Goal: Task Accomplishment & Management: Manage account settings

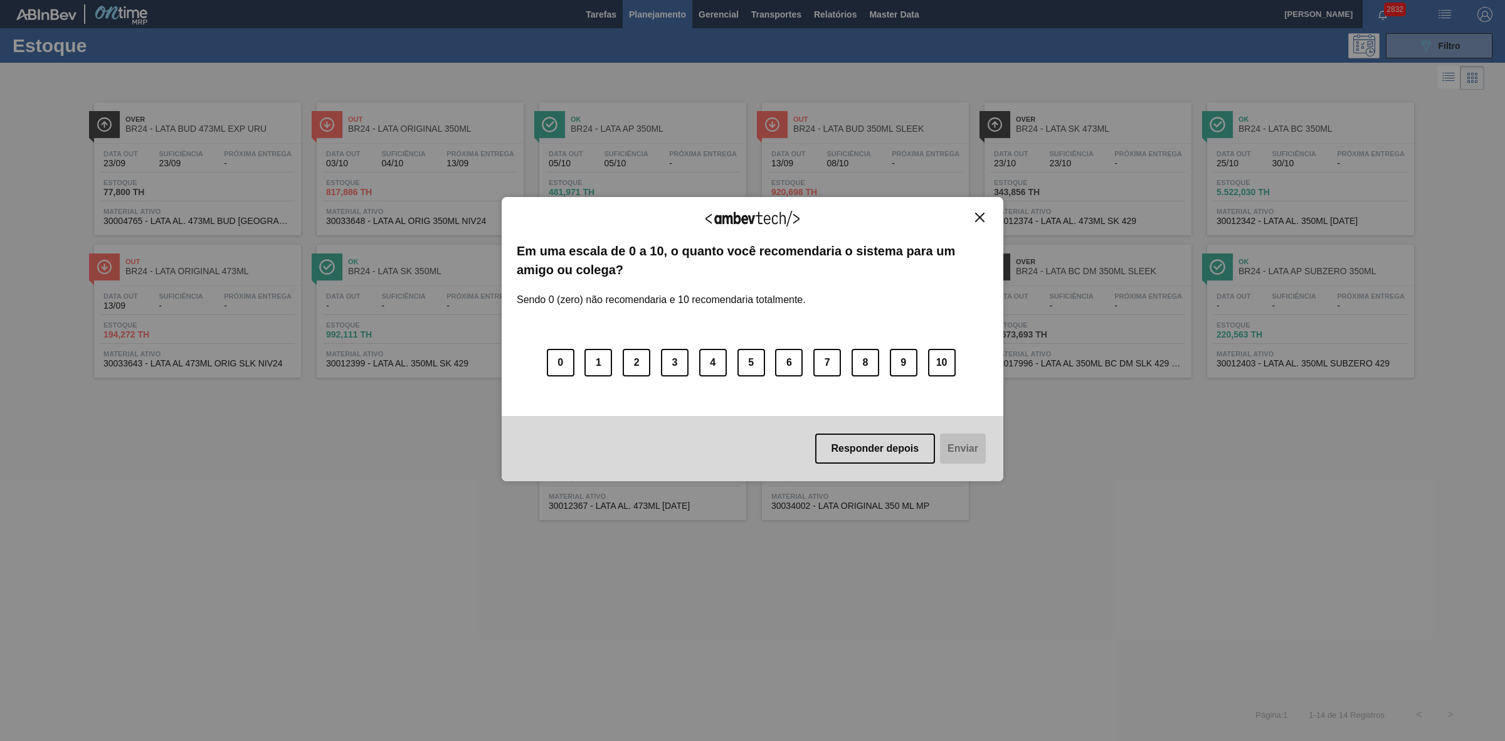
click at [978, 217] on img "Close" at bounding box center [979, 217] width 9 height 9
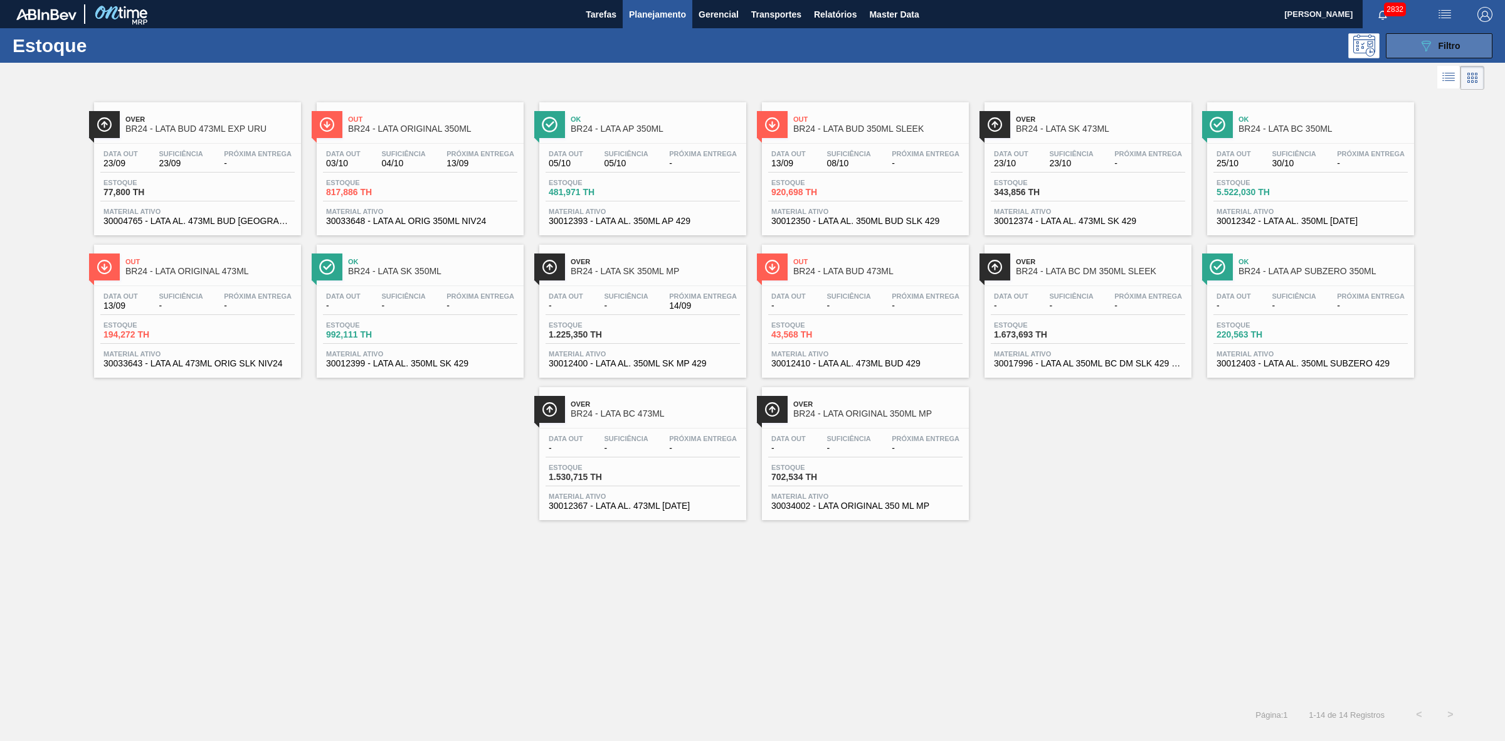
click at [1418, 36] on button "089F7B8B-B2A5-4AFE-B5C0-19BA573D28AC Filtro" at bounding box center [1439, 45] width 107 height 25
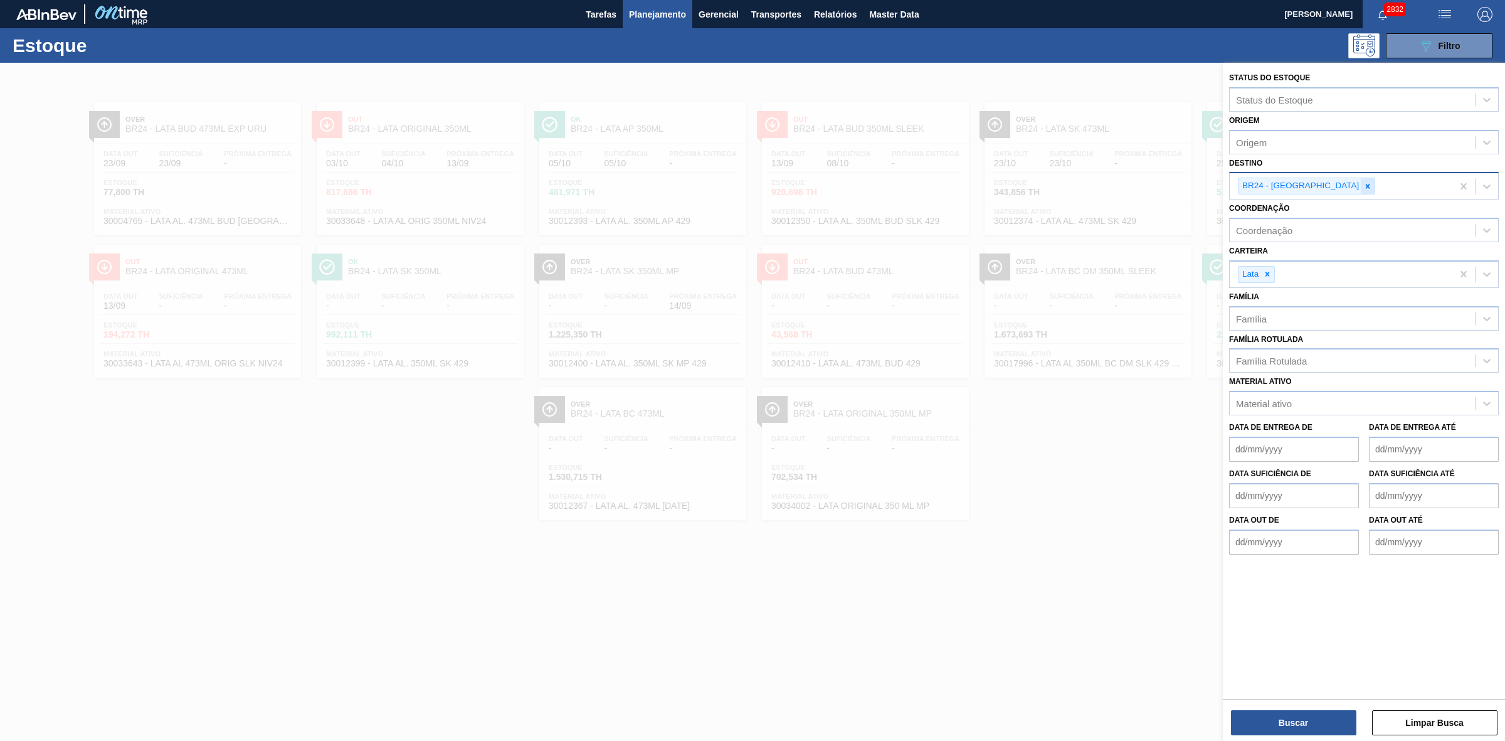
click at [1366, 186] on icon at bounding box center [1368, 186] width 4 height 4
type input "21"
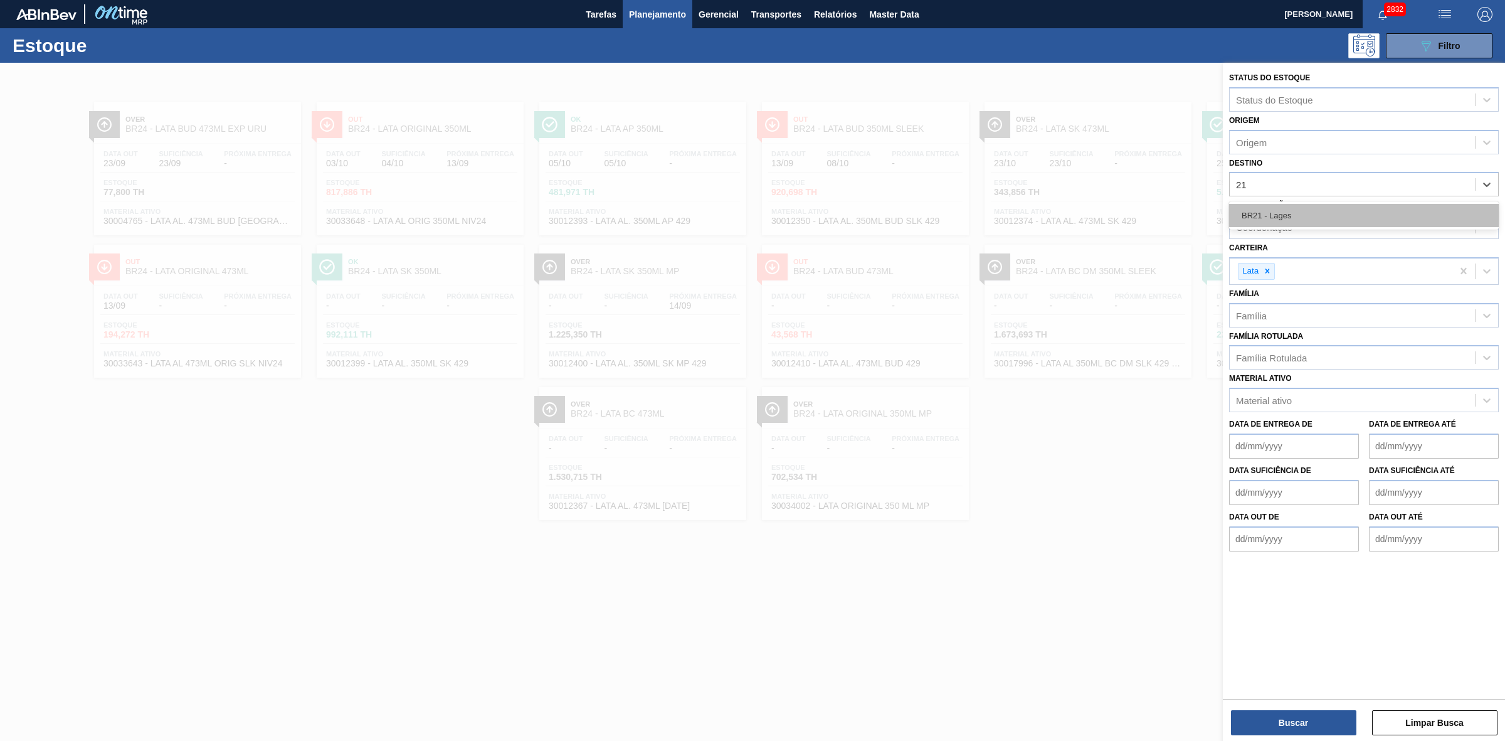
click at [1283, 207] on div "BR21 - Lages" at bounding box center [1364, 215] width 270 height 23
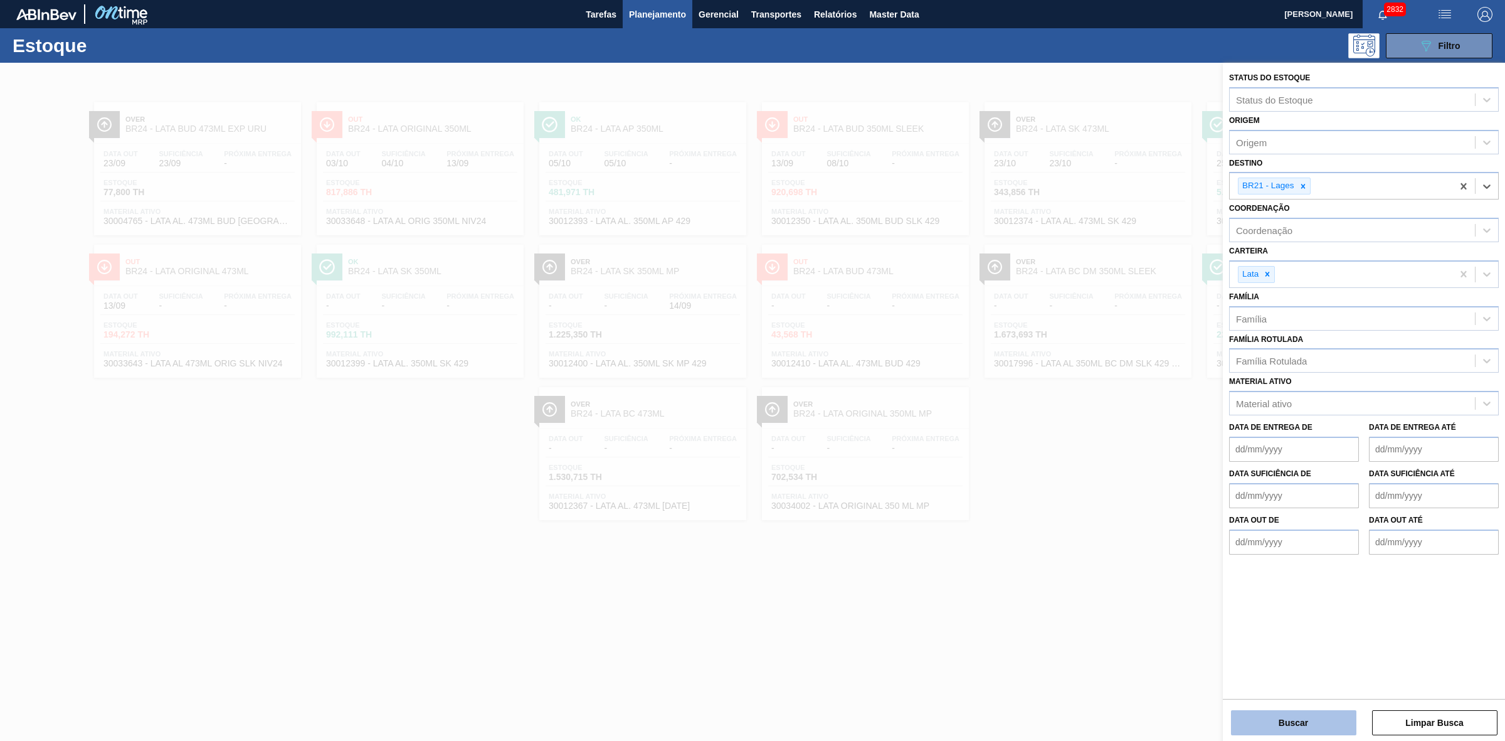
click at [1325, 720] on button "Buscar" at bounding box center [1293, 722] width 125 height 25
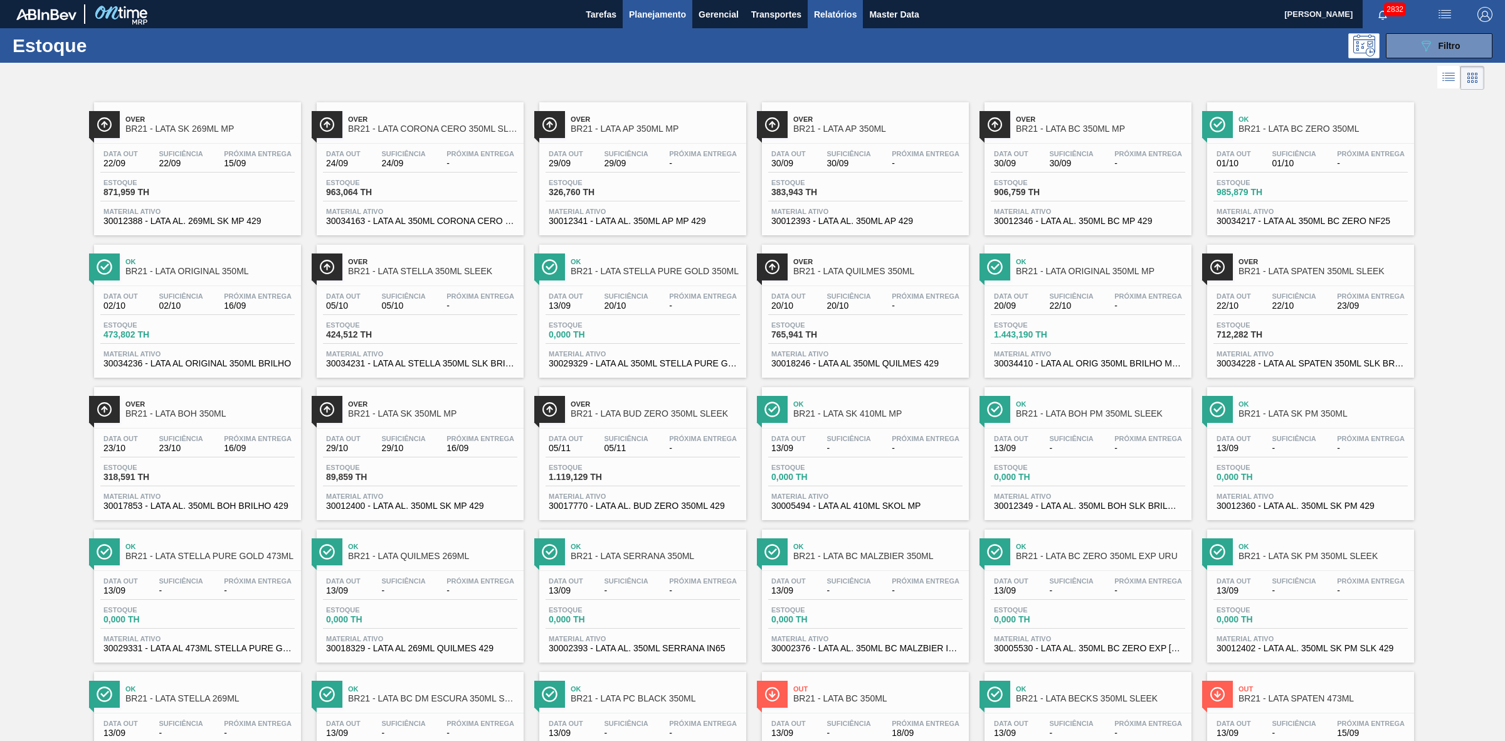
click at [838, 18] on span "Relatórios" at bounding box center [835, 14] width 43 height 15
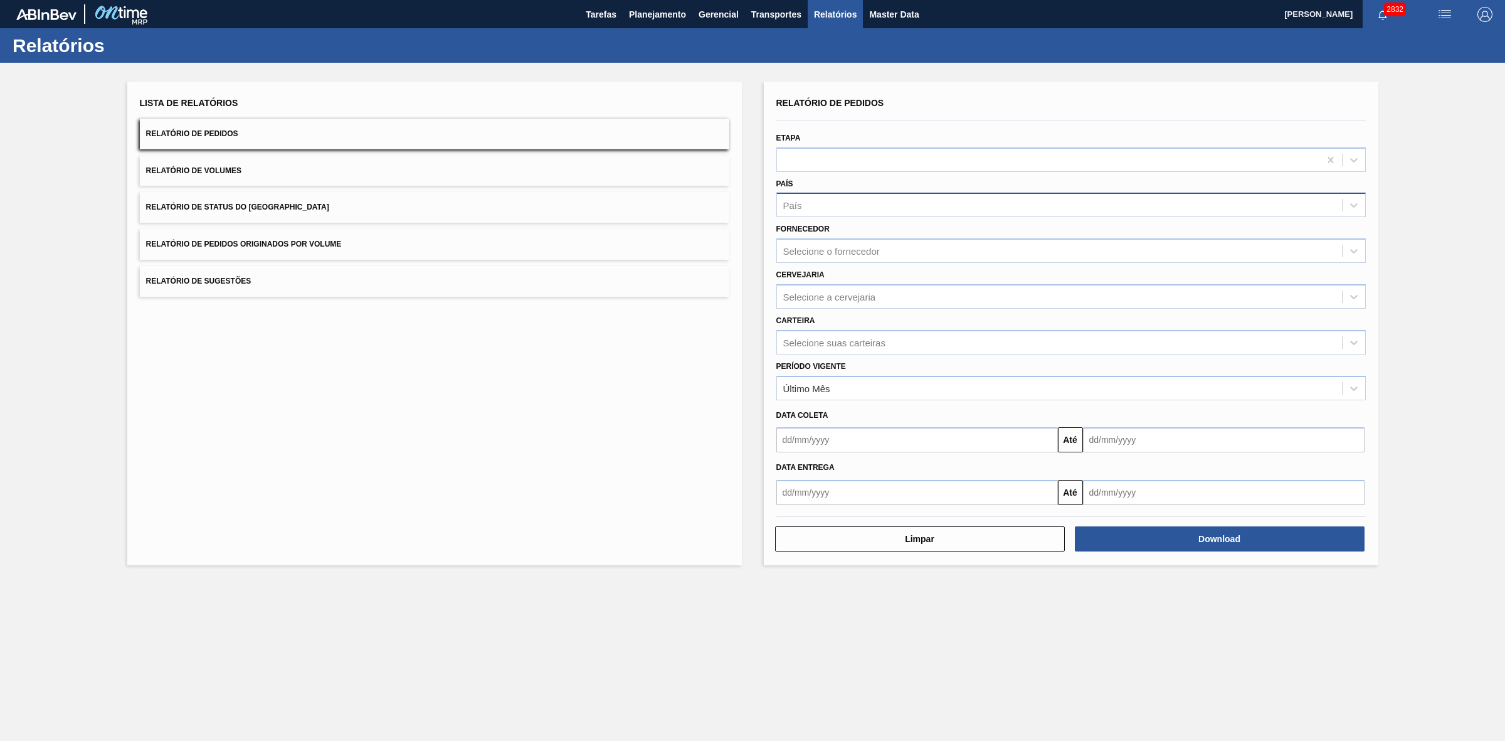
click at [823, 209] on div "País" at bounding box center [1059, 205] width 565 height 18
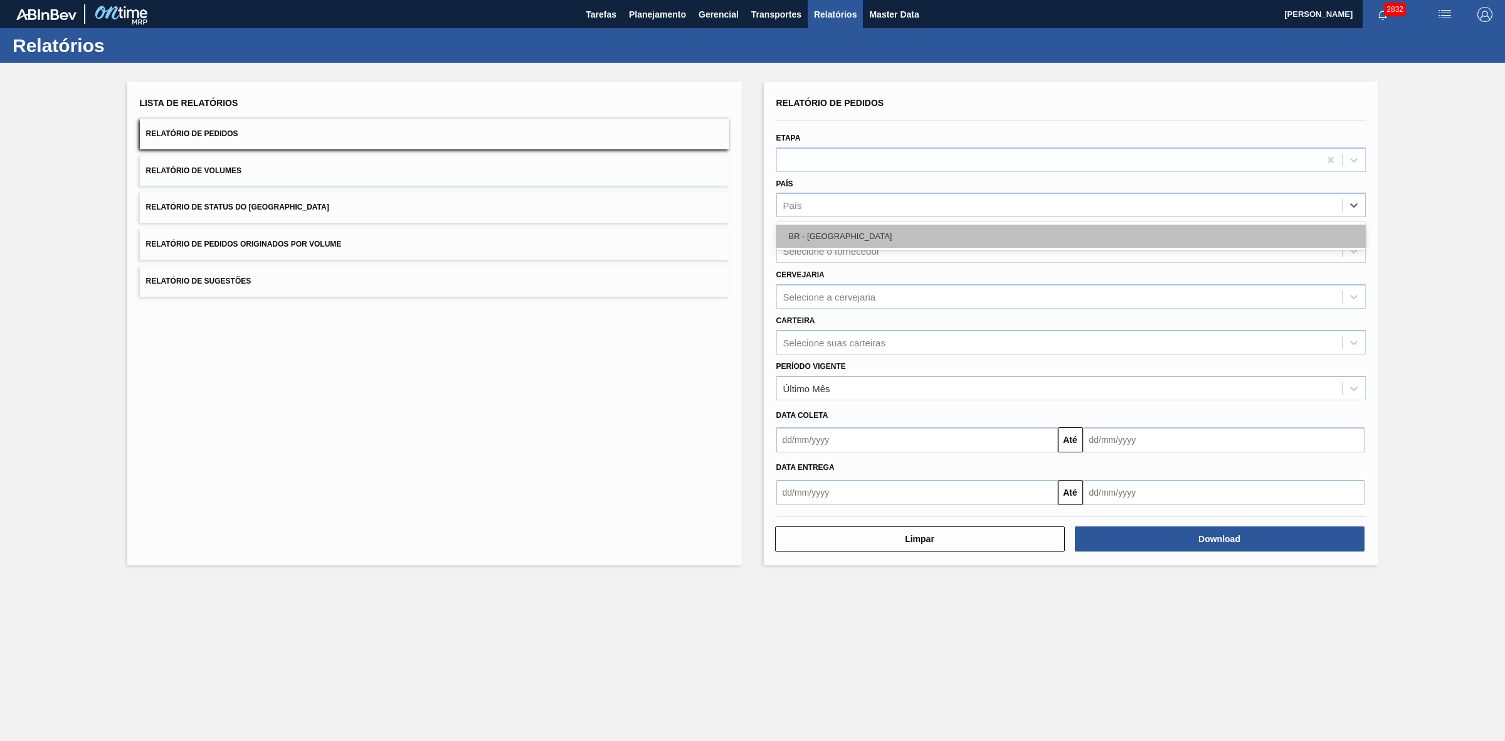
click at [820, 236] on div "BR - Brasil" at bounding box center [1071, 236] width 590 height 23
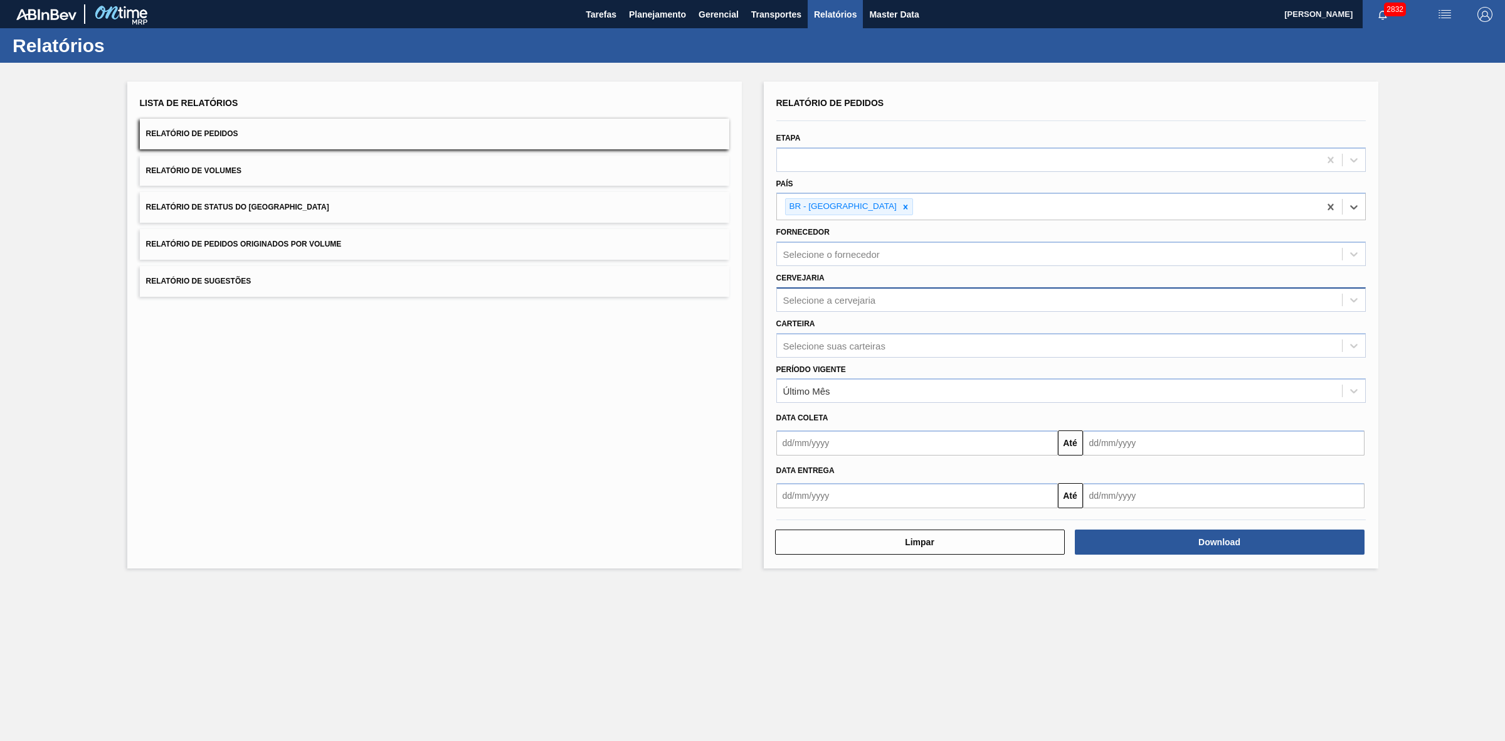
click at [810, 294] on div "Selecione a cervejaria" at bounding box center [829, 299] width 93 height 11
type input "21"
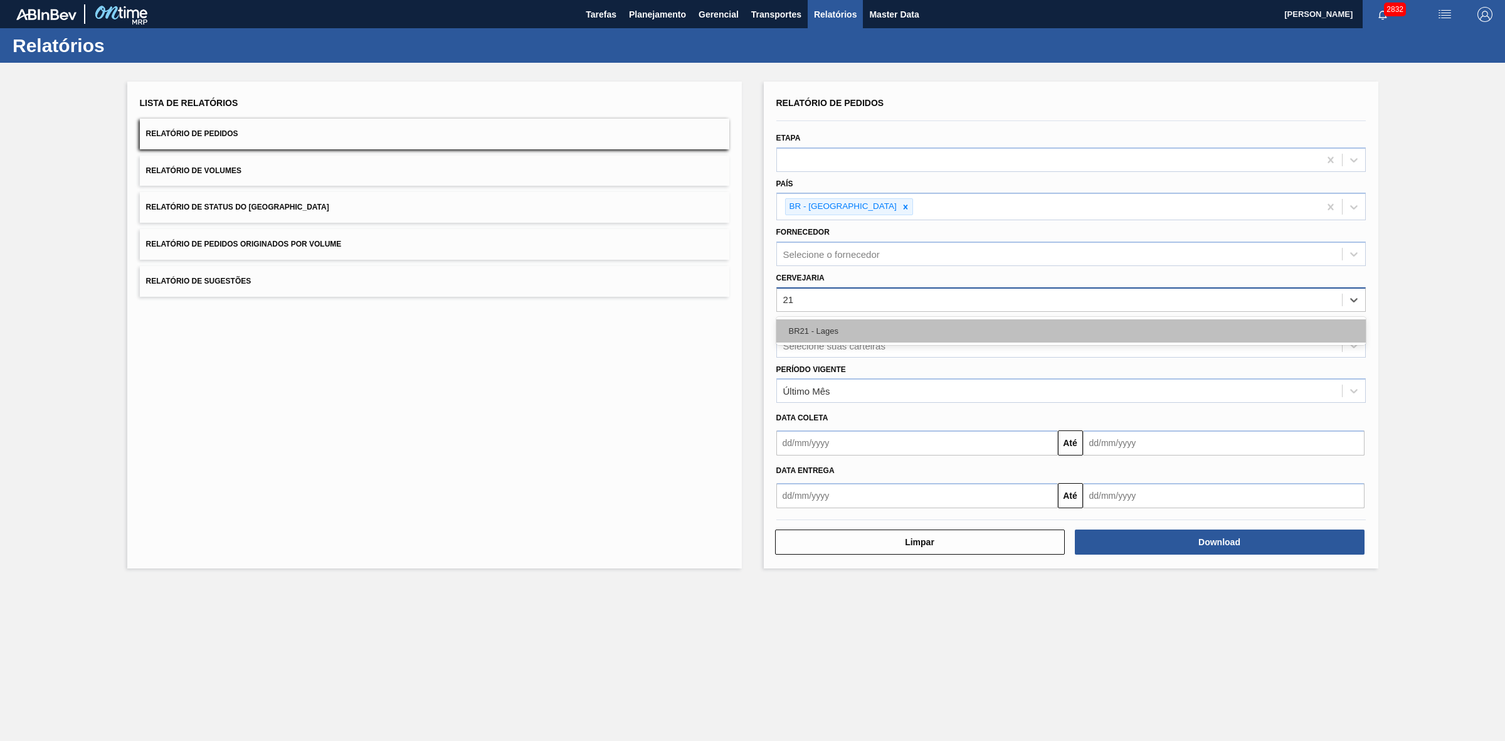
click at [820, 325] on div "BR21 - Lages" at bounding box center [1071, 330] width 590 height 23
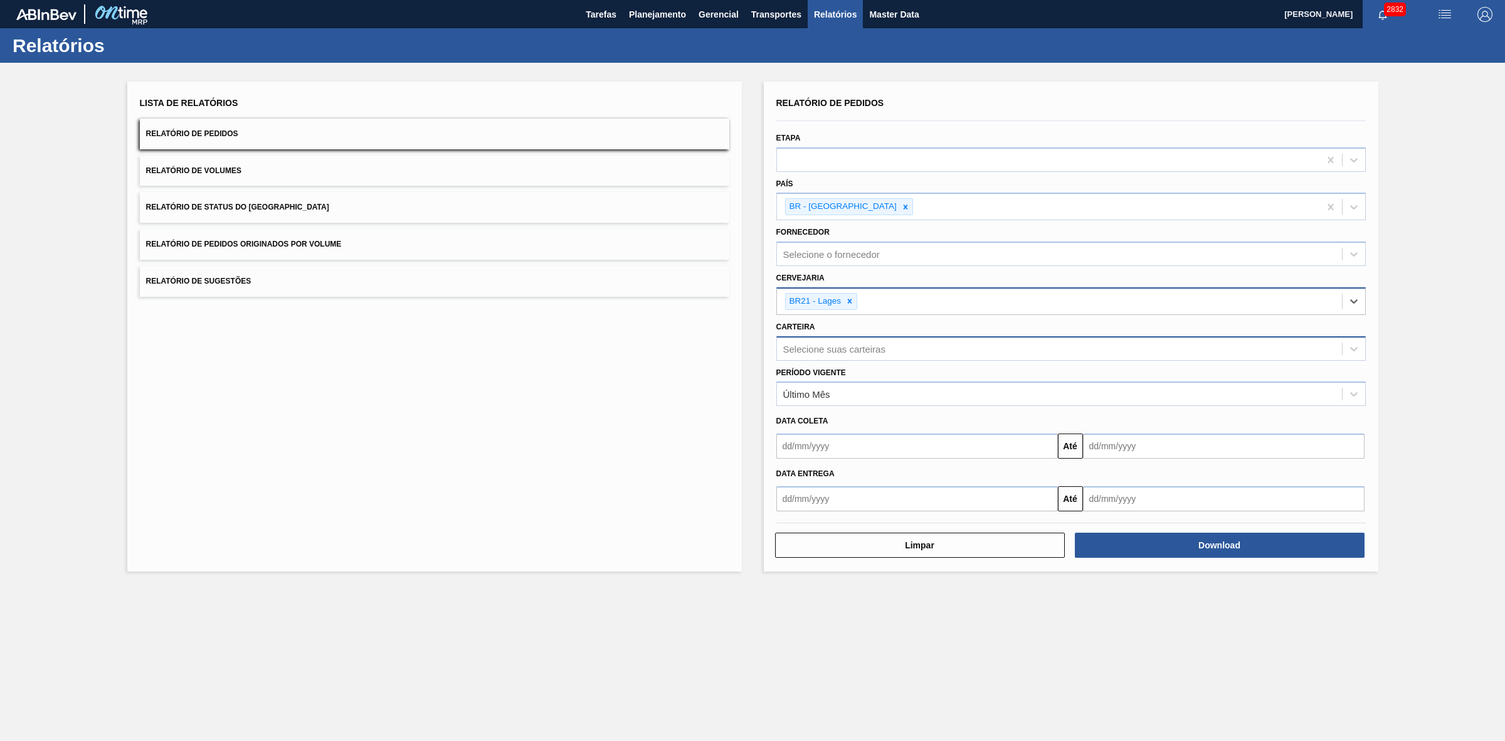
click at [845, 354] on div "Selecione suas carteiras" at bounding box center [1059, 348] width 565 height 18
type input "lata"
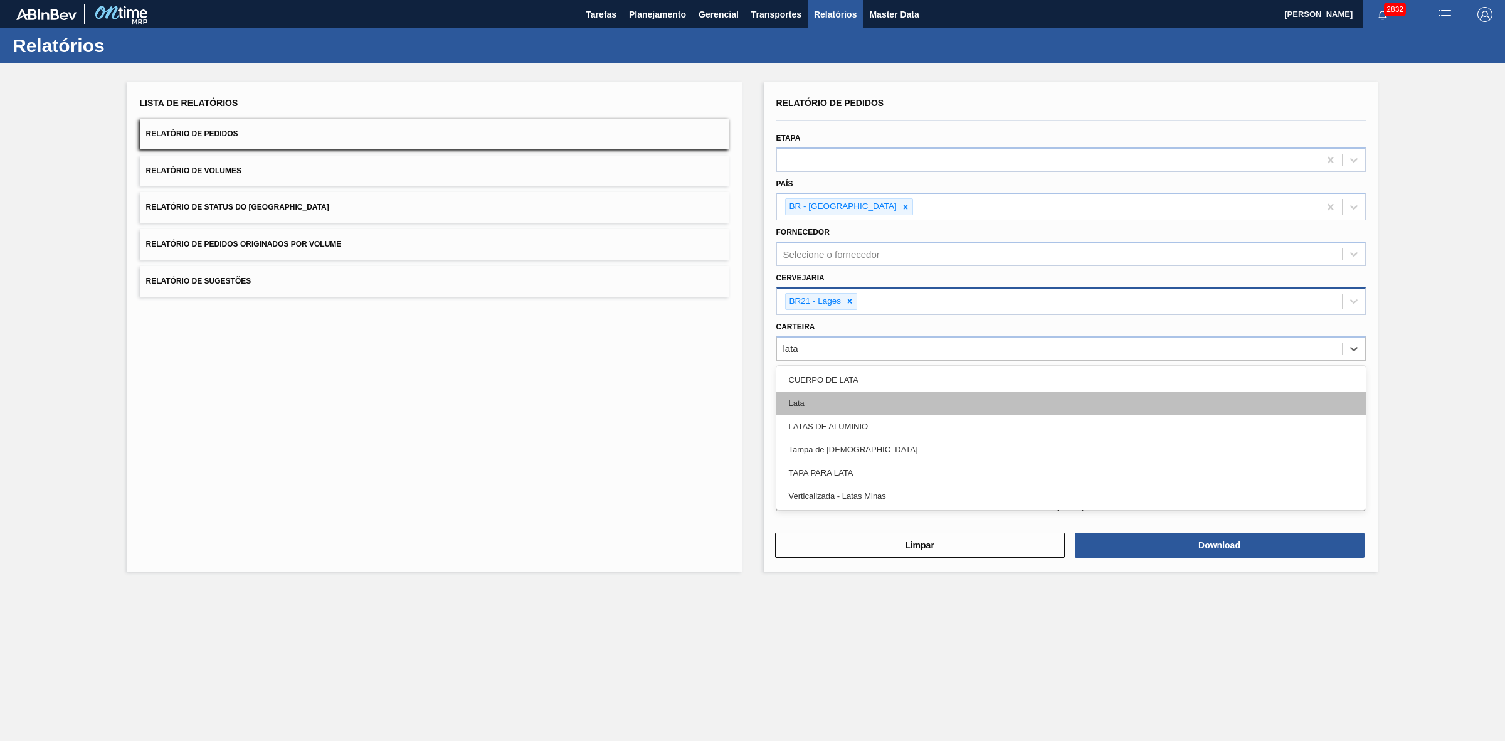
click at [822, 403] on div "Lata" at bounding box center [1071, 402] width 590 height 23
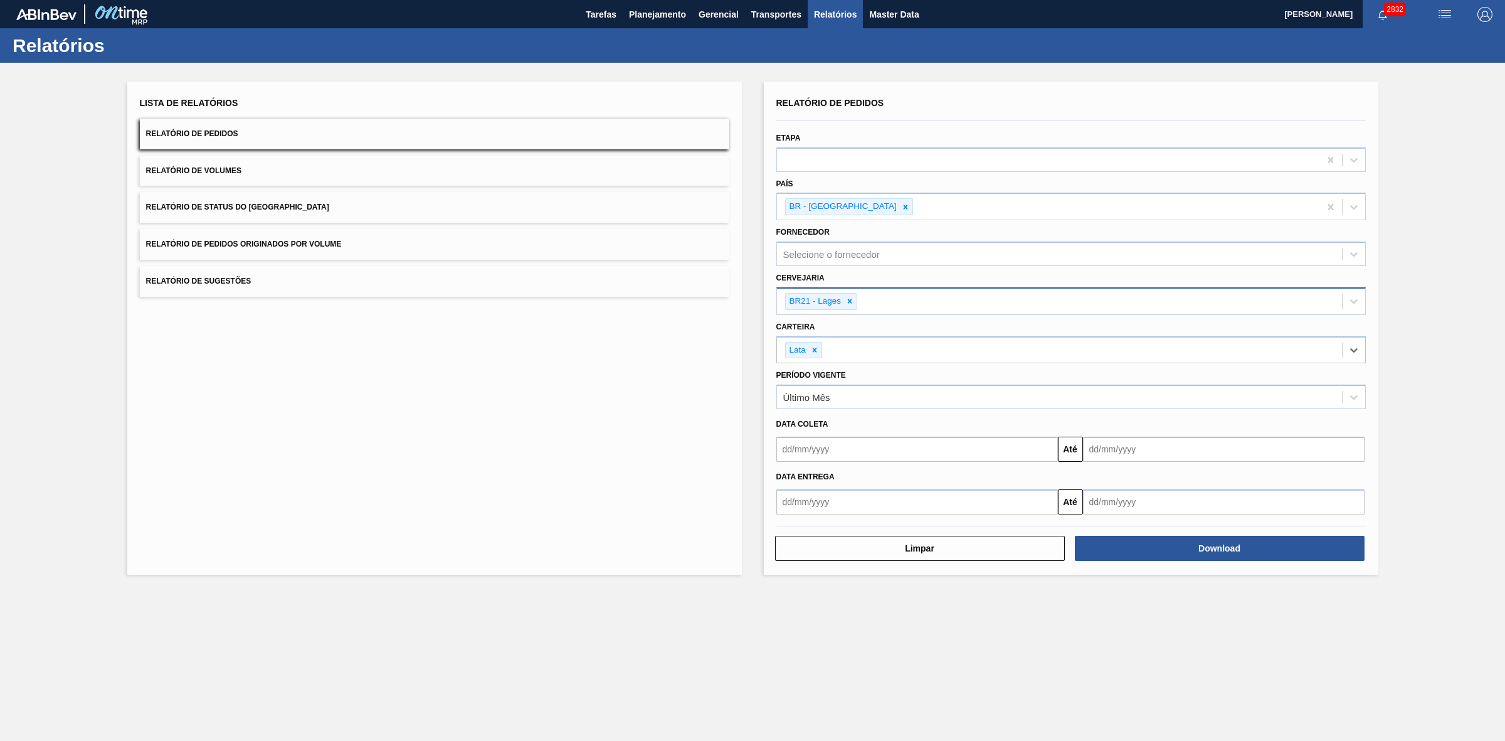
click at [803, 444] on input "text" at bounding box center [917, 448] width 282 height 25
click at [803, 483] on div "setembro 2025" at bounding box center [852, 478] width 151 height 11
click at [795, 539] on div "7" at bounding box center [791, 539] width 17 height 17
type input "07/09/2025"
click at [1104, 445] on input "text" at bounding box center [1224, 448] width 282 height 25
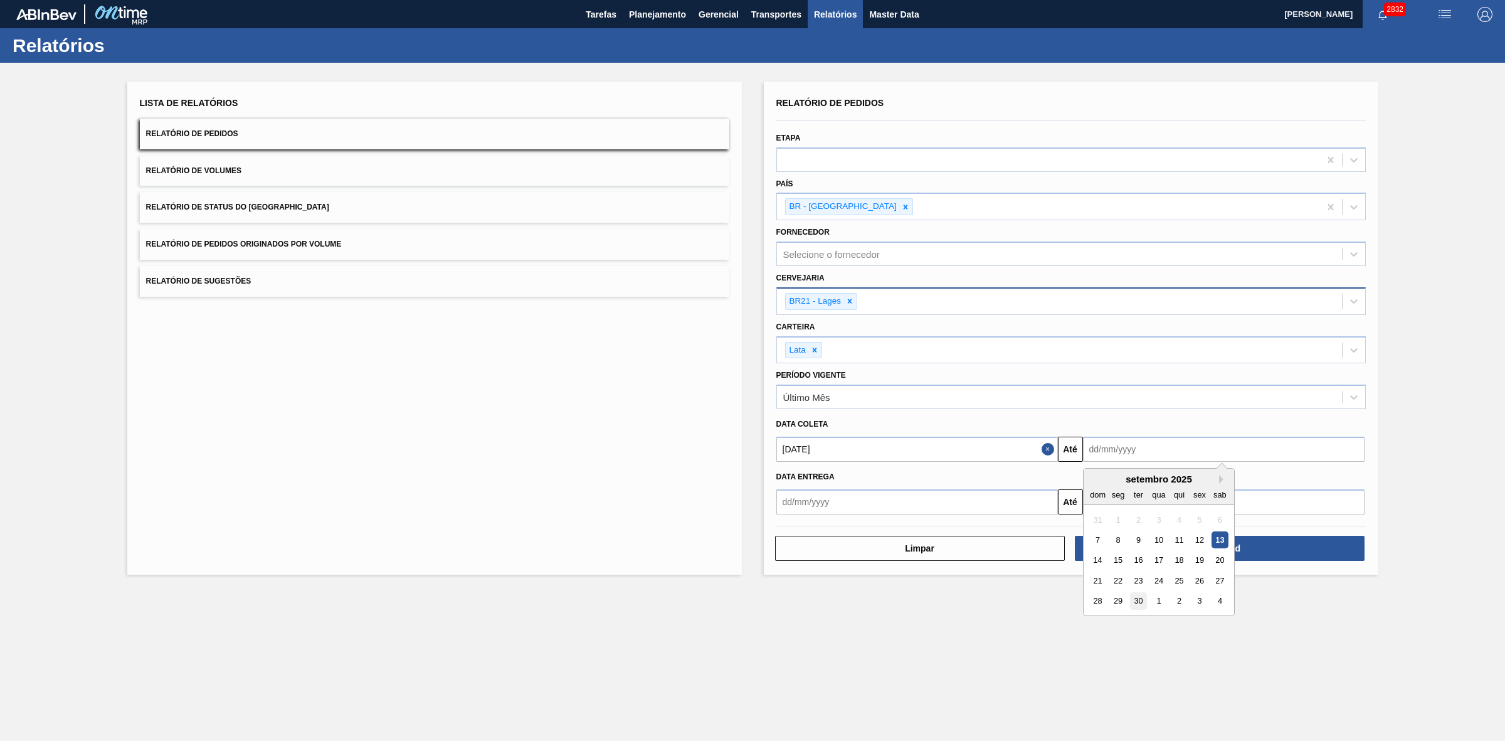
click at [1140, 596] on div "30" at bounding box center [1137, 601] width 17 height 17
type input "30/09/2025"
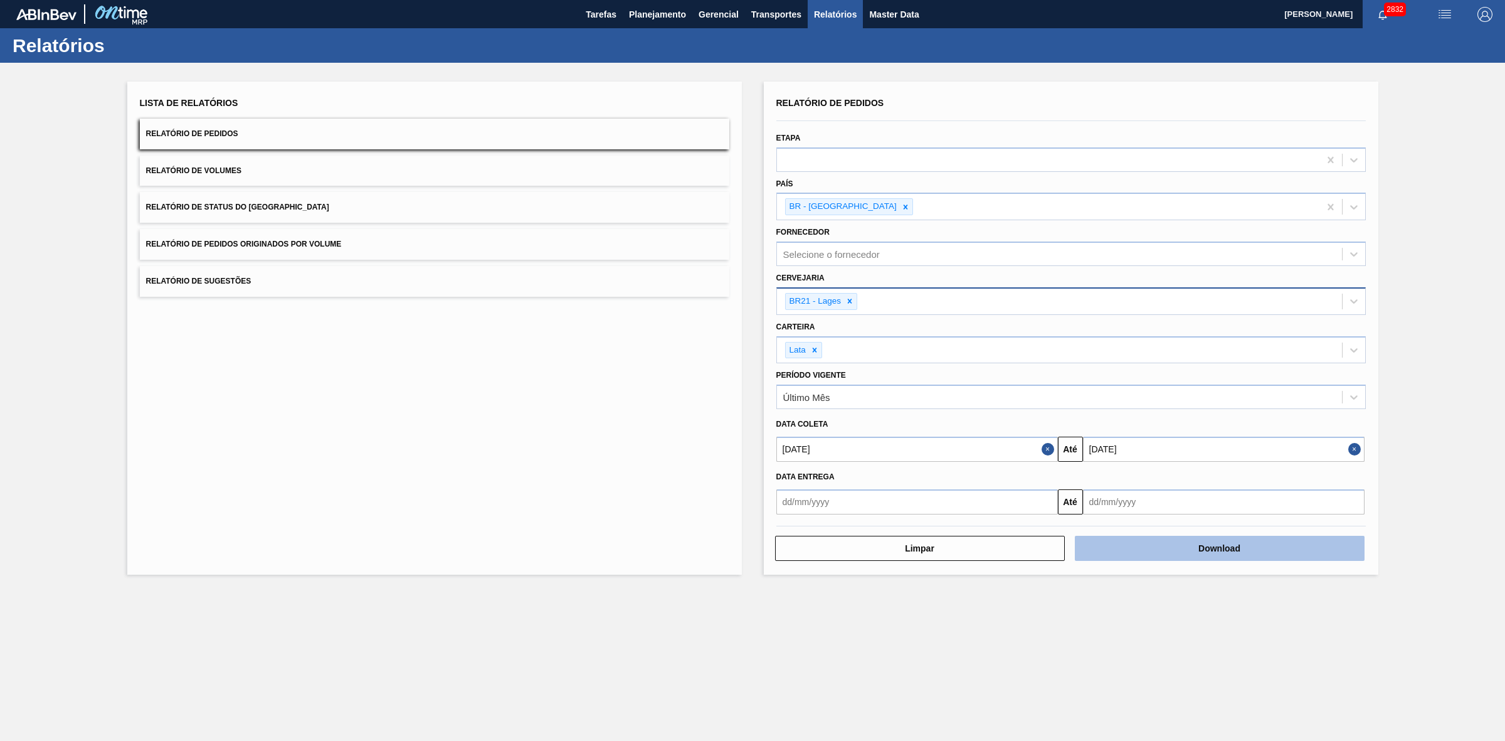
click at [1148, 549] on button "Download" at bounding box center [1220, 548] width 290 height 25
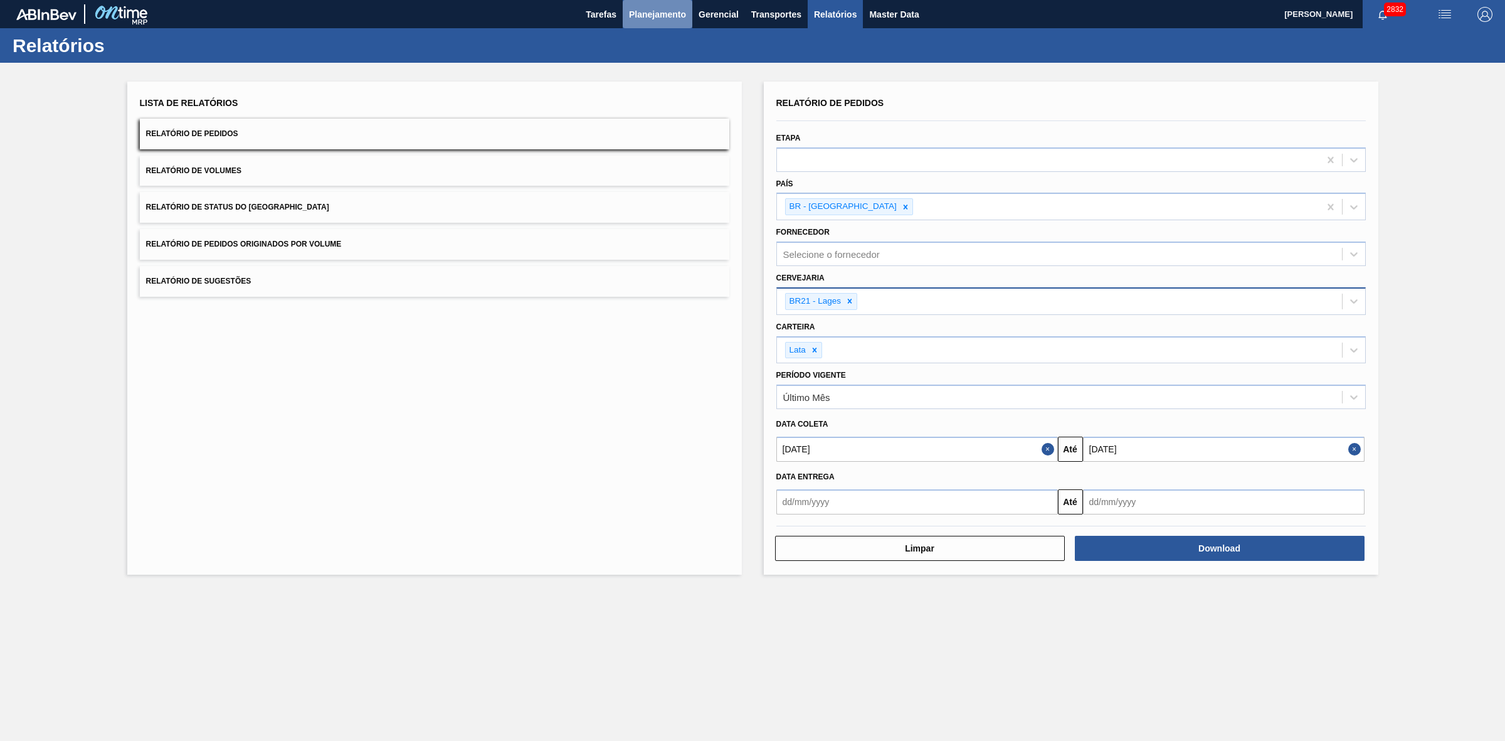
click at [667, 8] on span "Planejamento" at bounding box center [657, 14] width 57 height 15
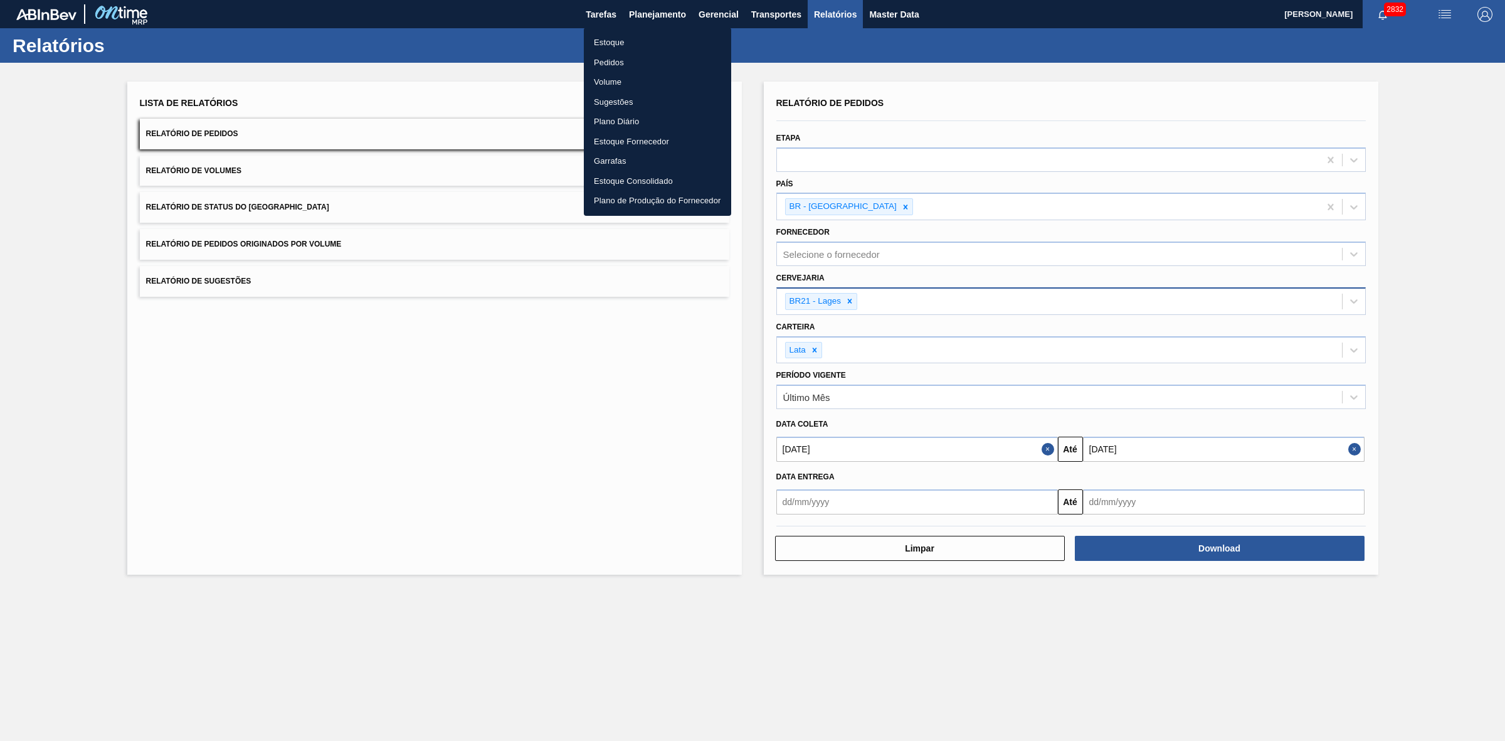
click at [612, 45] on li "Estoque" at bounding box center [657, 43] width 147 height 20
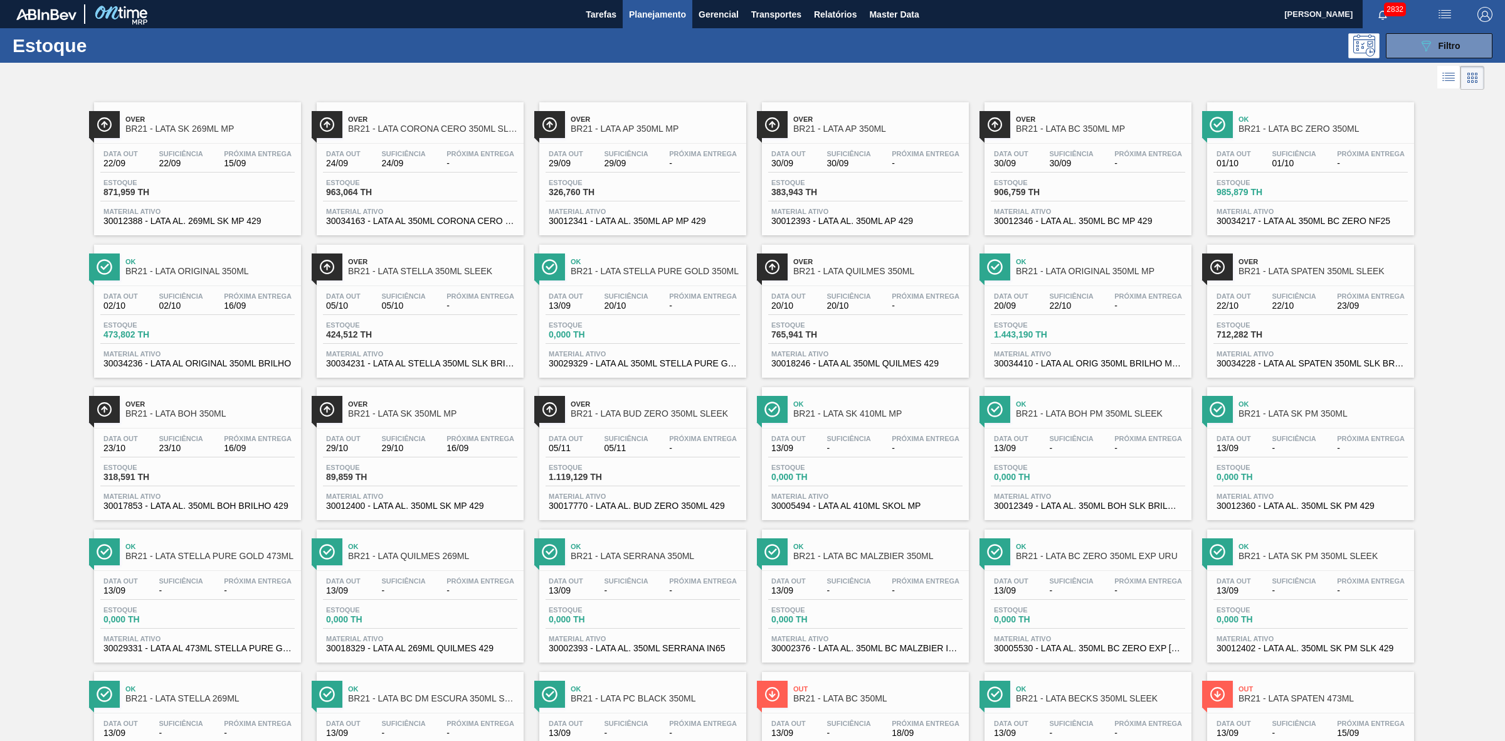
click at [208, 133] on span "BR21 - LATA SK 269ML MP" at bounding box center [209, 128] width 169 height 9
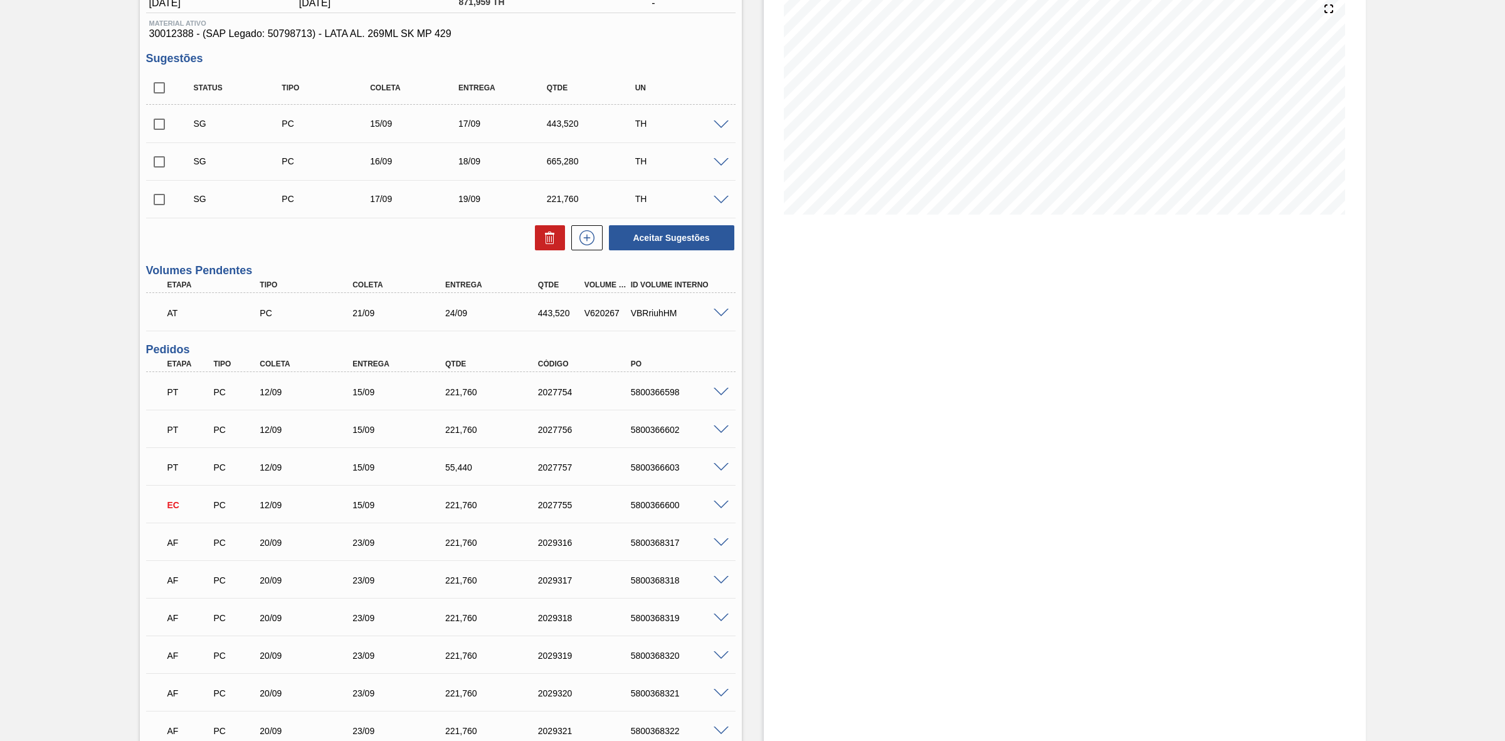
scroll to position [157, 0]
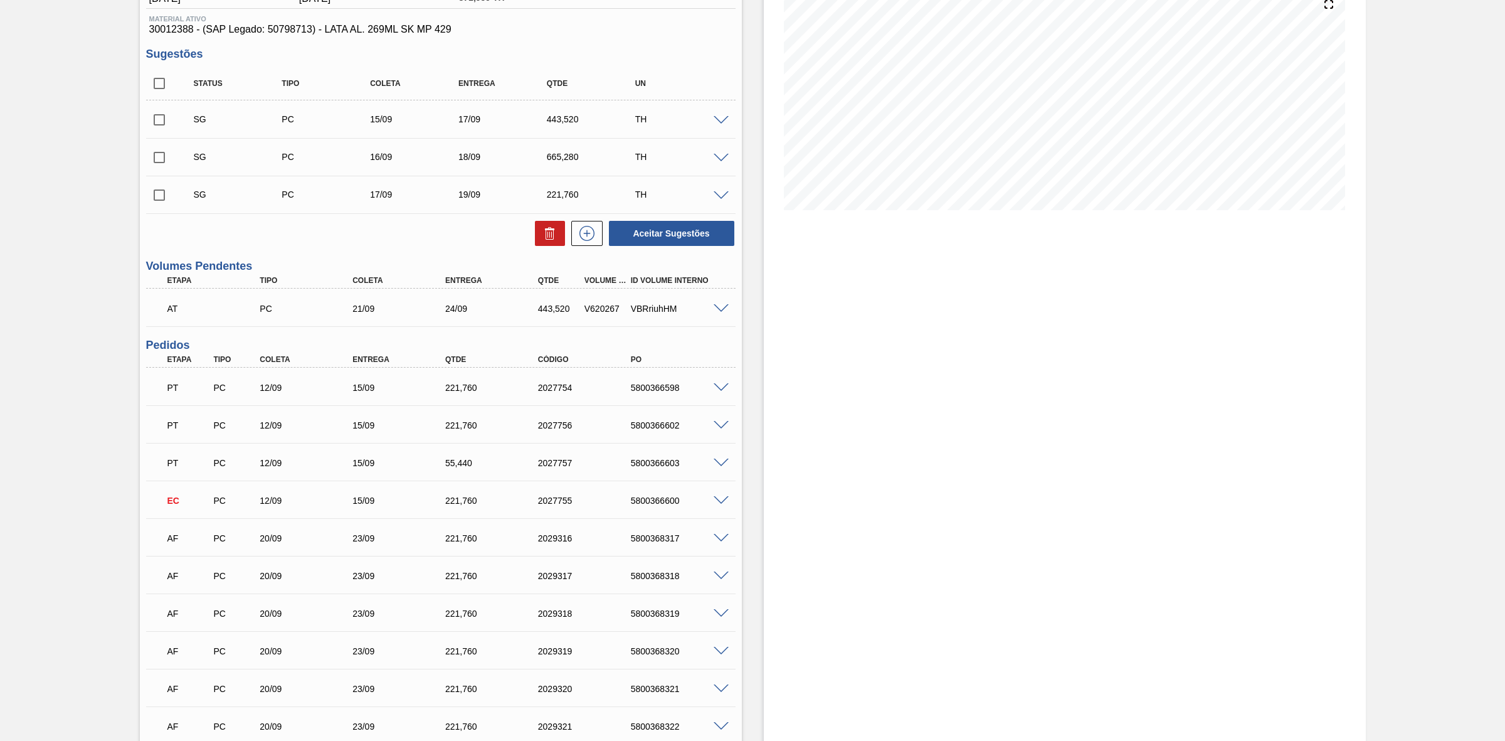
click at [719, 497] on span at bounding box center [721, 500] width 15 height 9
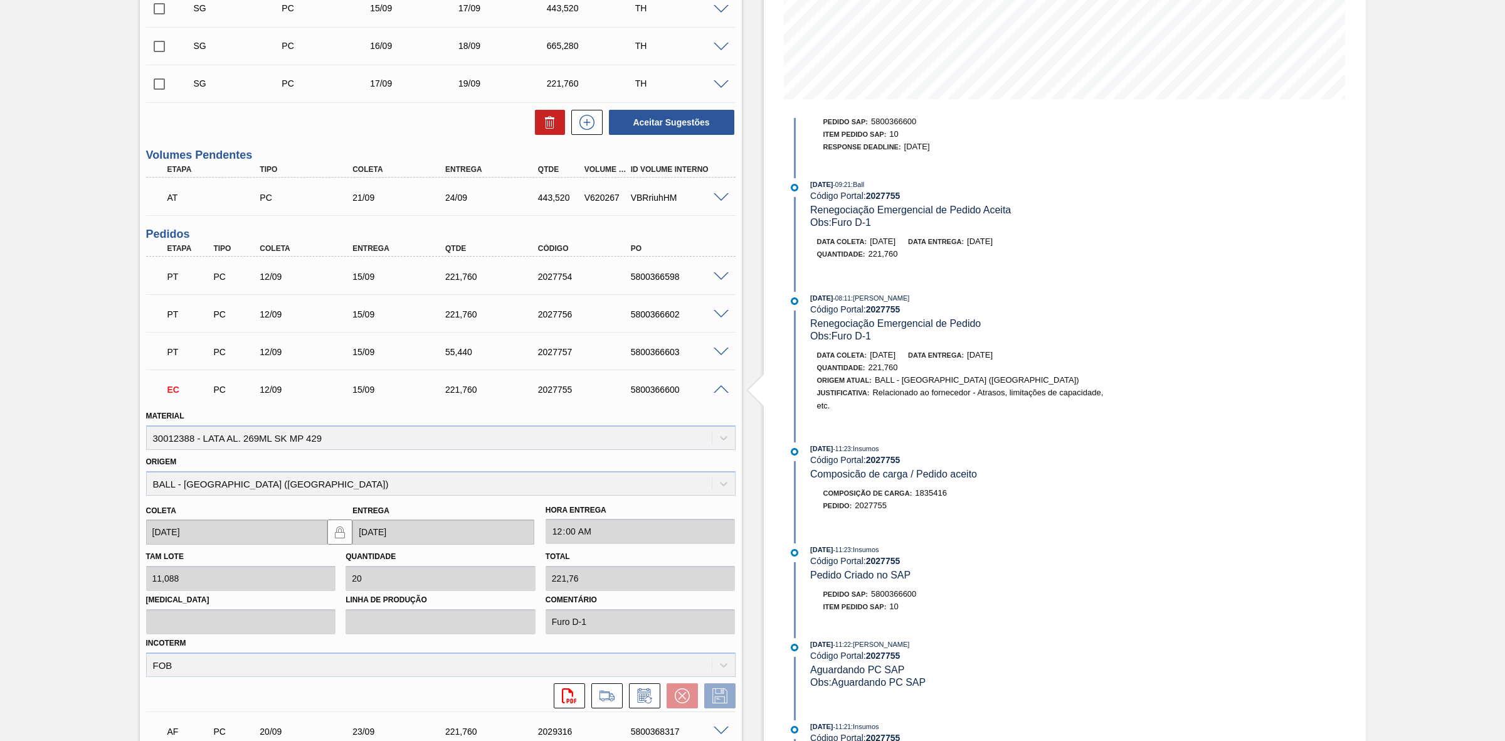
scroll to position [235, 0]
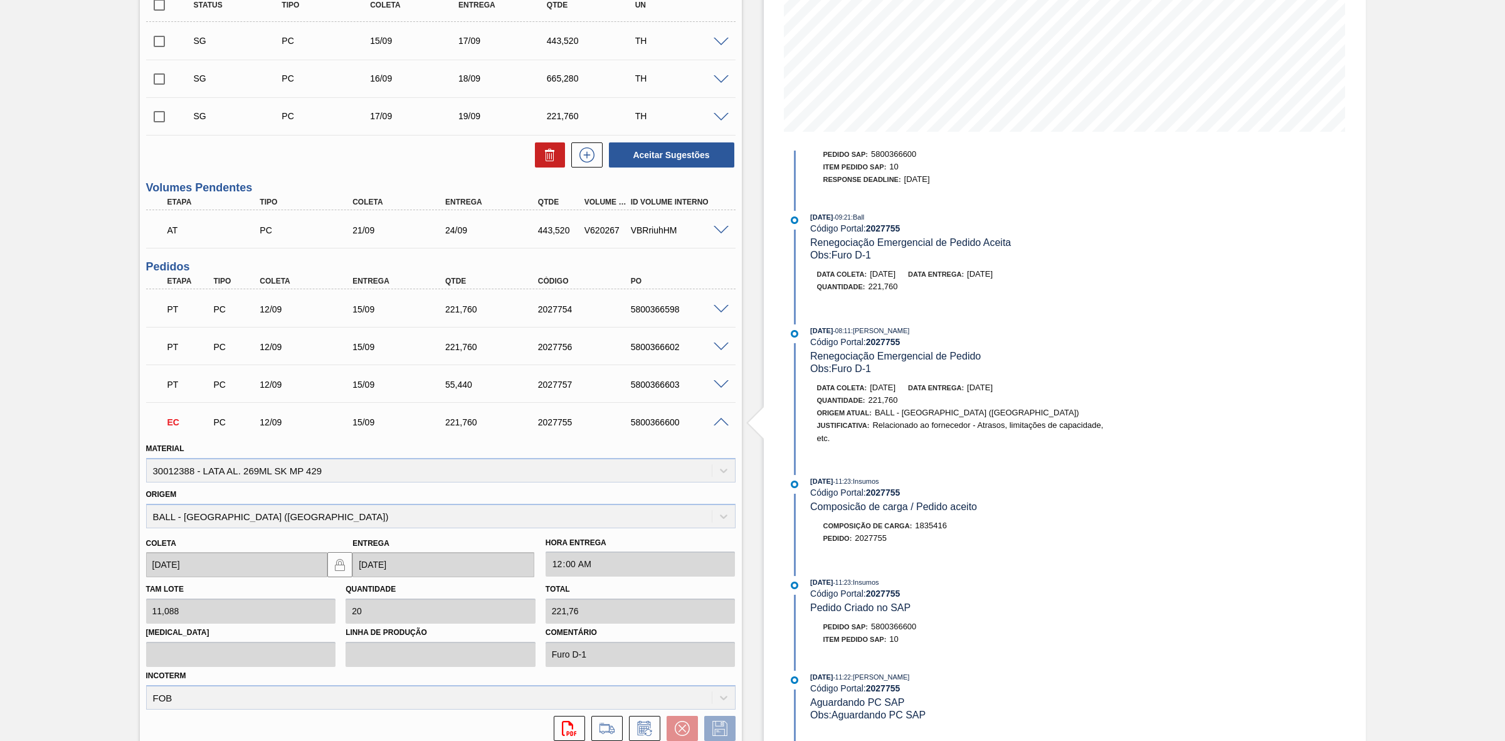
click at [720, 421] on span at bounding box center [721, 422] width 15 height 9
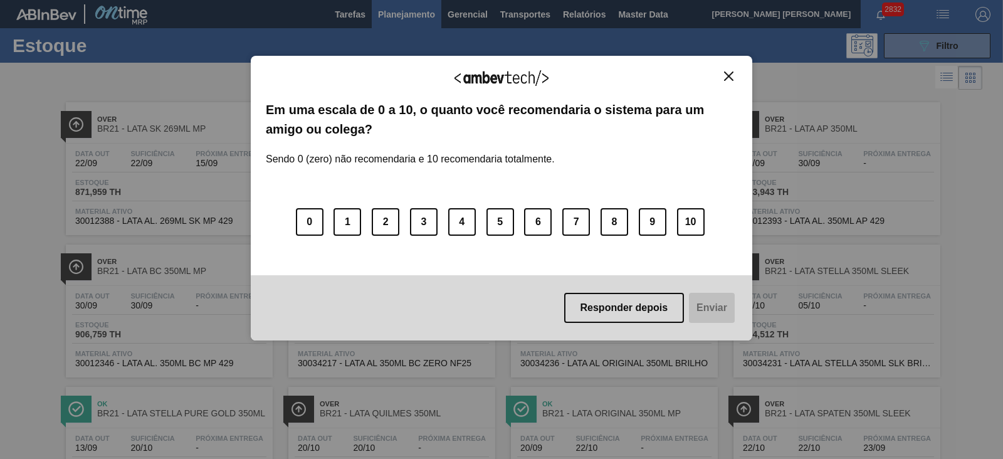
click at [728, 76] on img "Close" at bounding box center [728, 75] width 9 height 9
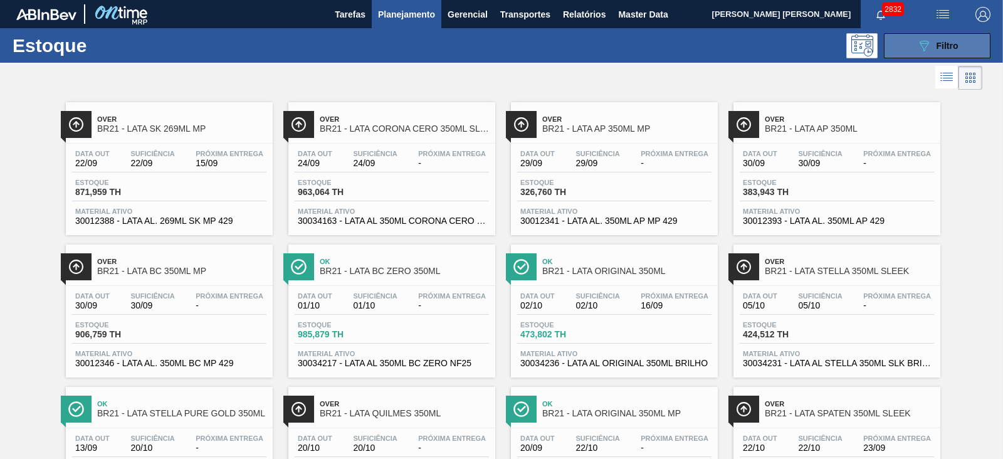
click at [894, 50] on button "089F7B8B-B2A5-4AFE-B5C0-19BA573D28AC Filtro" at bounding box center [937, 45] width 107 height 25
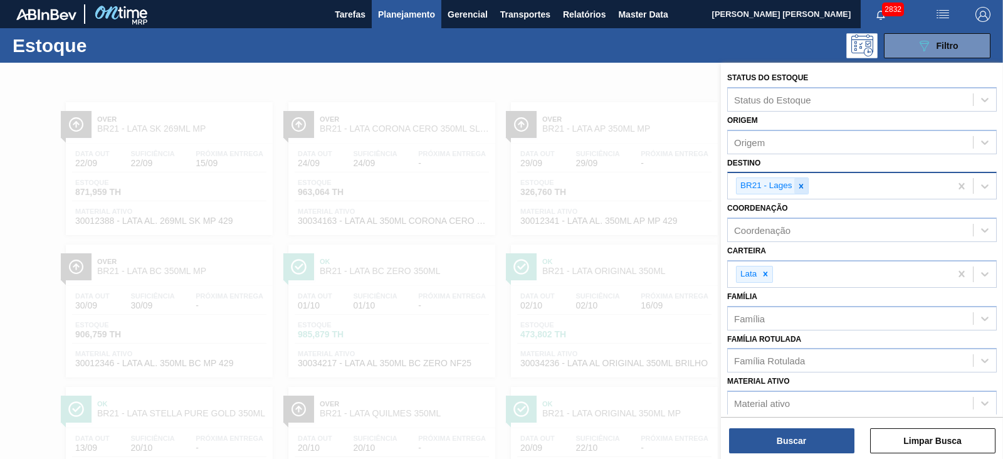
click at [800, 186] on icon at bounding box center [801, 186] width 9 height 9
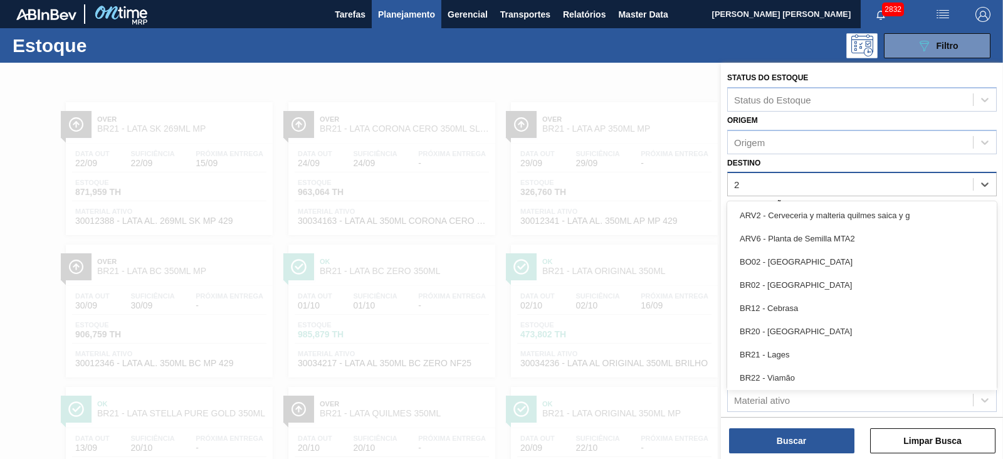
type input "27"
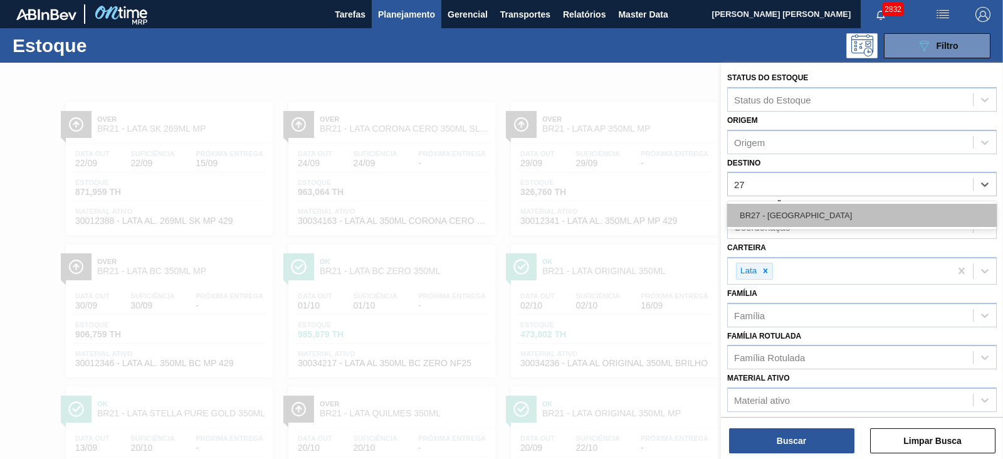
click at [790, 216] on div "BR27 - [GEOGRAPHIC_DATA]" at bounding box center [862, 215] width 270 height 23
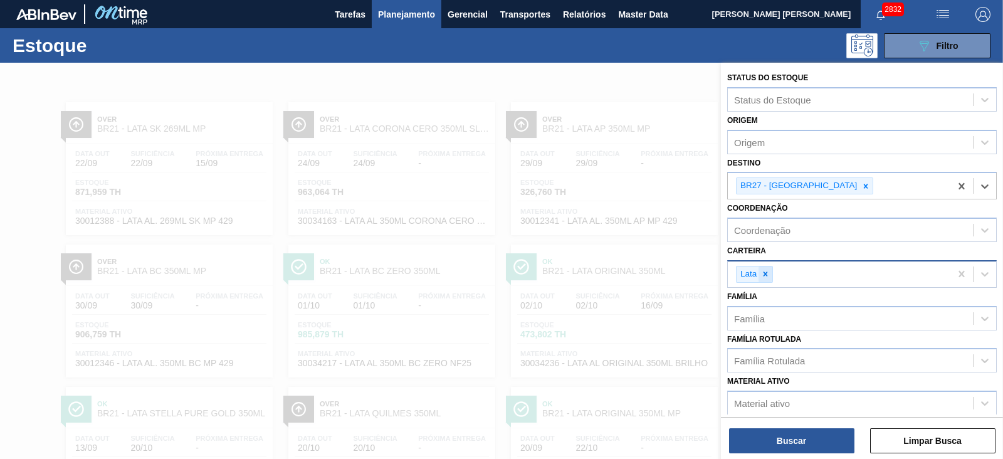
click at [766, 274] on icon at bounding box center [765, 274] width 9 height 9
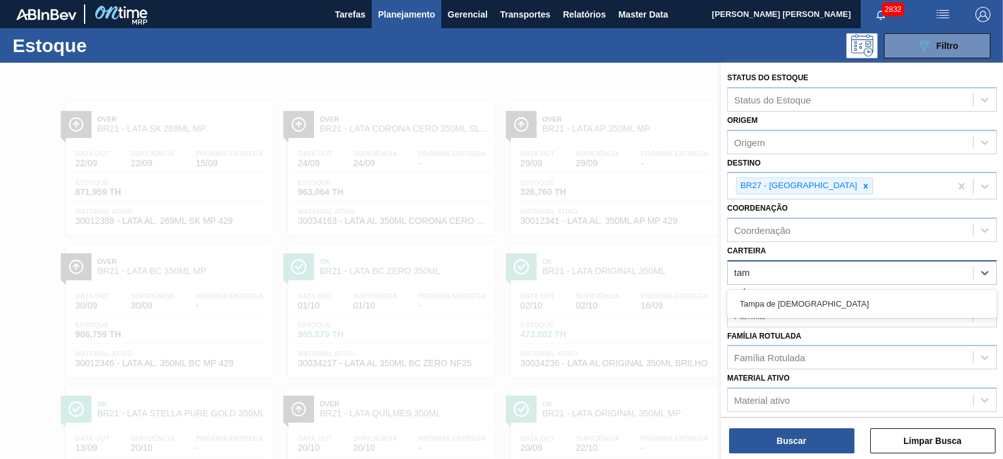
type input "tamp"
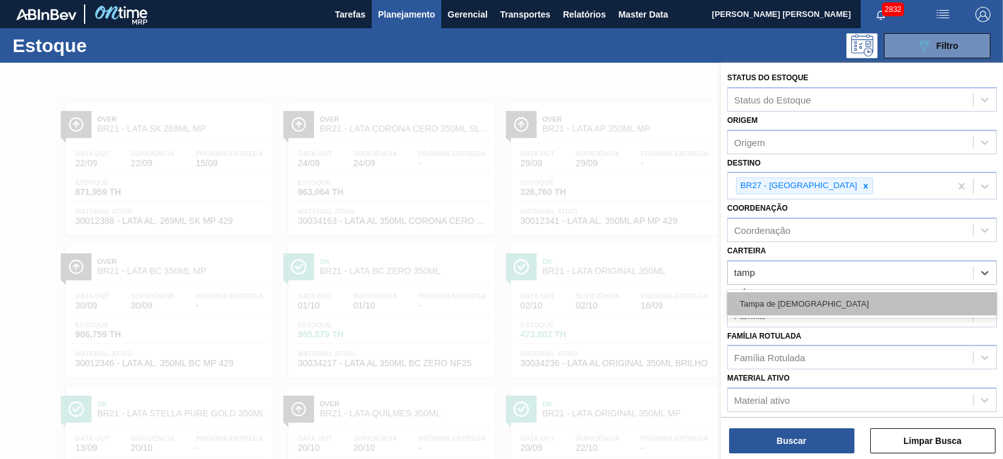
click at [778, 299] on div "Tampa de Lata" at bounding box center [862, 303] width 270 height 23
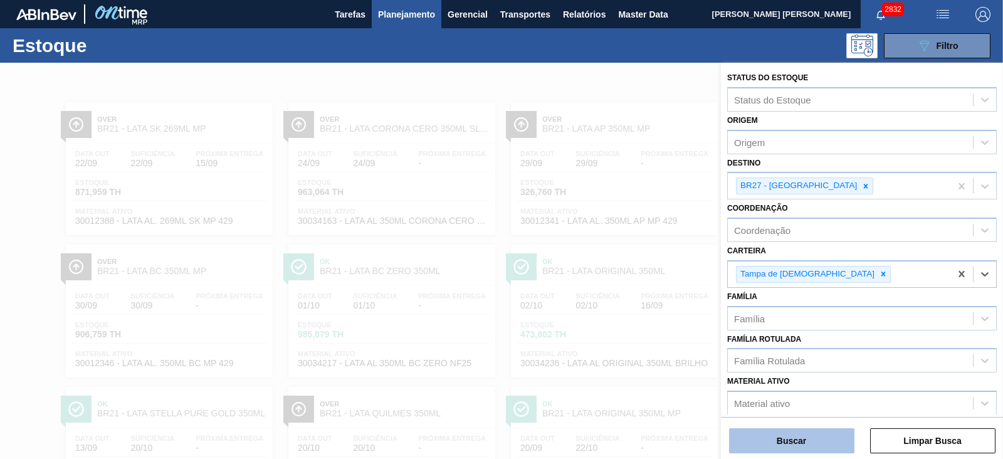
click at [810, 437] on button "Buscar" at bounding box center [791, 440] width 125 height 25
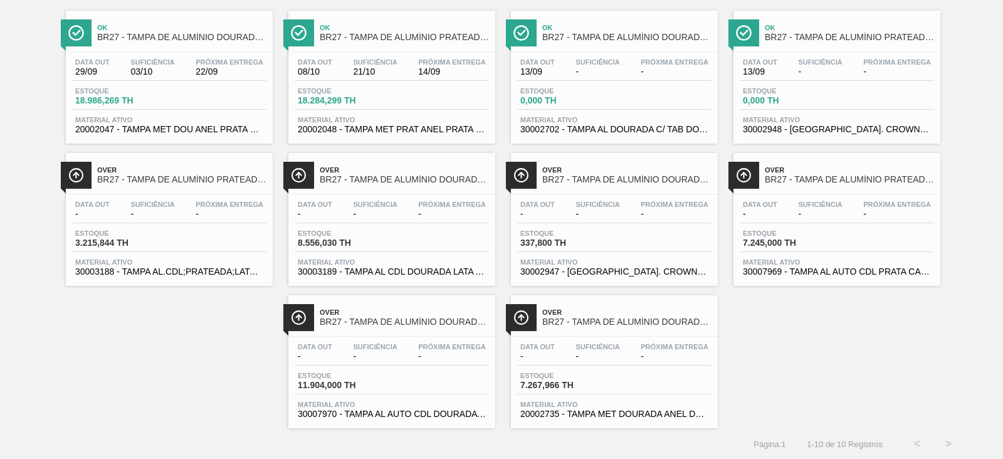
scroll to position [94, 0]
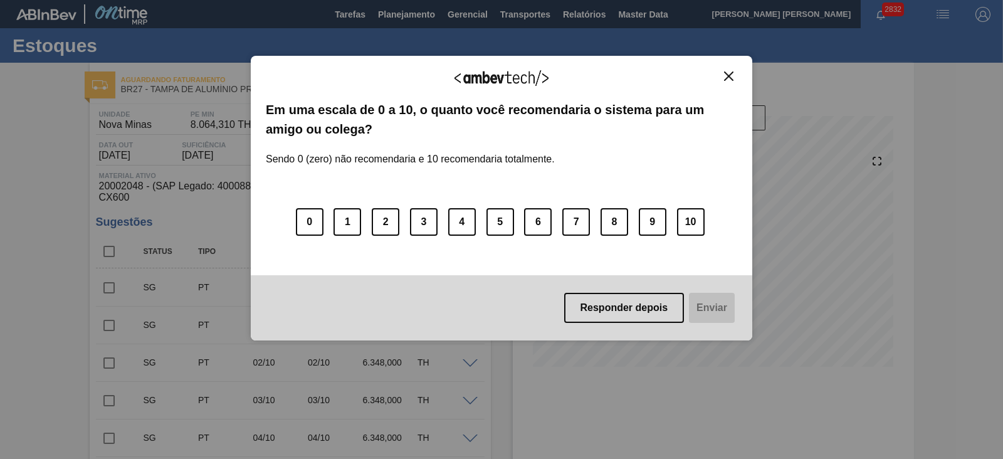
click at [727, 80] on img "Close" at bounding box center [728, 75] width 9 height 9
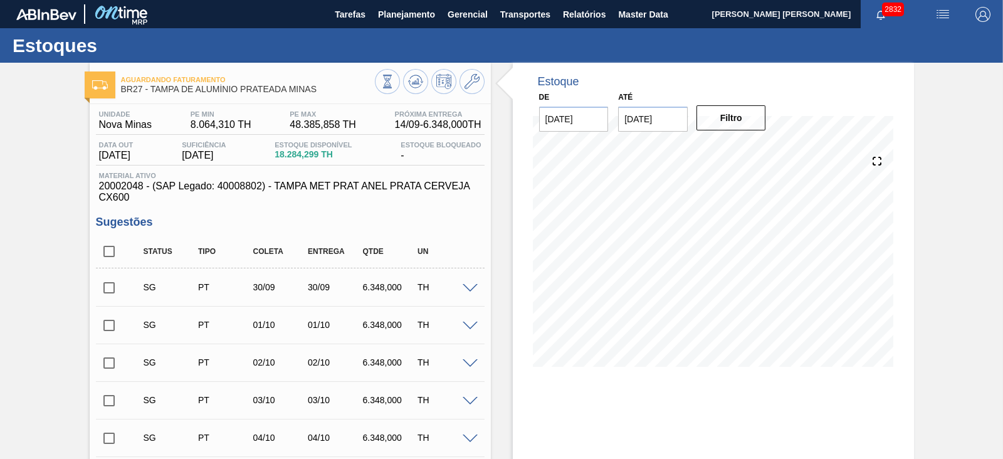
click at [948, 14] on img "button" at bounding box center [943, 14] width 15 height 15
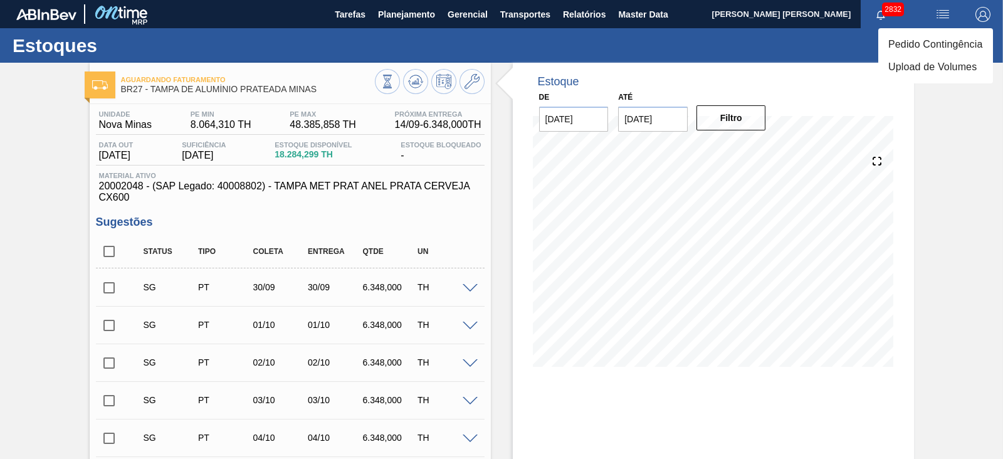
click at [895, 40] on li "Pedido Contingência" at bounding box center [936, 44] width 115 height 23
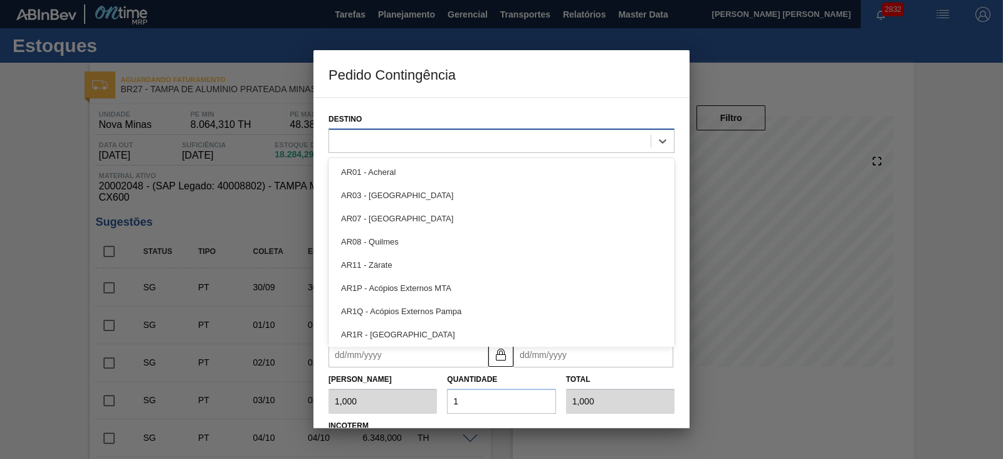
click at [396, 144] on div at bounding box center [490, 141] width 322 height 18
type input "27"
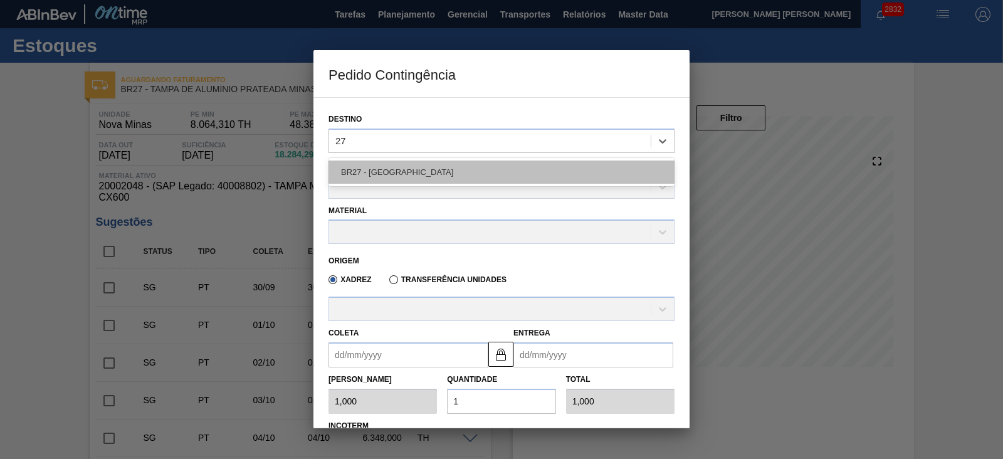
click at [395, 167] on div "BR27 - Nova Minas" at bounding box center [502, 172] width 346 height 23
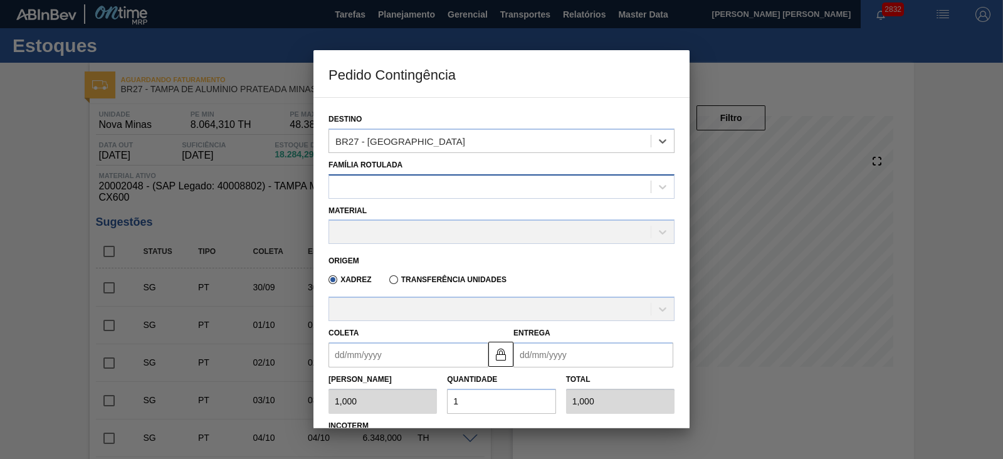
click at [399, 184] on div at bounding box center [490, 186] width 322 height 18
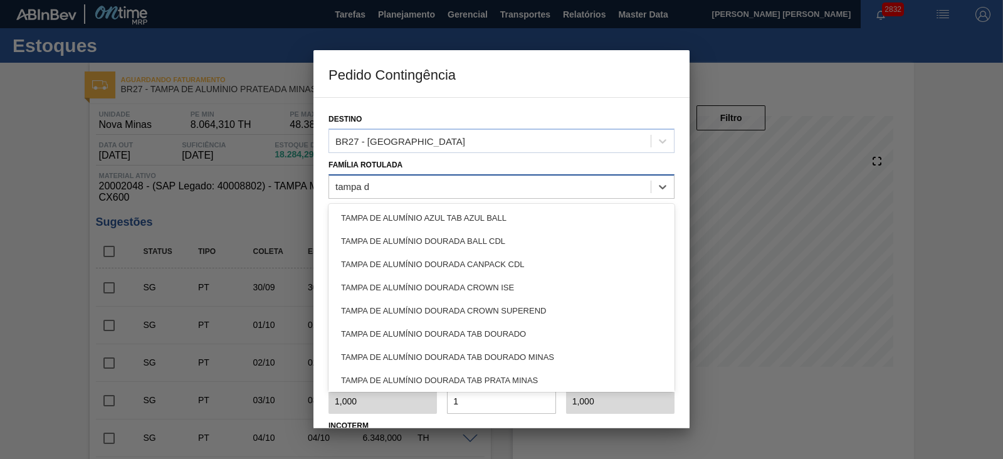
type Rotulada "tampa de"
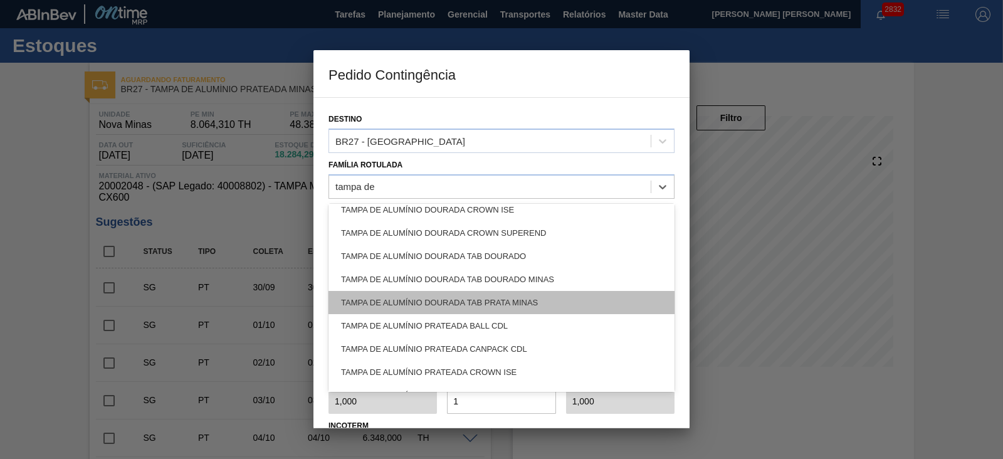
scroll to position [119, 0]
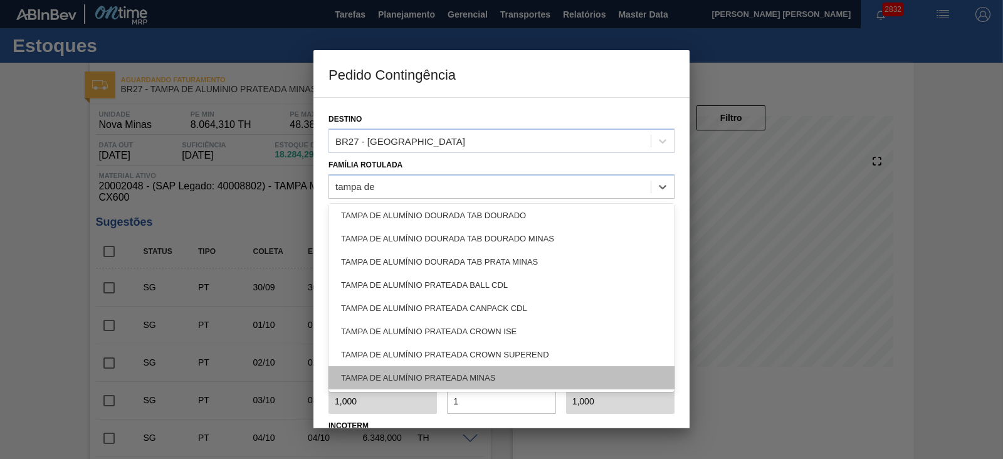
click at [477, 379] on div "TAMPA DE ALUMÍNIO PRATEADA MINAS" at bounding box center [502, 377] width 346 height 23
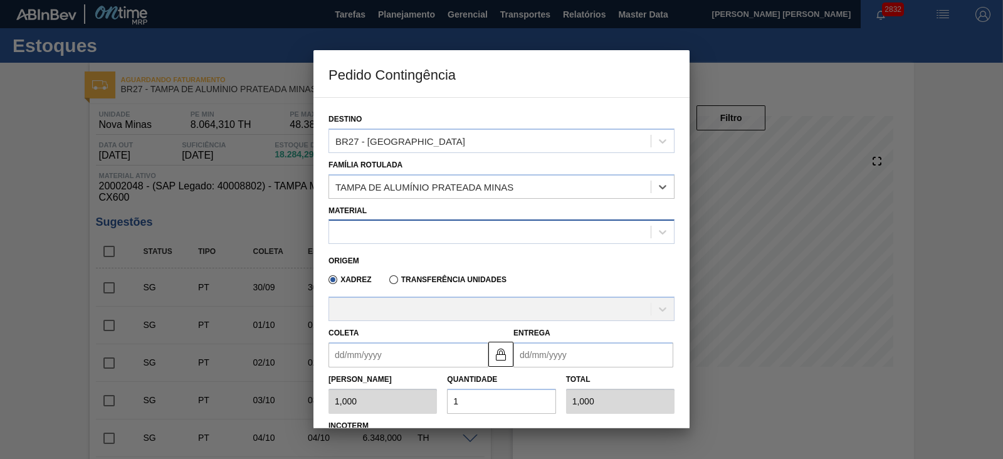
click at [426, 228] on div at bounding box center [490, 232] width 322 height 18
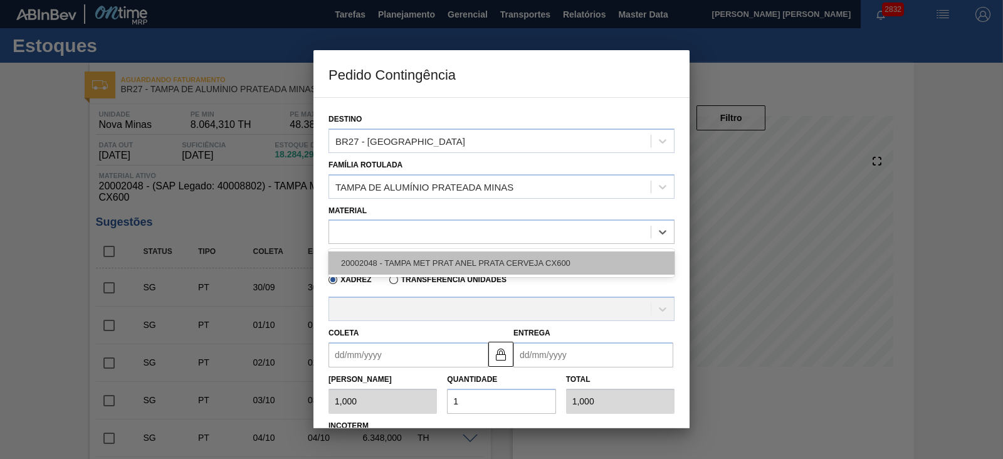
click at [431, 257] on div "20002048 - TAMPA MET PRAT ANEL PRATA CERVEJA CX600" at bounding box center [502, 262] width 346 height 23
type input "317,400"
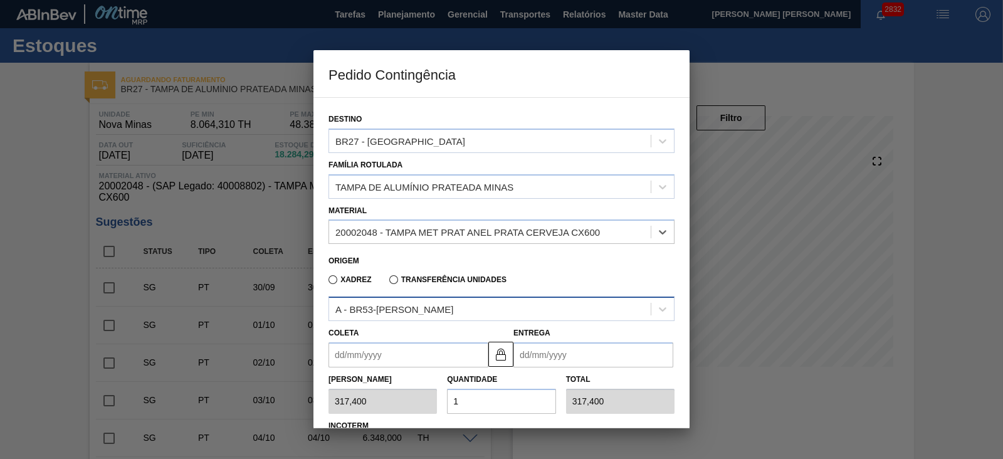
click at [443, 308] on div "A - BR53-Latas Minas" at bounding box center [490, 309] width 322 height 18
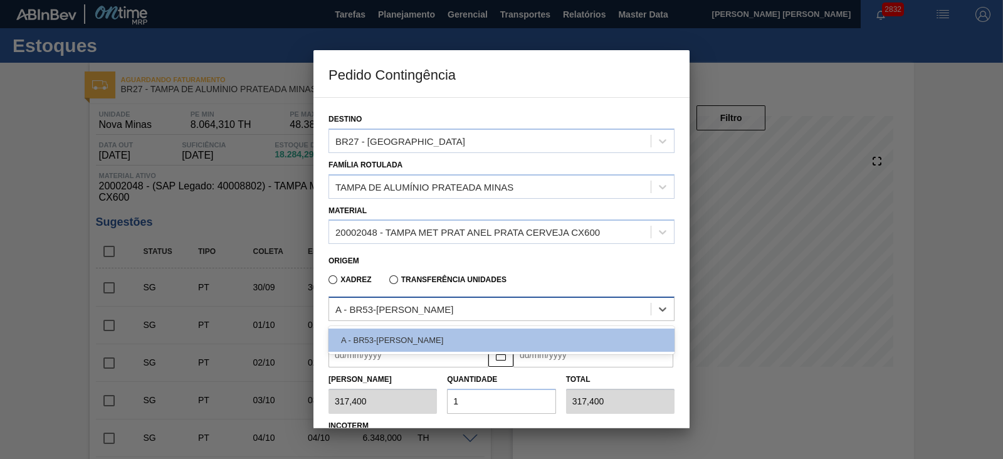
click at [447, 307] on div "A - BR53-Latas Minas" at bounding box center [490, 309] width 322 height 18
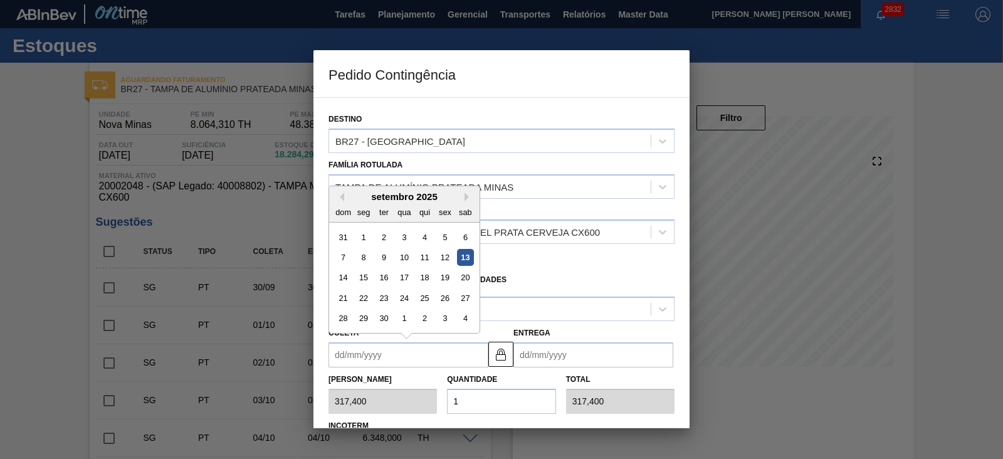
drag, startPoint x: 397, startPoint y: 359, endPoint x: 403, endPoint y: 356, distance: 6.5
click at [397, 359] on input "Coleta" at bounding box center [409, 354] width 160 height 25
click at [358, 198] on div "setembro 2025" at bounding box center [404, 196] width 151 height 11
click at [462, 258] on div "13" at bounding box center [465, 257] width 17 height 17
type input "[DATE]"
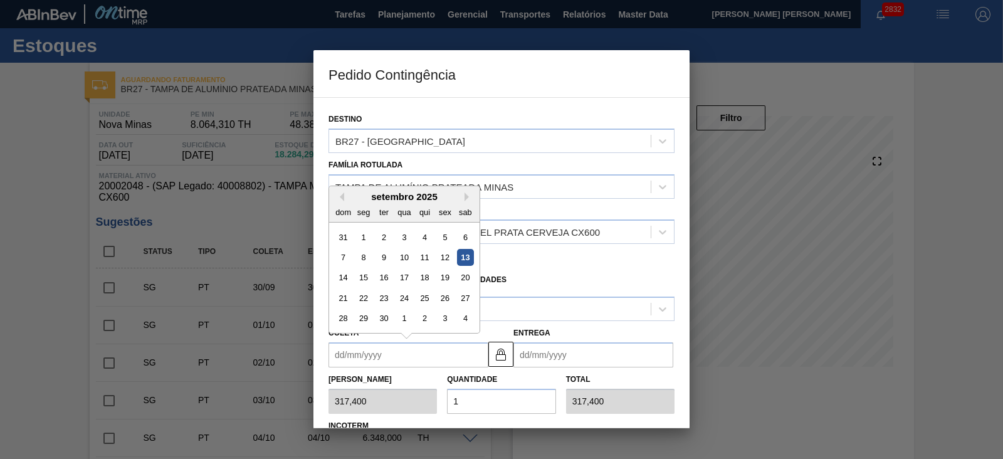
type input "[DATE]"
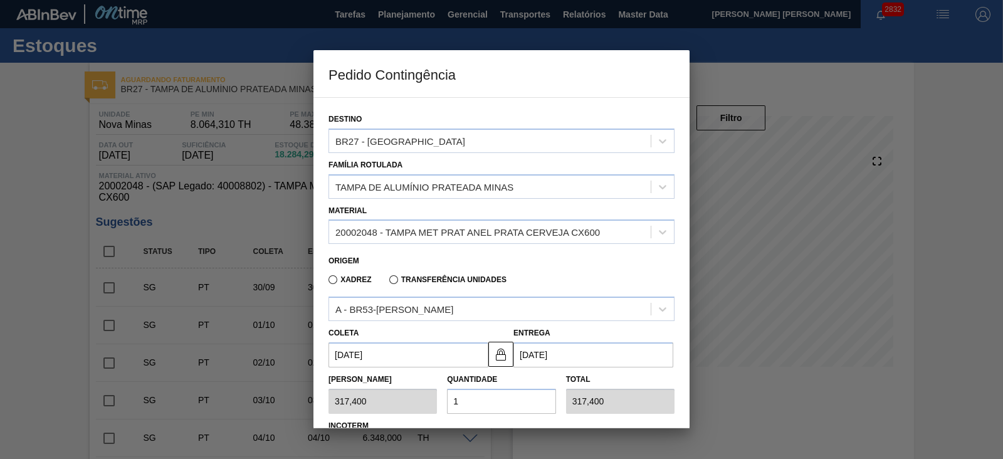
drag, startPoint x: 472, startPoint y: 396, endPoint x: 445, endPoint y: 396, distance: 27.0
click at [445, 396] on div "Quantidade 1" at bounding box center [501, 392] width 119 height 43
type input "3"
type input "952,200"
type input "32"
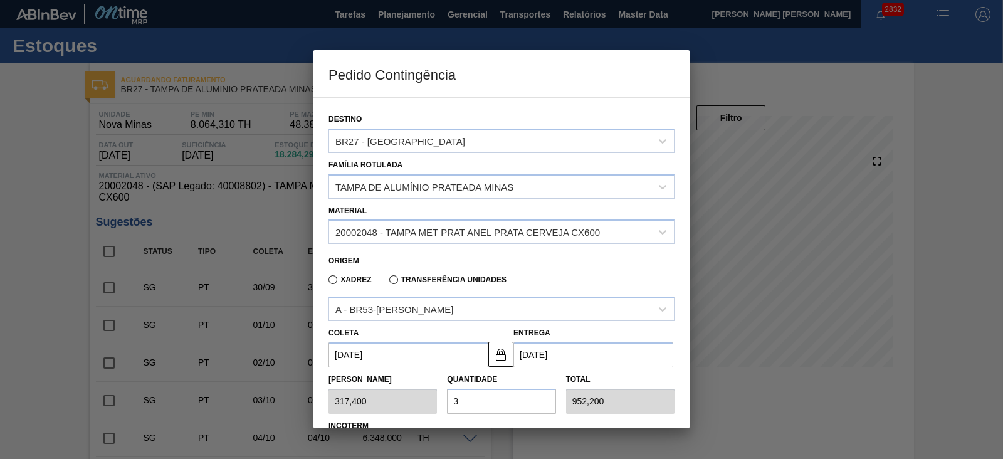
type input "10.156,800"
type input "3"
type input "952,200"
type input "0,000"
type input "2"
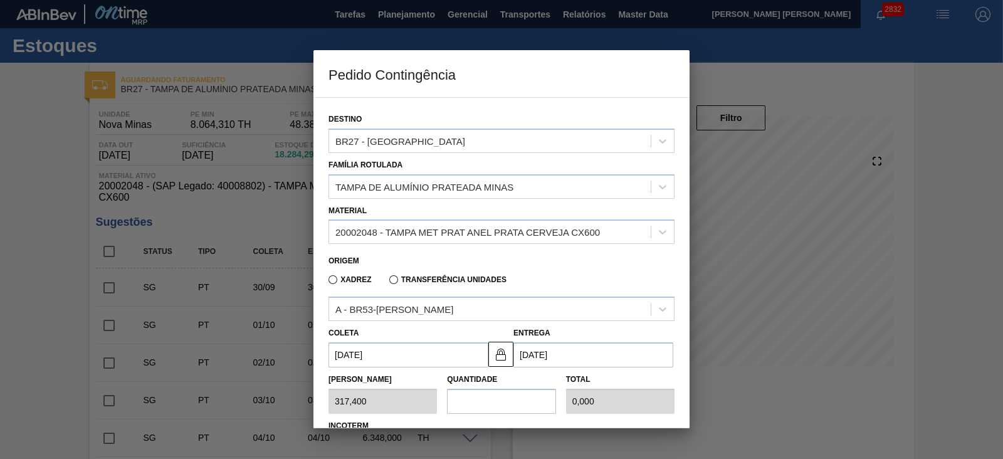
type input "634,800"
type input "25"
type input "7.935,000"
type input "2"
type input "634,800"
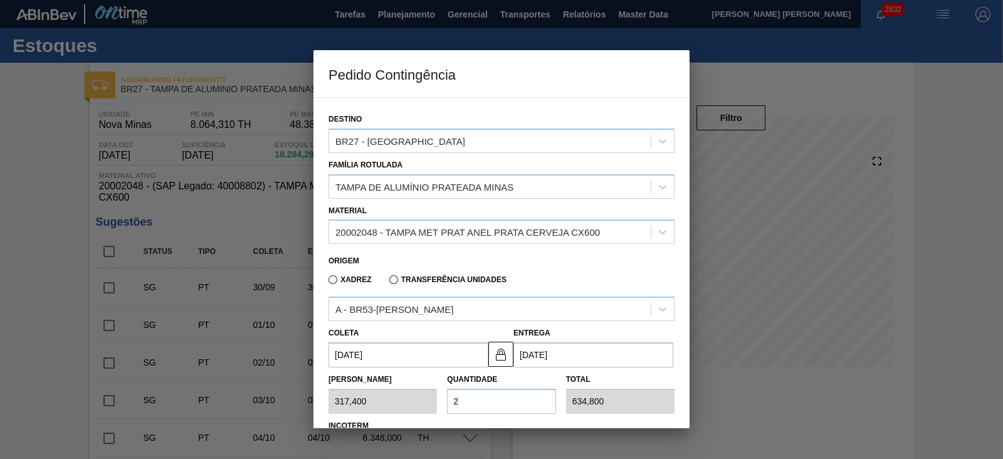
type input "20"
type input "6.348,000"
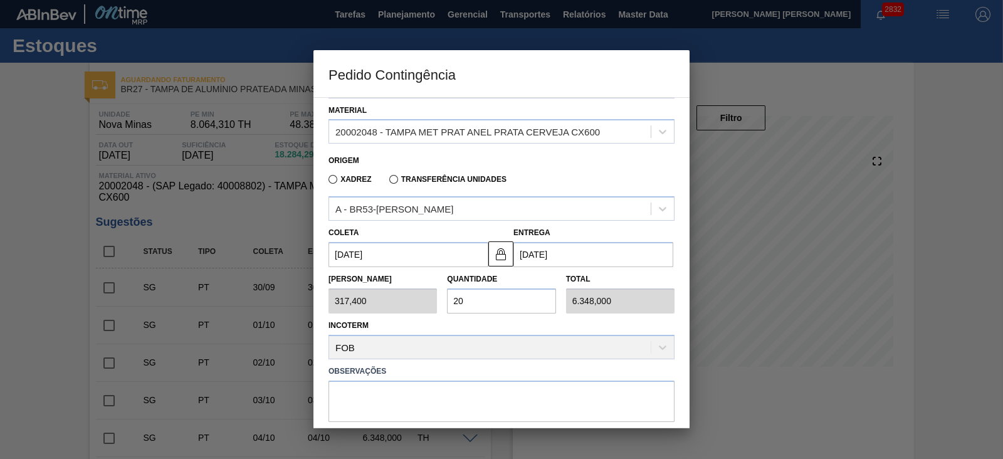
scroll to position [153, 0]
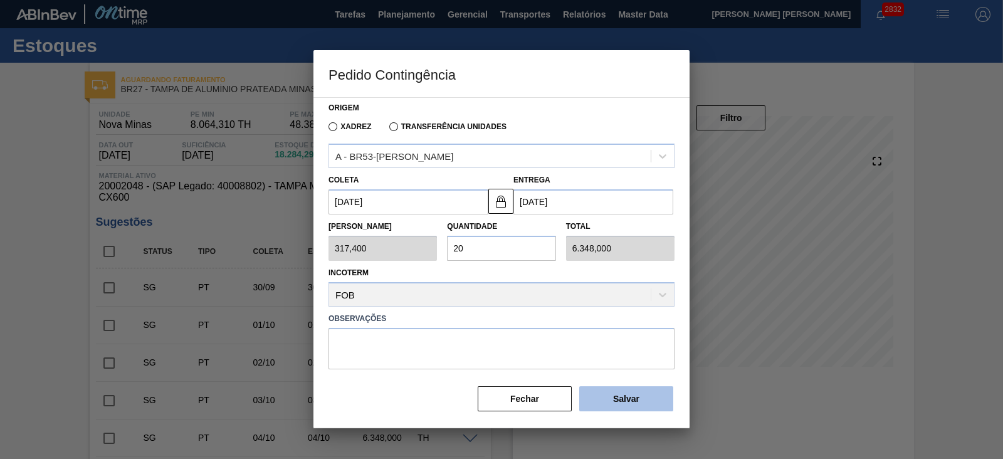
type input "20"
click at [621, 398] on button "Salvar" at bounding box center [626, 398] width 94 height 25
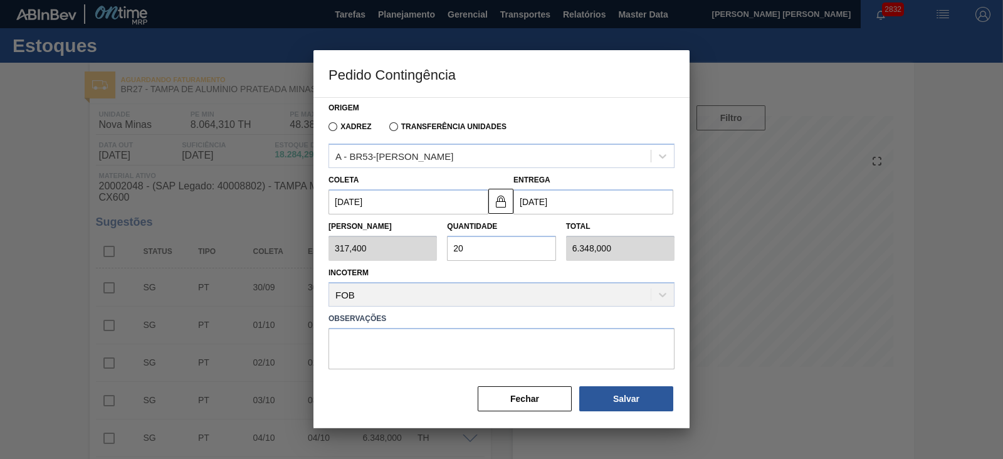
type input "1,000"
type input "1"
type input "1,000"
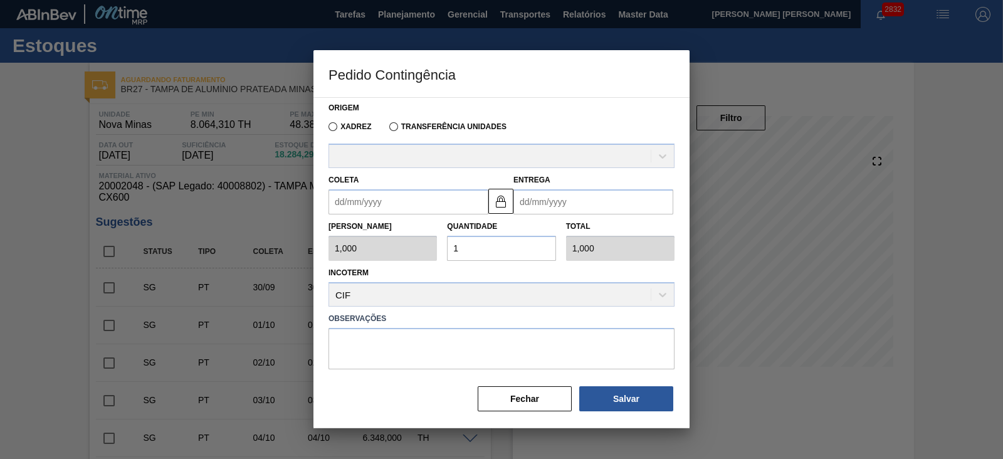
drag, startPoint x: 911, startPoint y: 191, endPoint x: 901, endPoint y: 186, distance: 10.7
click at [911, 191] on div at bounding box center [501, 229] width 1003 height 459
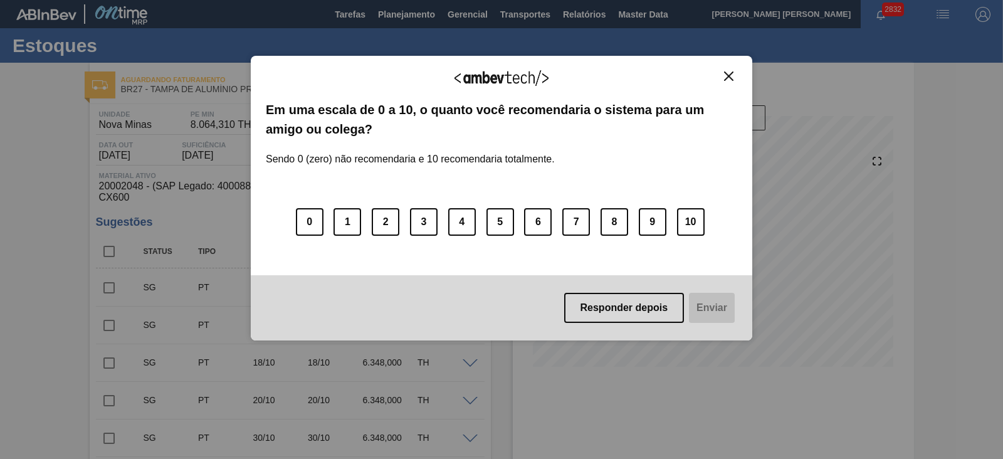
click at [734, 80] on button "Close" at bounding box center [729, 76] width 17 height 11
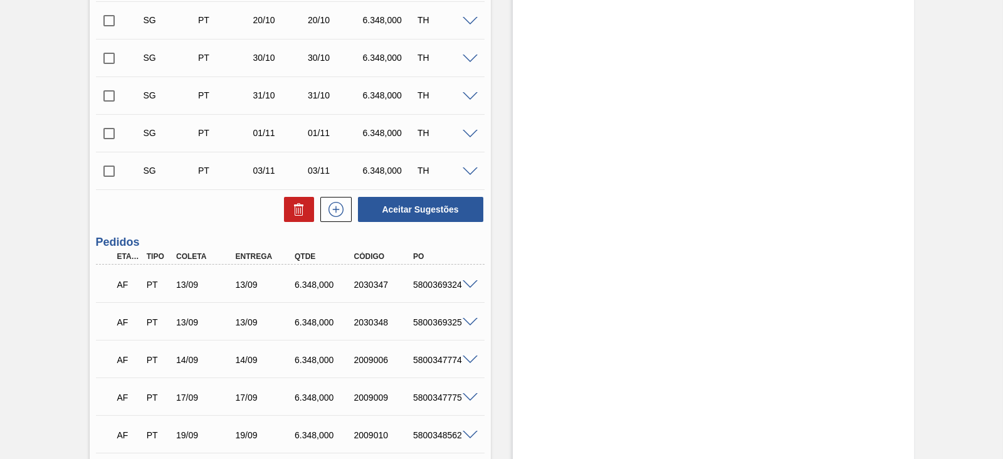
scroll to position [516, 0]
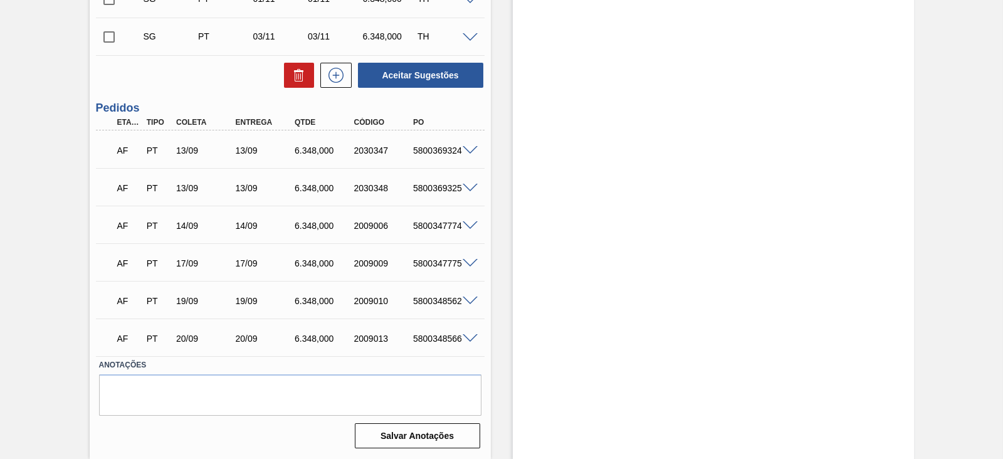
click at [442, 153] on div "5800369324" at bounding box center [442, 150] width 65 height 10
copy div "5800369324"
click at [470, 151] on span at bounding box center [470, 150] width 15 height 9
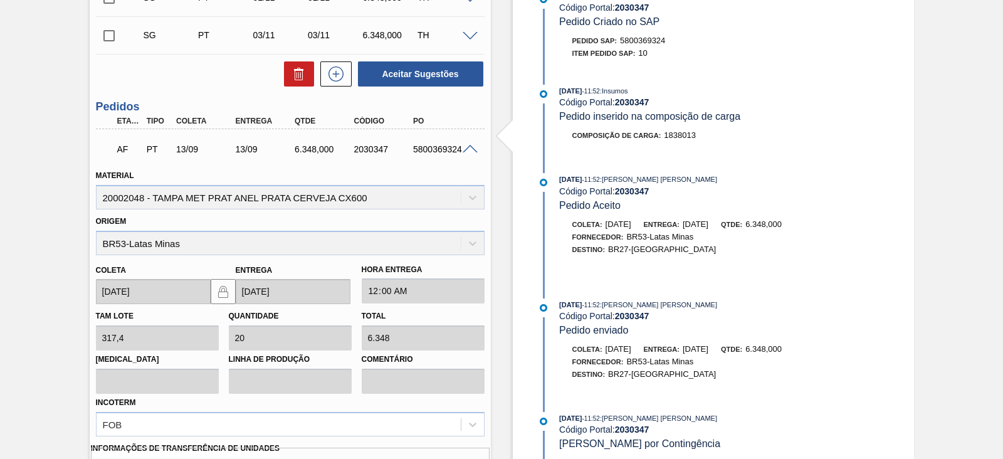
click at [470, 149] on span at bounding box center [470, 149] width 15 height 9
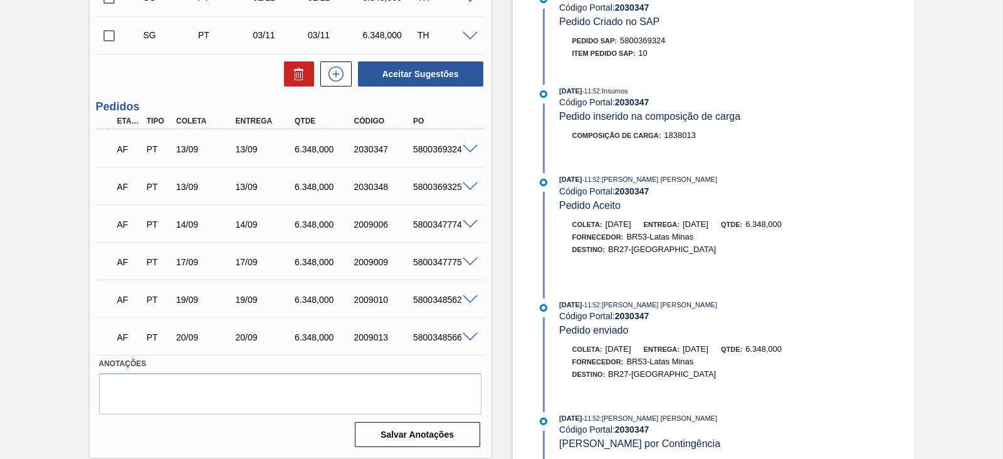
click at [468, 189] on span at bounding box center [470, 186] width 15 height 9
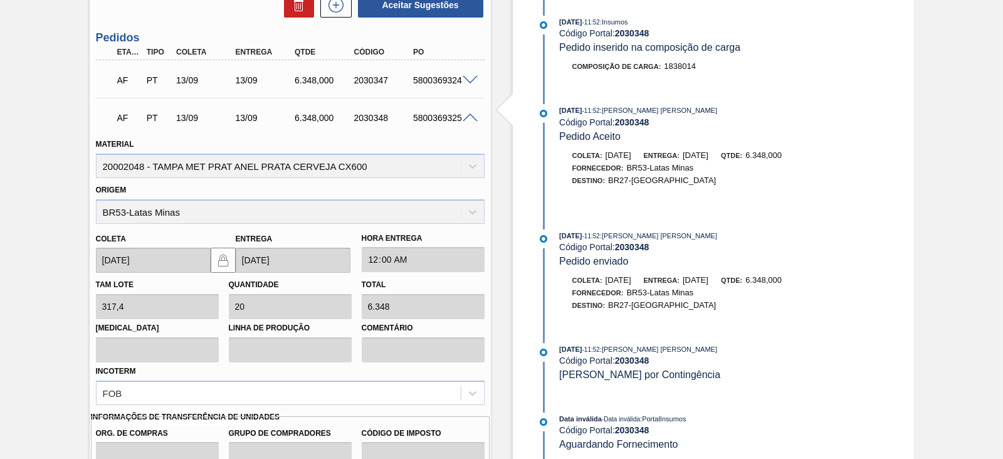
scroll to position [672, 0]
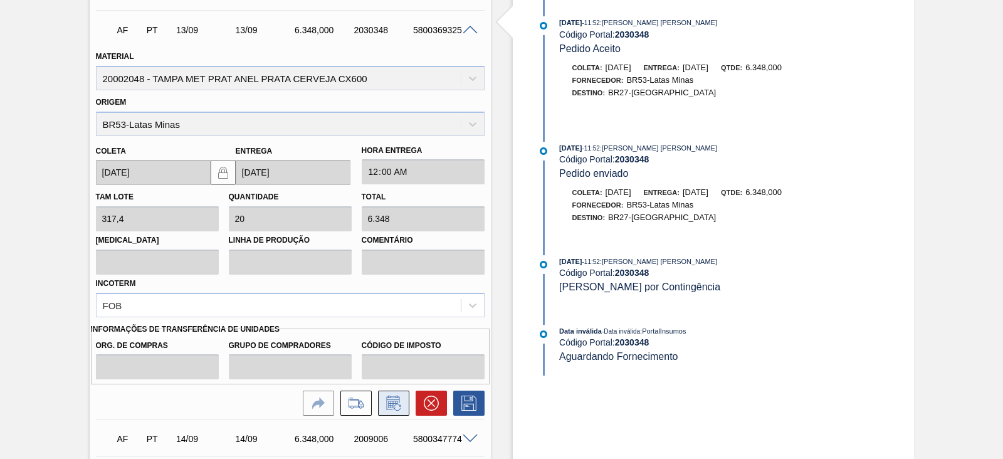
click at [383, 404] on button at bounding box center [393, 403] width 31 height 25
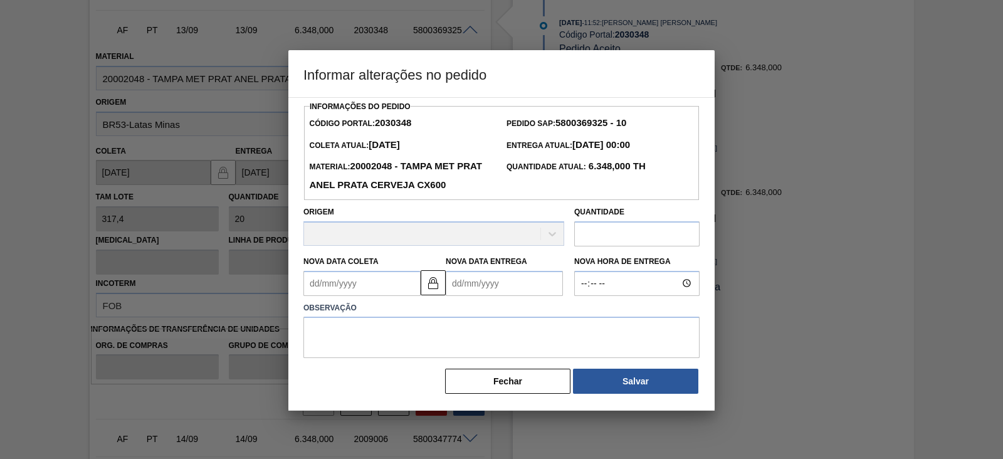
click at [610, 236] on input "text" at bounding box center [636, 233] width 125 height 25
click at [478, 381] on button "Fechar" at bounding box center [507, 381] width 125 height 25
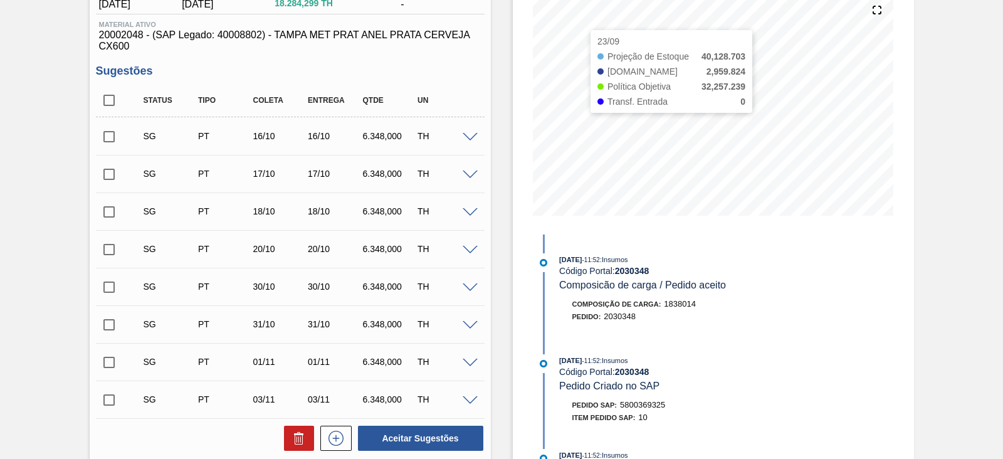
scroll to position [0, 0]
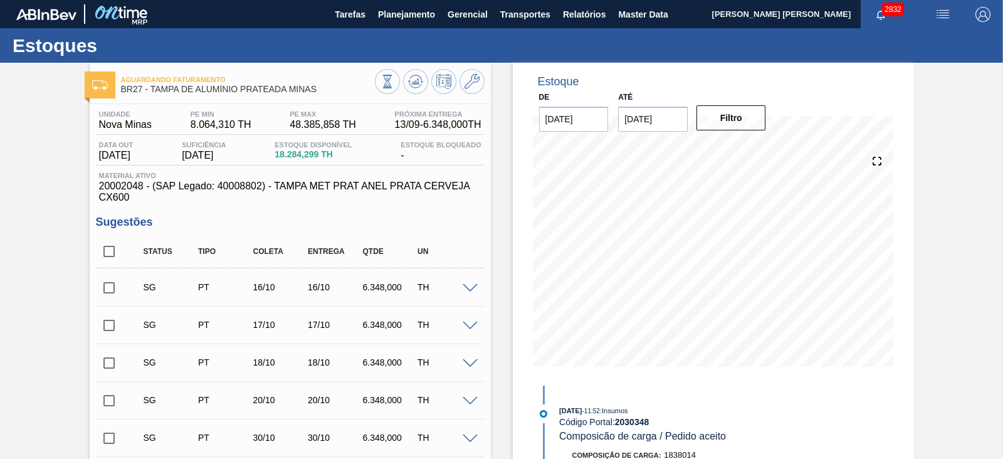
click at [936, 11] on img "button" at bounding box center [943, 14] width 15 height 15
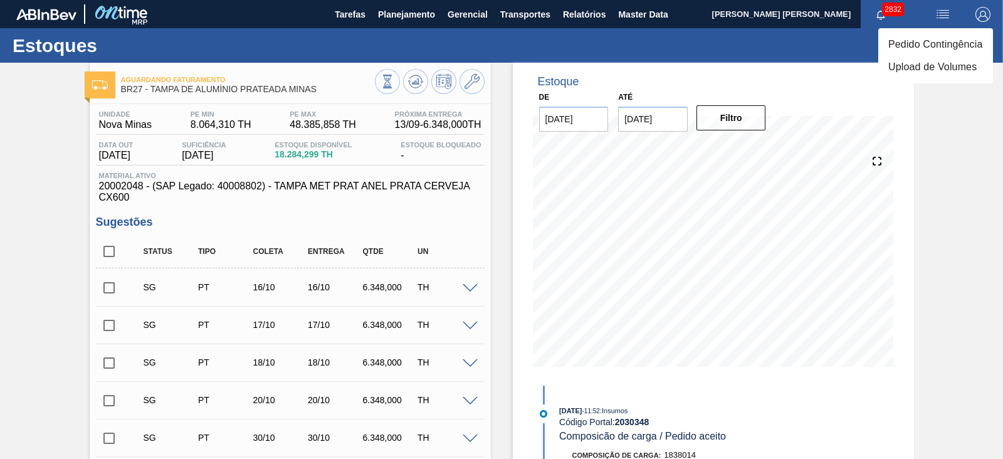
click at [910, 42] on li "Pedido Contingência" at bounding box center [936, 44] width 115 height 23
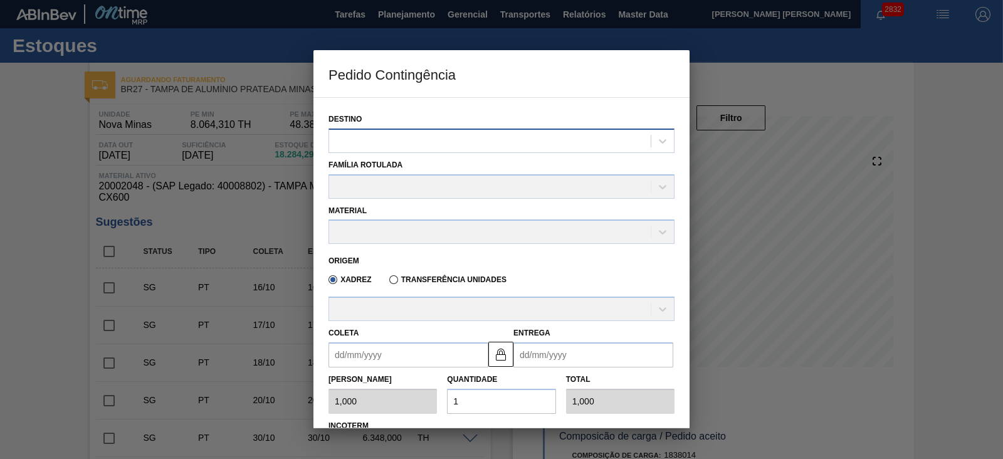
click at [436, 133] on div at bounding box center [490, 141] width 322 height 18
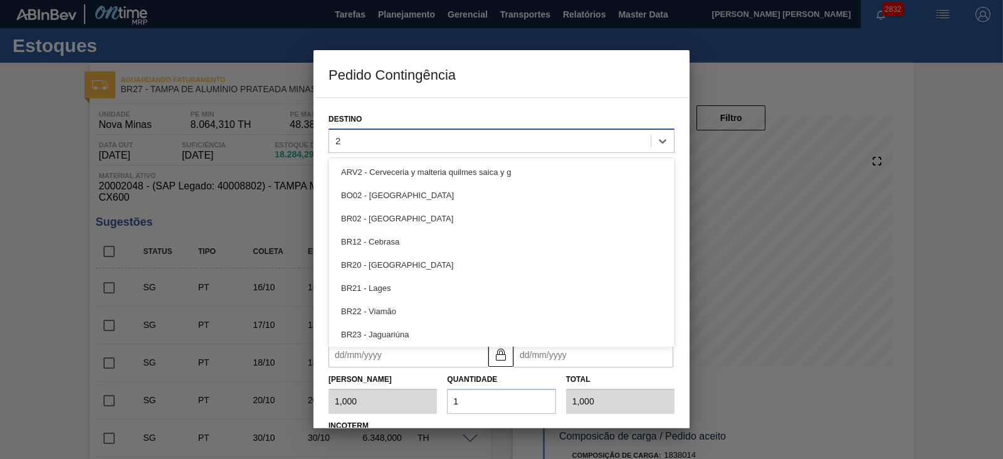
type input "27"
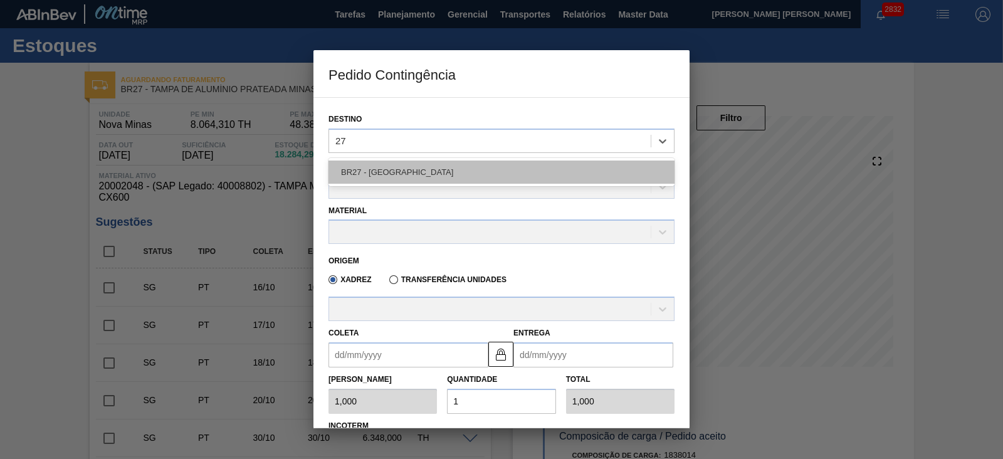
click at [423, 161] on div "BR27 - Nova Minas" at bounding box center [502, 172] width 346 height 23
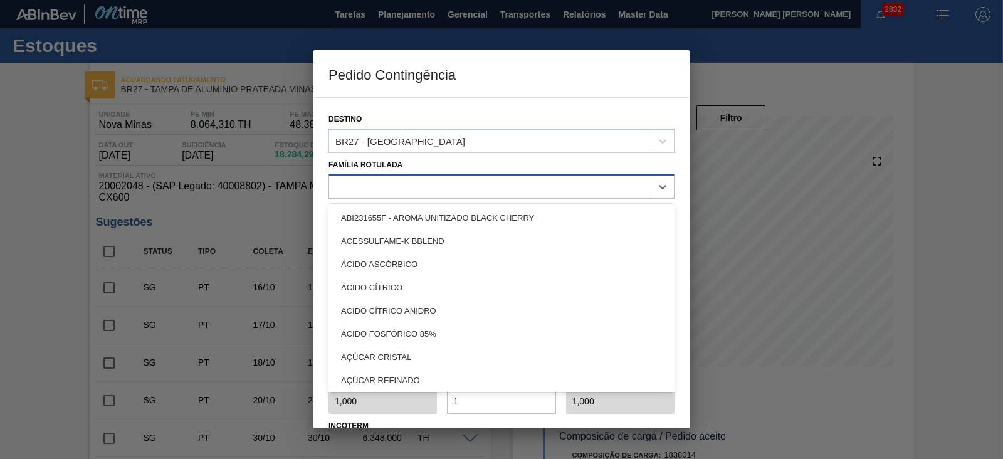
click at [399, 177] on div at bounding box center [490, 186] width 322 height 18
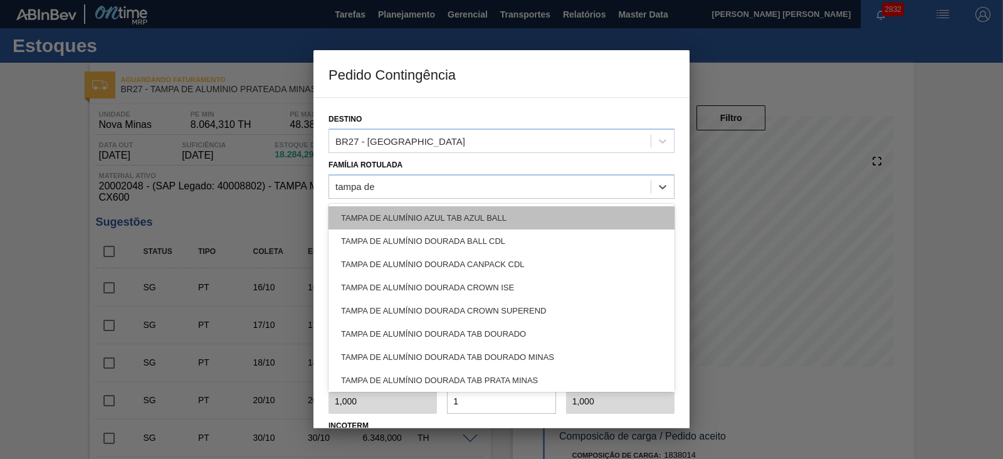
type Rotulada "tampa de"
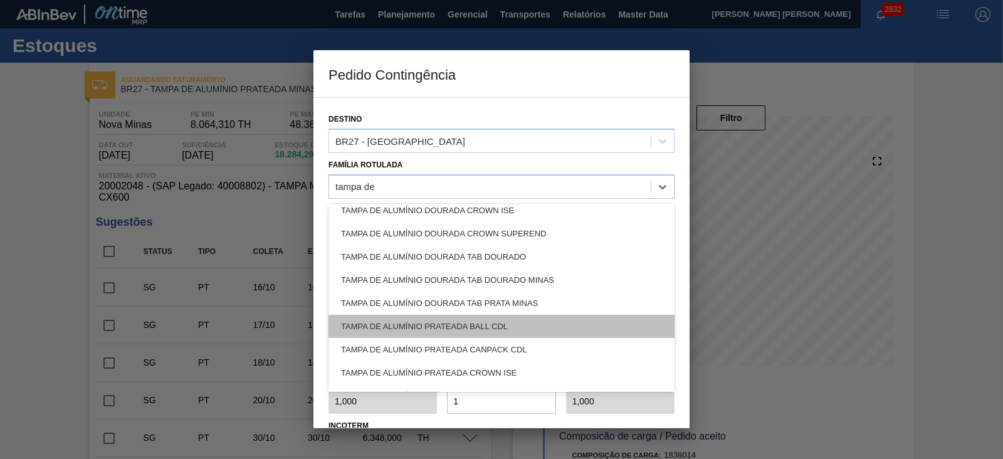
scroll to position [119, 0]
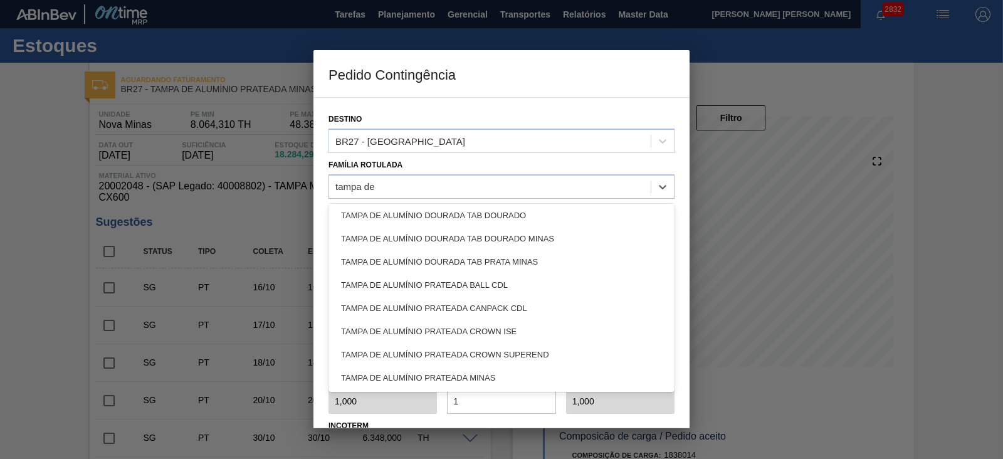
click at [475, 381] on div "TAMPA DE ALUMÍNIO PRATEADA MINAS" at bounding box center [502, 377] width 346 height 23
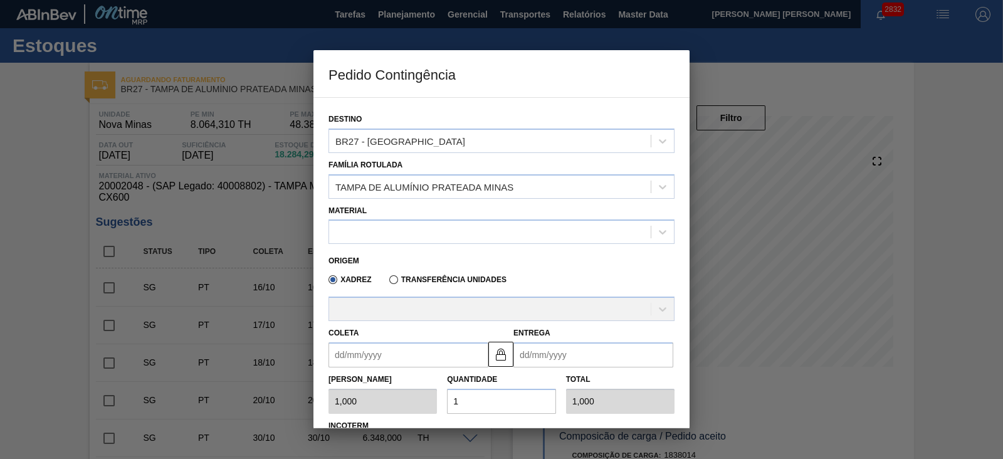
drag, startPoint x: 483, startPoint y: 401, endPoint x: 448, endPoint y: 399, distance: 34.6
click at [448, 399] on input "1" at bounding box center [501, 401] width 108 height 25
type input "12"
type input "12,000"
type input "12"
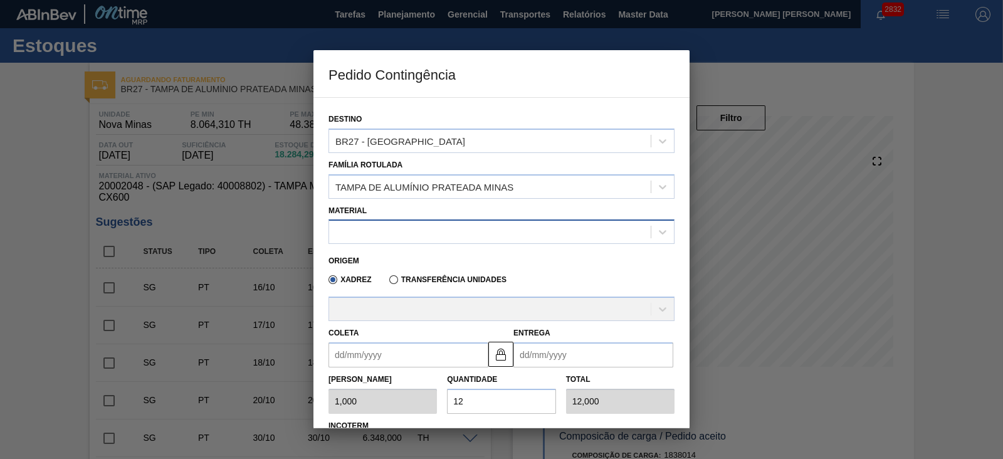
click at [422, 231] on div at bounding box center [490, 232] width 322 height 18
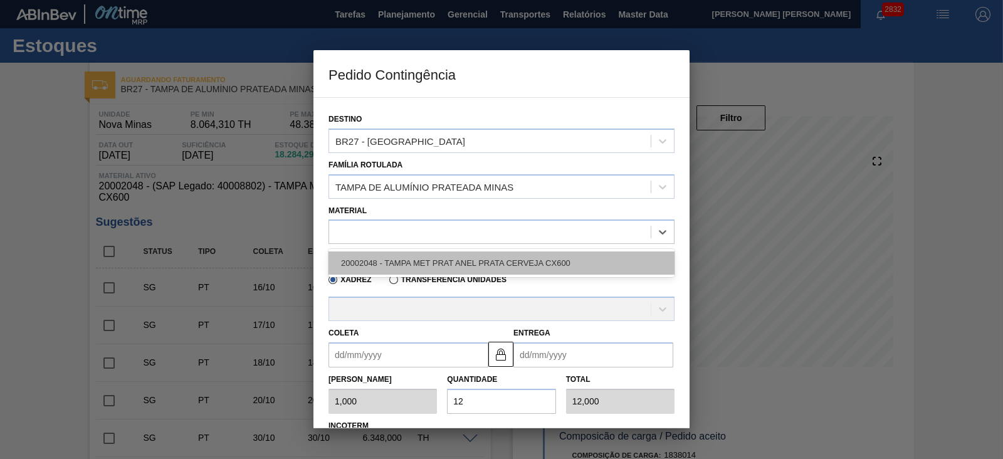
click at [432, 258] on div "20002048 - TAMPA MET PRAT ANEL PRATA CERVEJA CX600" at bounding box center [502, 262] width 346 height 23
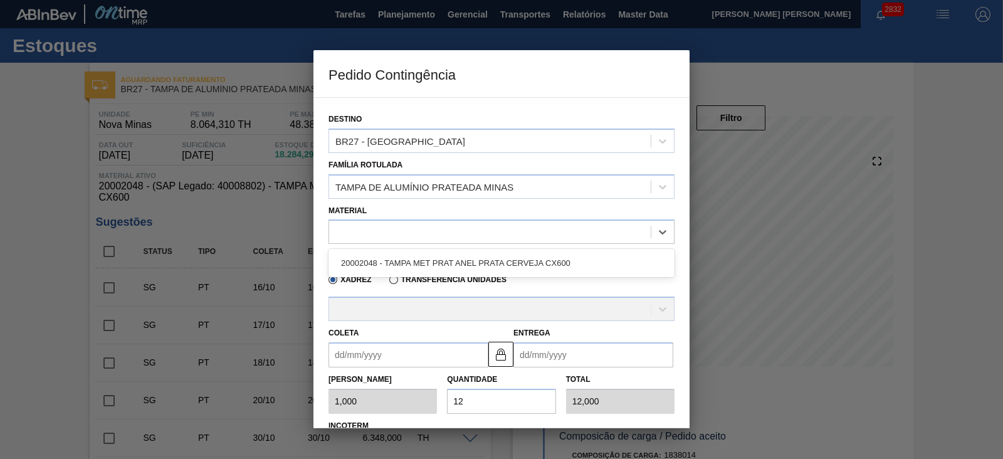
type input "317,400"
type input "3.808,800"
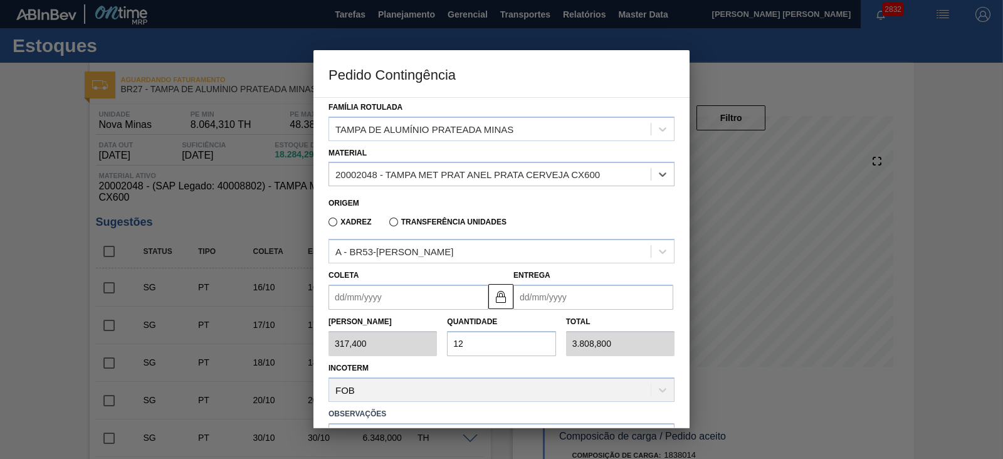
scroll to position [78, 0]
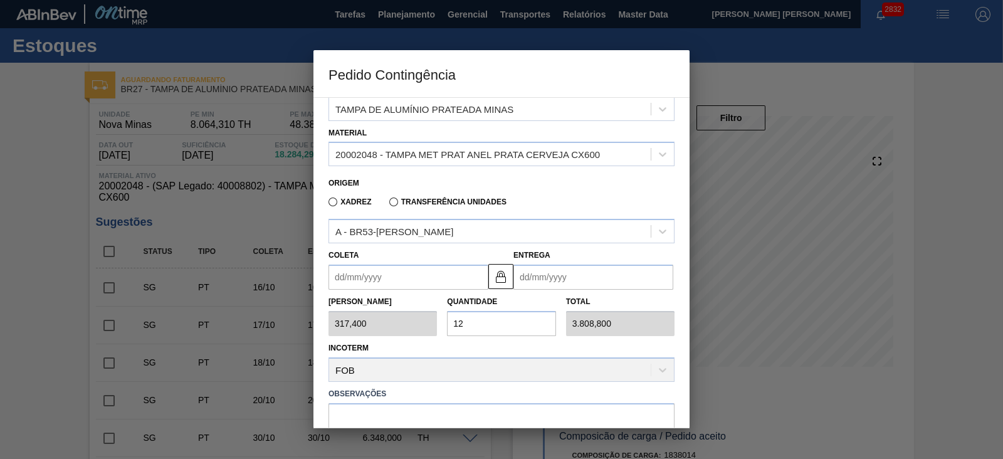
click at [562, 322] on div "Total 3.808,800" at bounding box center [620, 314] width 119 height 43
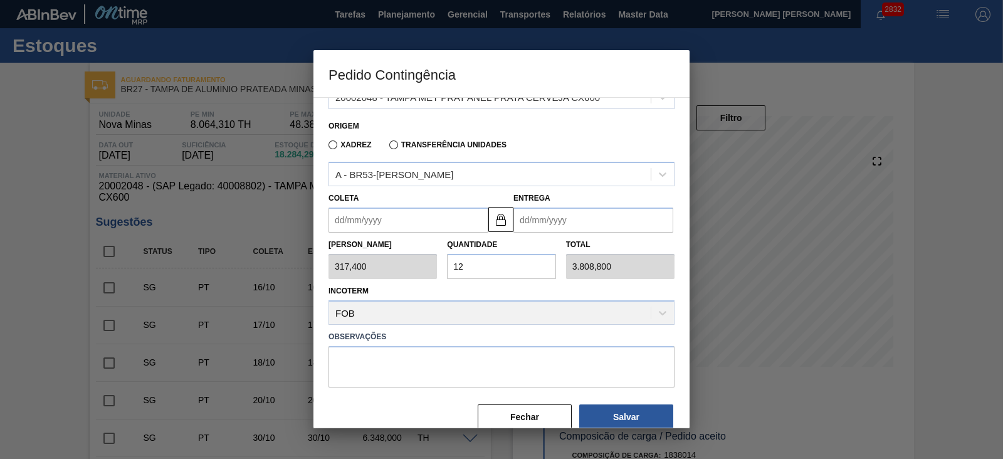
scroll to position [153, 0]
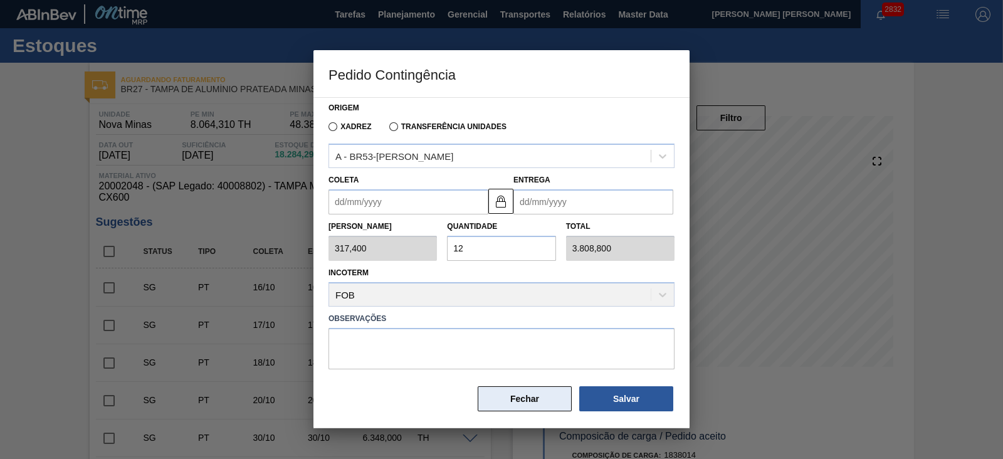
click at [536, 398] on button "Fechar" at bounding box center [525, 398] width 94 height 25
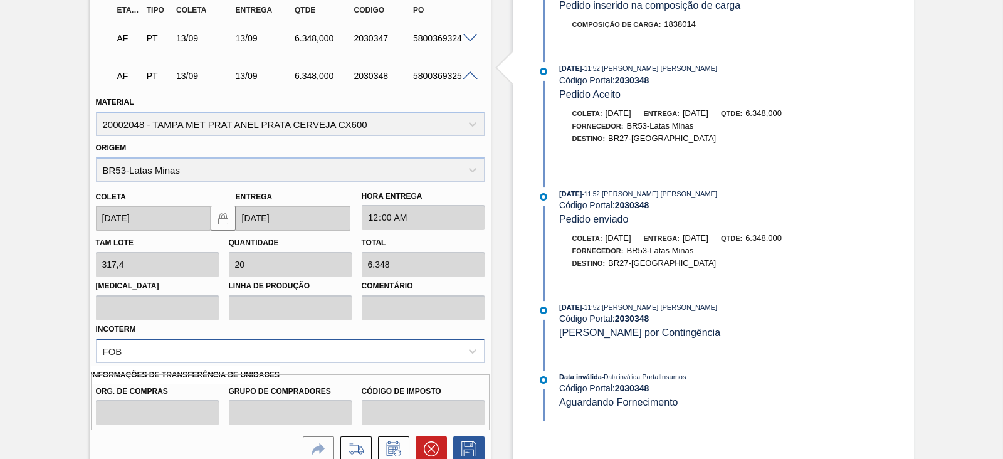
scroll to position [706, 0]
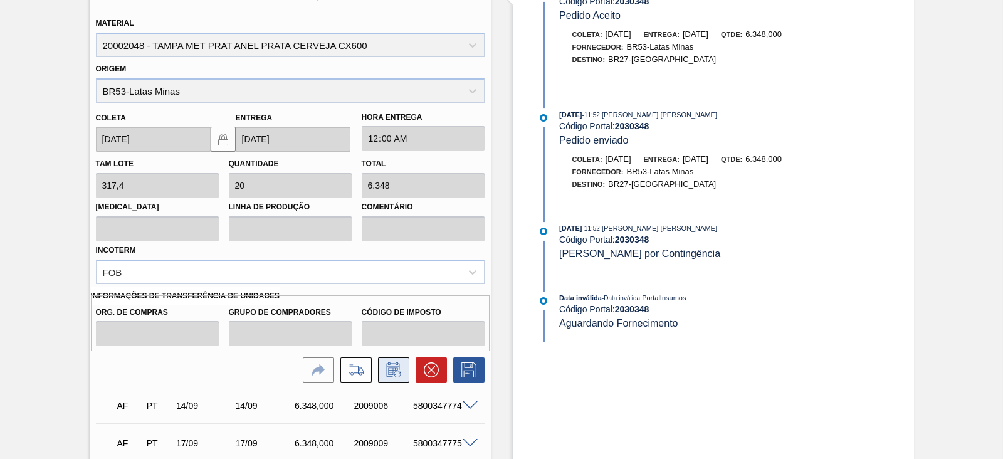
click at [396, 374] on icon at bounding box center [394, 369] width 20 height 15
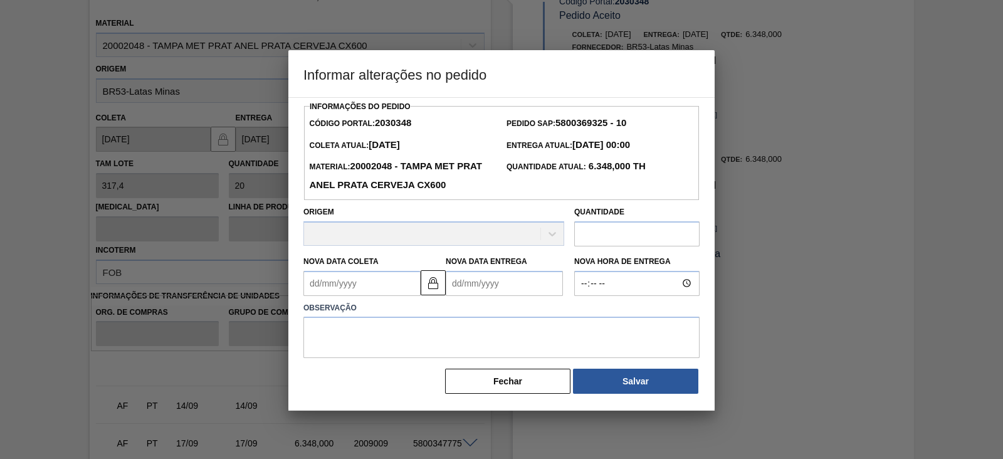
click at [606, 236] on input "text" at bounding box center [636, 233] width 125 height 25
paste input "3.808,800"
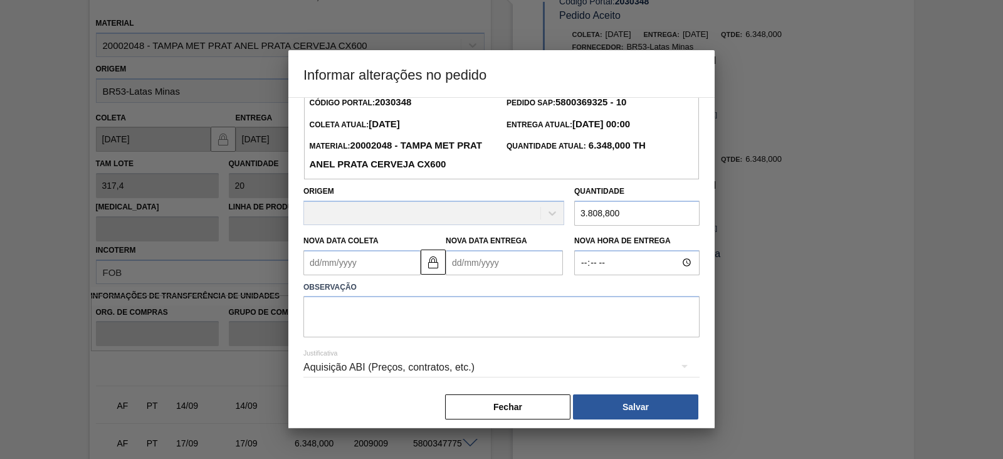
scroll to position [30, 0]
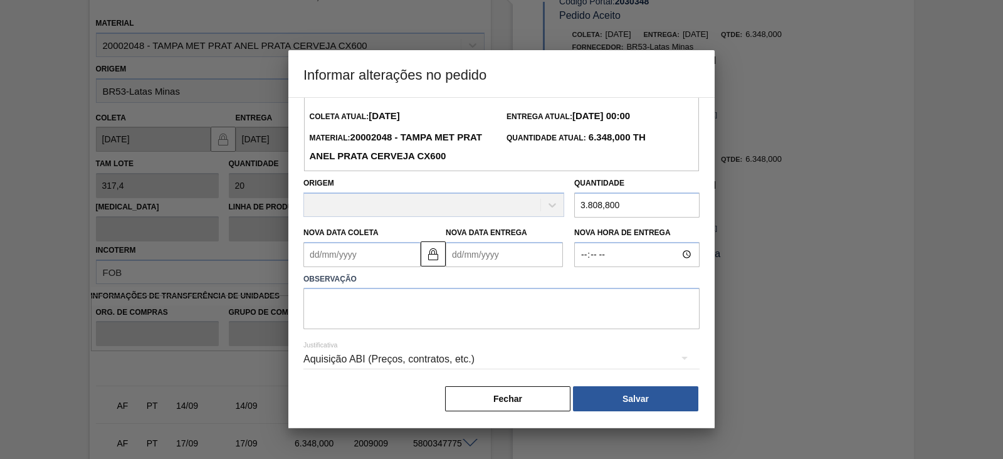
type input "3.808,800"
click at [445, 364] on div "Aquisição ABI (Preços, contratos, etc.)" at bounding box center [502, 359] width 396 height 35
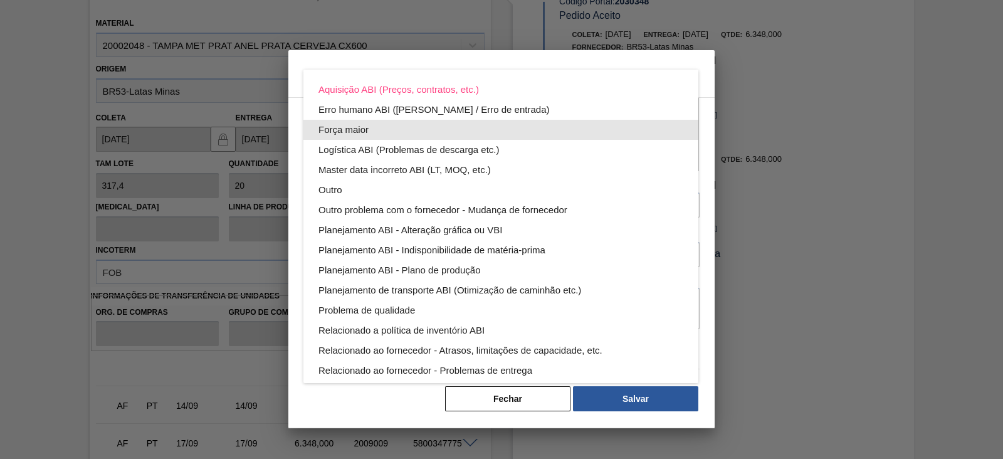
drag, startPoint x: 357, startPoint y: 130, endPoint x: 372, endPoint y: 142, distance: 18.7
click at [357, 130] on div "Força maior" at bounding box center [501, 130] width 365 height 20
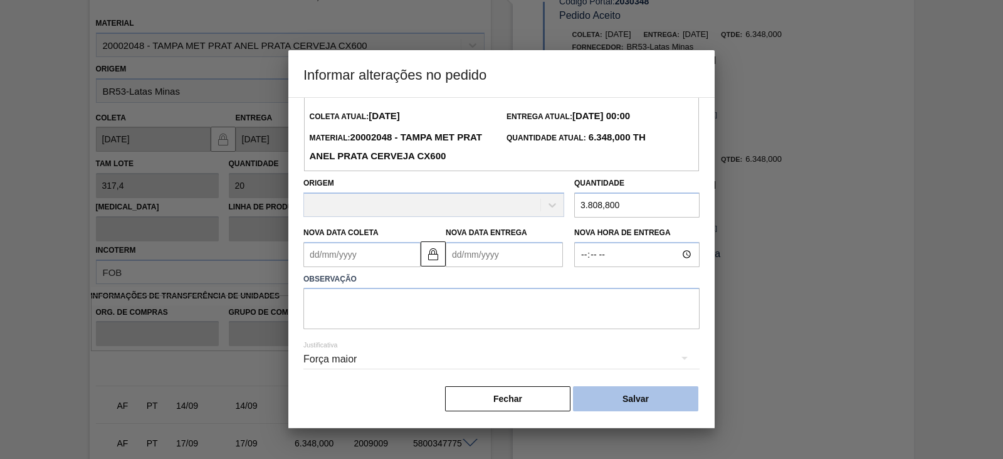
click at [627, 393] on button "Salvar" at bounding box center [635, 398] width 125 height 25
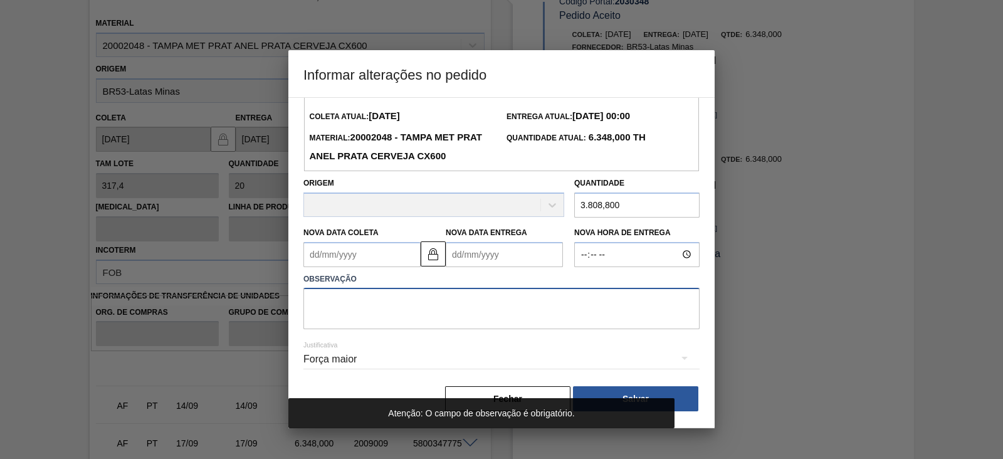
click at [455, 299] on textarea at bounding box center [502, 308] width 396 height 41
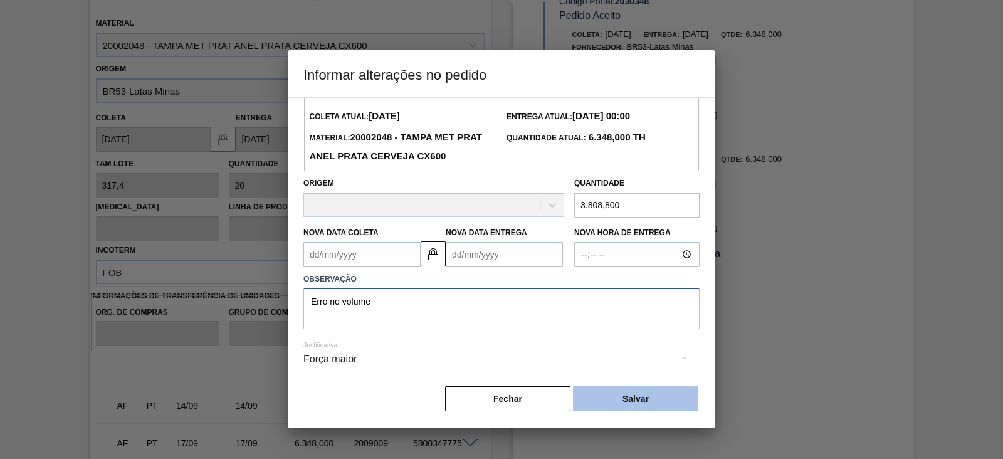
type textarea "Erro no volume"
click at [605, 404] on button "Salvar" at bounding box center [635, 398] width 125 height 25
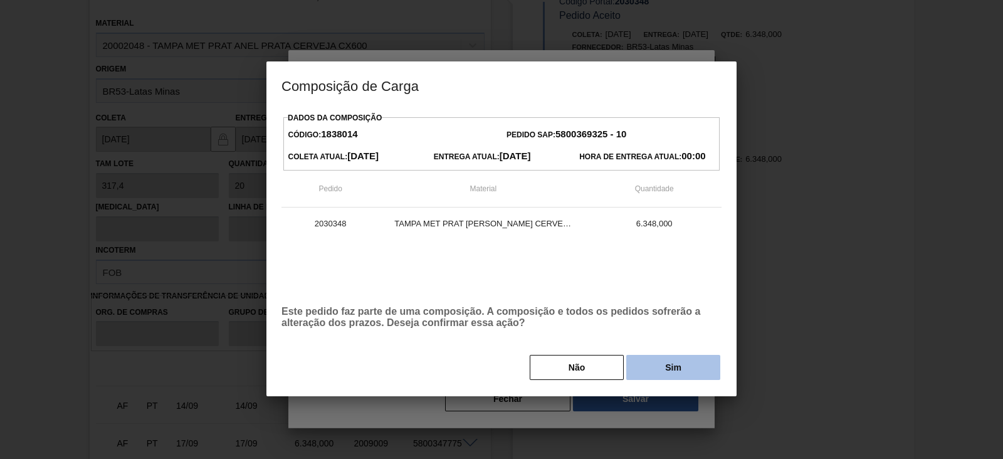
click at [654, 368] on button "Sim" at bounding box center [674, 367] width 94 height 25
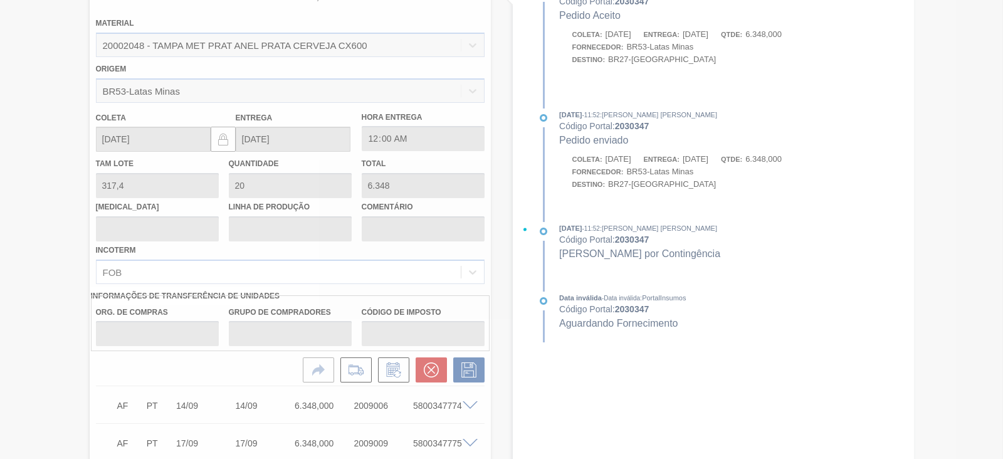
type input "12"
type input "3.808,8"
type input "Erro no volume"
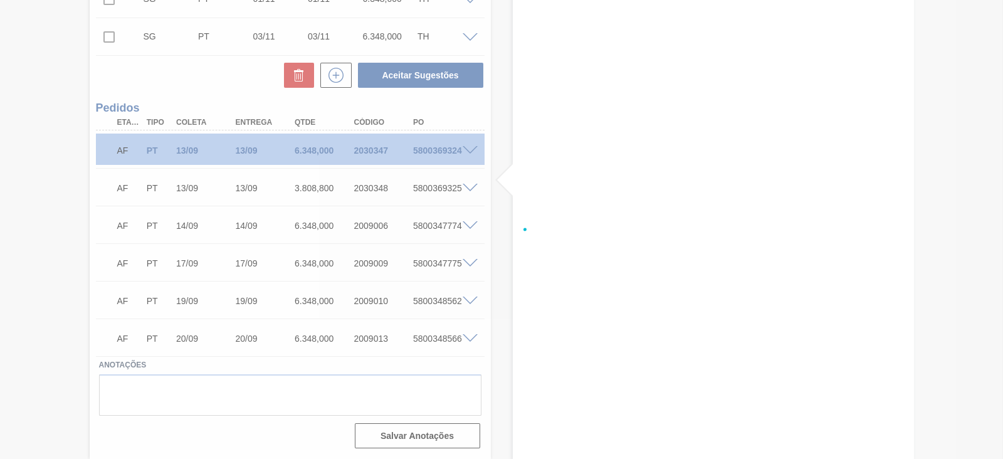
scroll to position [516, 0]
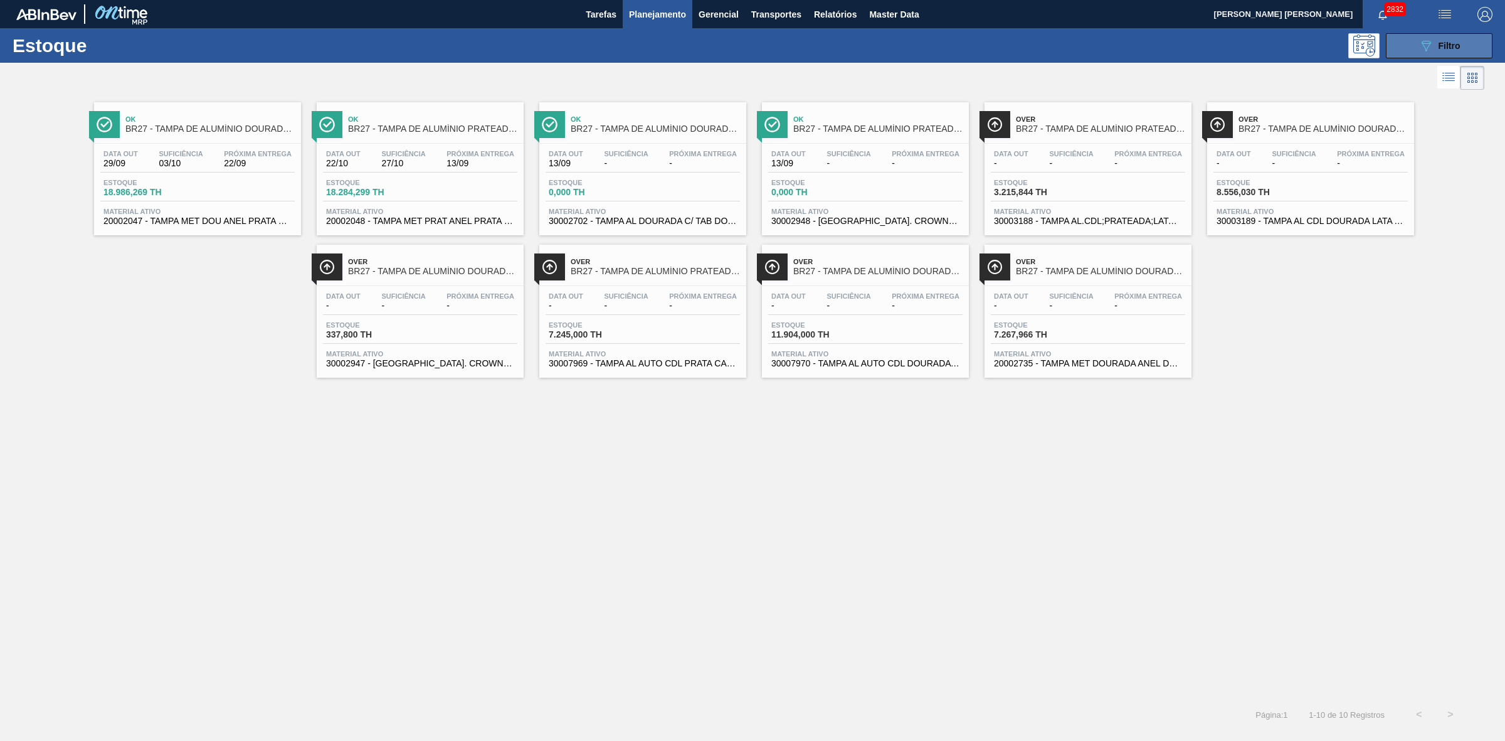
click at [1417, 47] on button "089F7B8B-B2A5-4AFE-B5C0-19BA573D28AC Filtro" at bounding box center [1439, 45] width 107 height 25
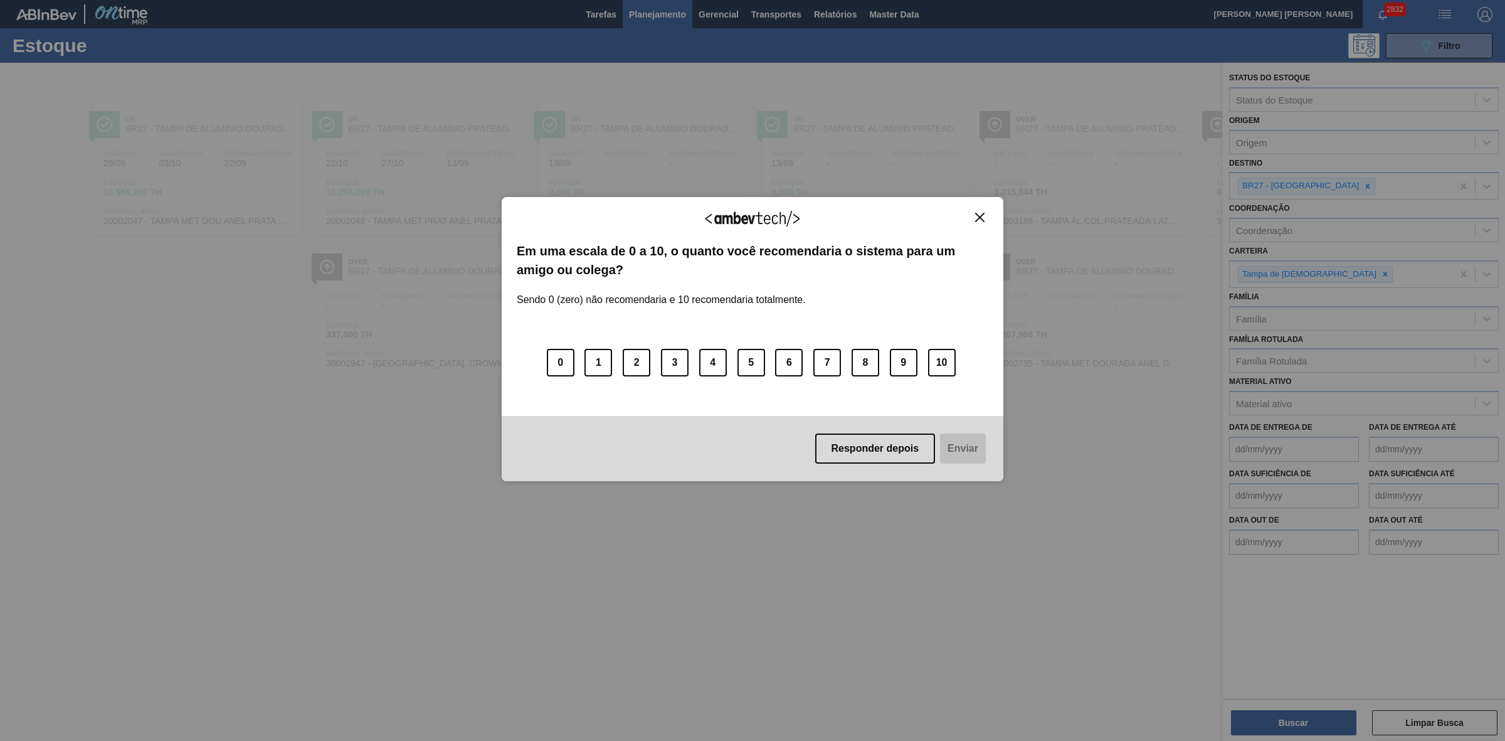
click at [1107, 238] on div "Agradecemos seu feedback! Em uma escala de 0 a 10, o quanto você recomendaria o…" at bounding box center [752, 370] width 1505 height 741
drag, startPoint x: 979, startPoint y: 216, endPoint x: 892, endPoint y: 89, distance: 154.3
click at [979, 215] on img "Close" at bounding box center [979, 217] width 9 height 9
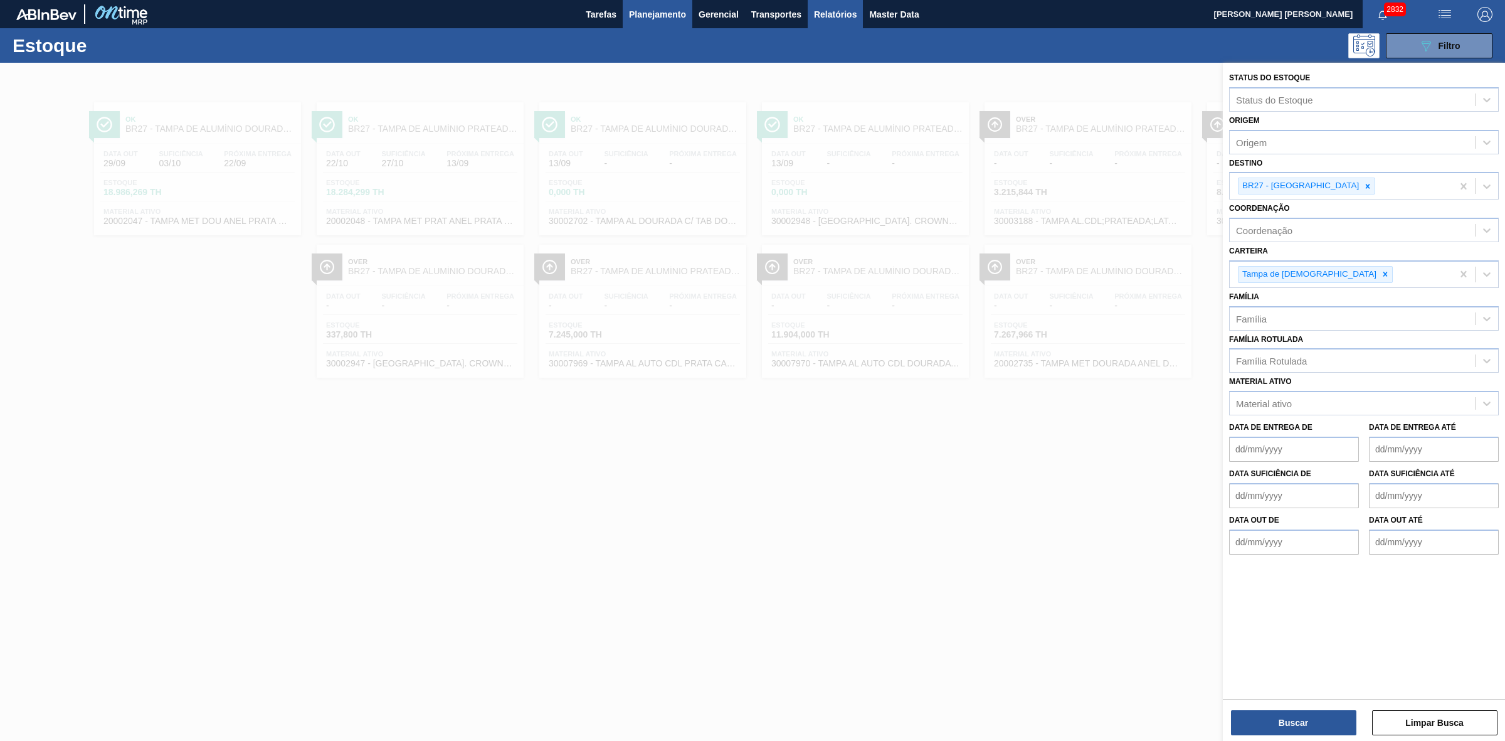
click at [822, 4] on button "Relatórios" at bounding box center [835, 14] width 55 height 28
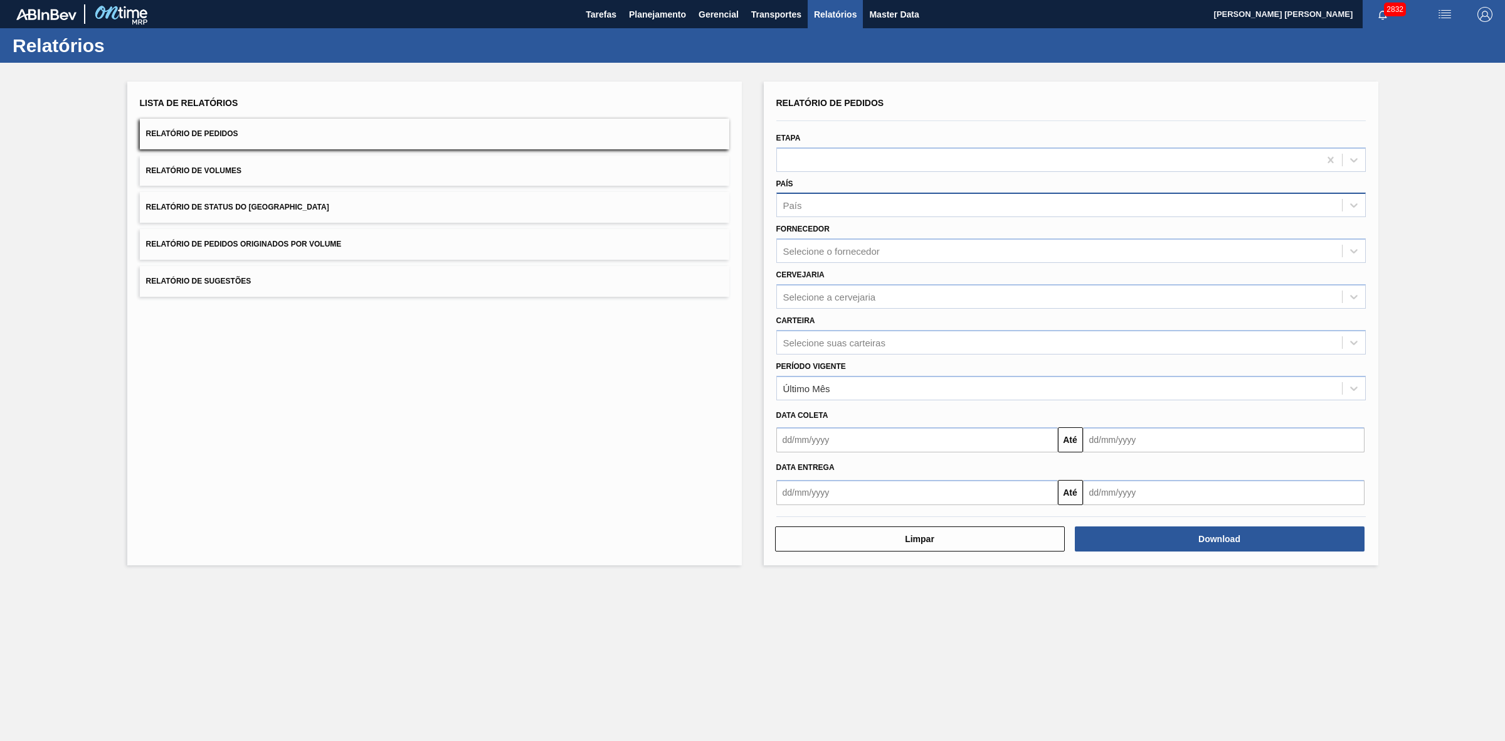
click at [820, 199] on div "País" at bounding box center [1059, 205] width 565 height 18
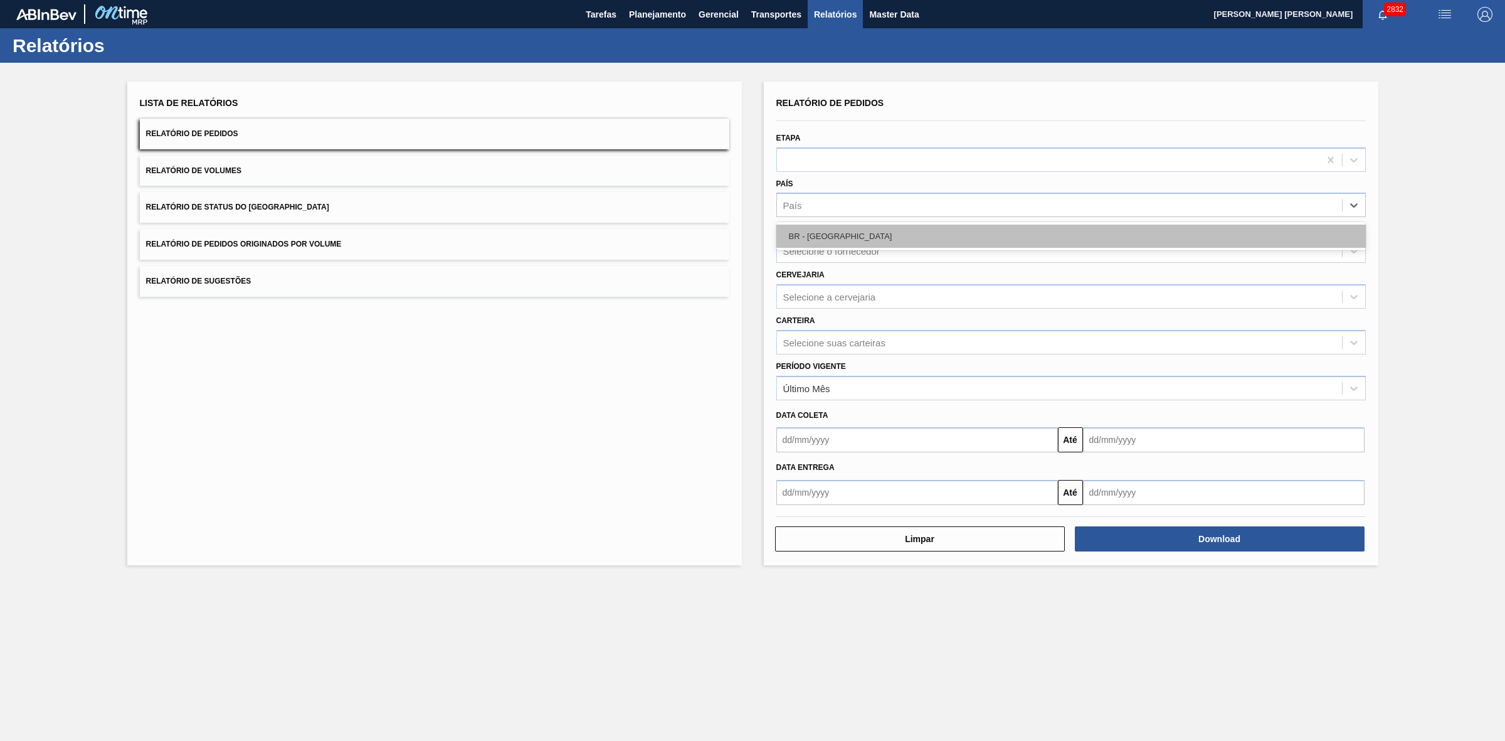
click at [822, 233] on div "BR - Brasil" at bounding box center [1071, 236] width 590 height 23
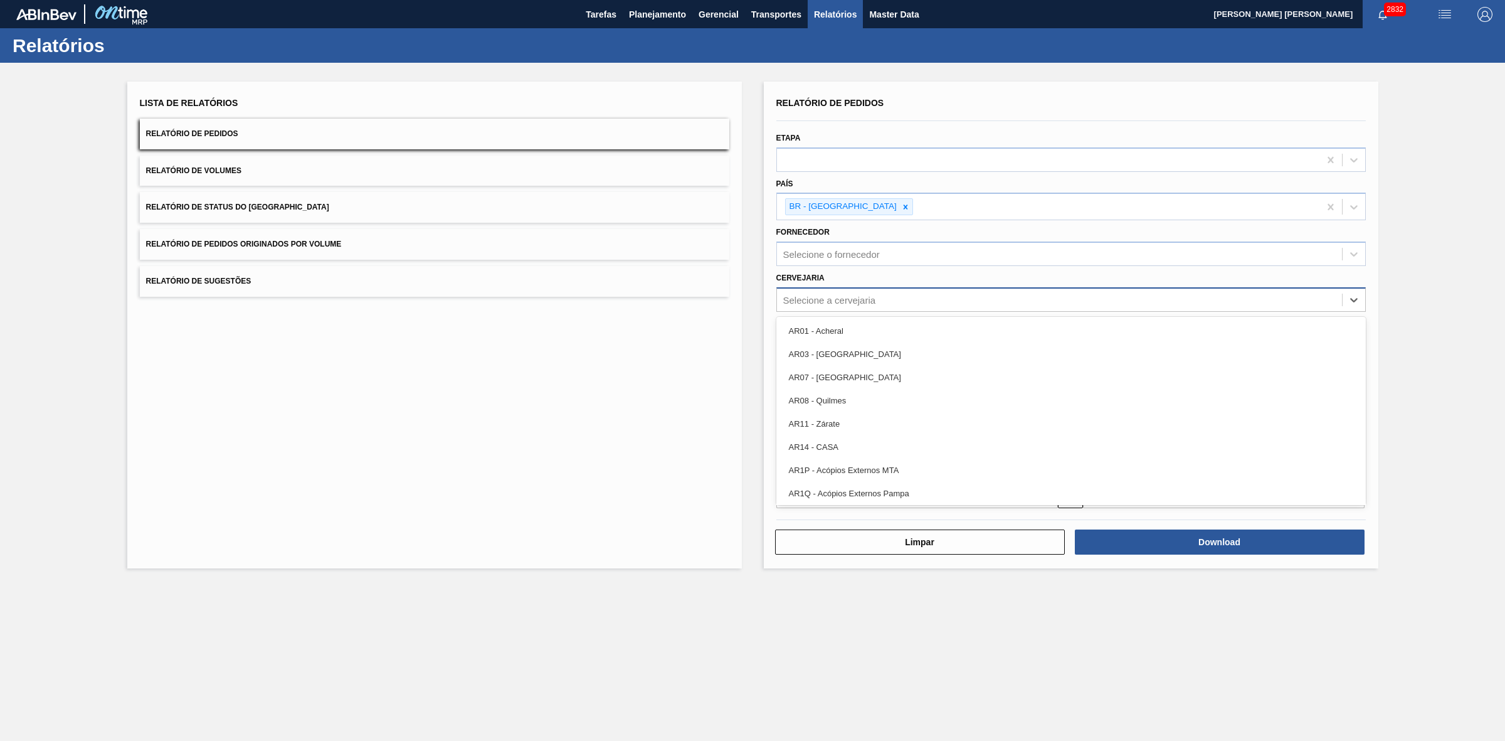
click at [822, 299] on div "Selecione a cervejaria" at bounding box center [829, 299] width 93 height 11
type input "21"
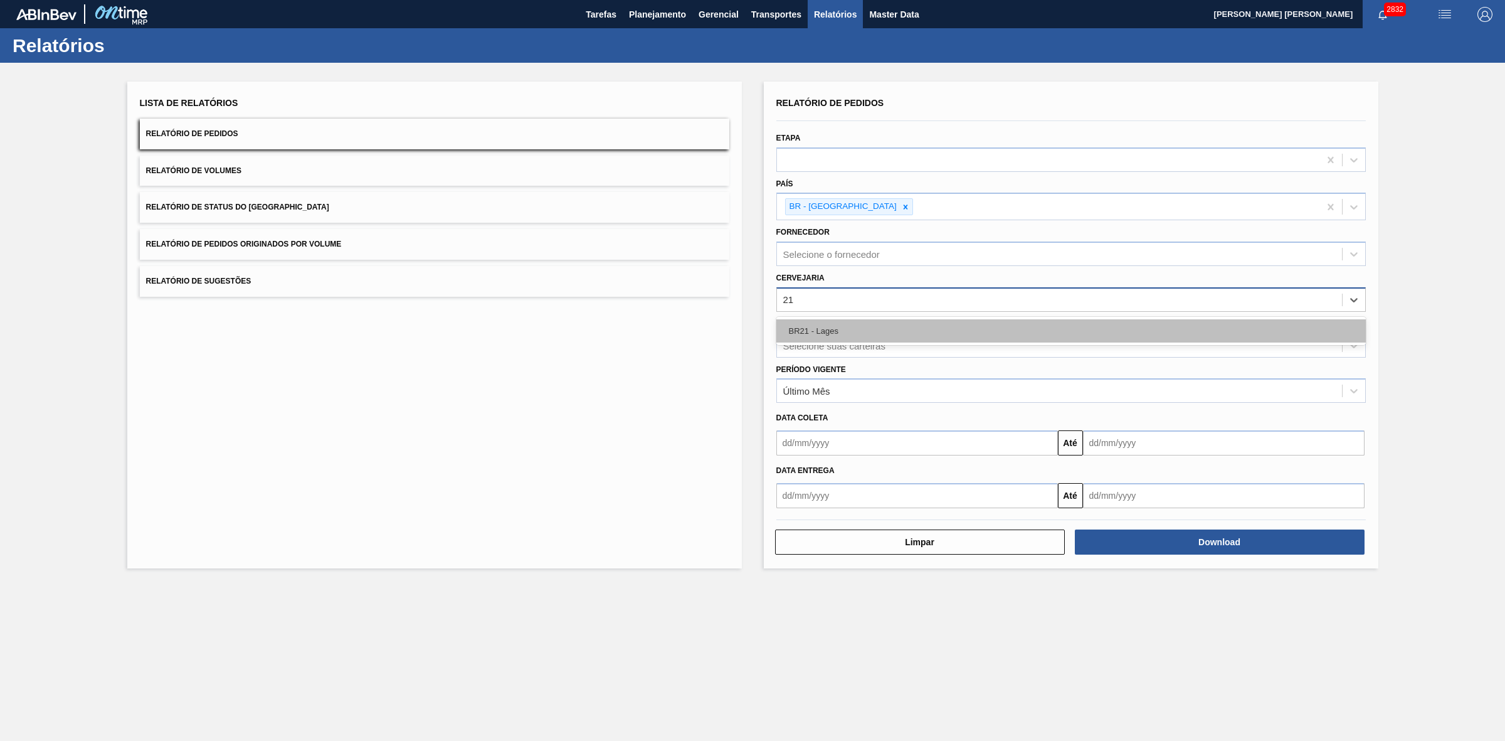
click at [828, 326] on div "BR21 - Lages" at bounding box center [1071, 330] width 590 height 23
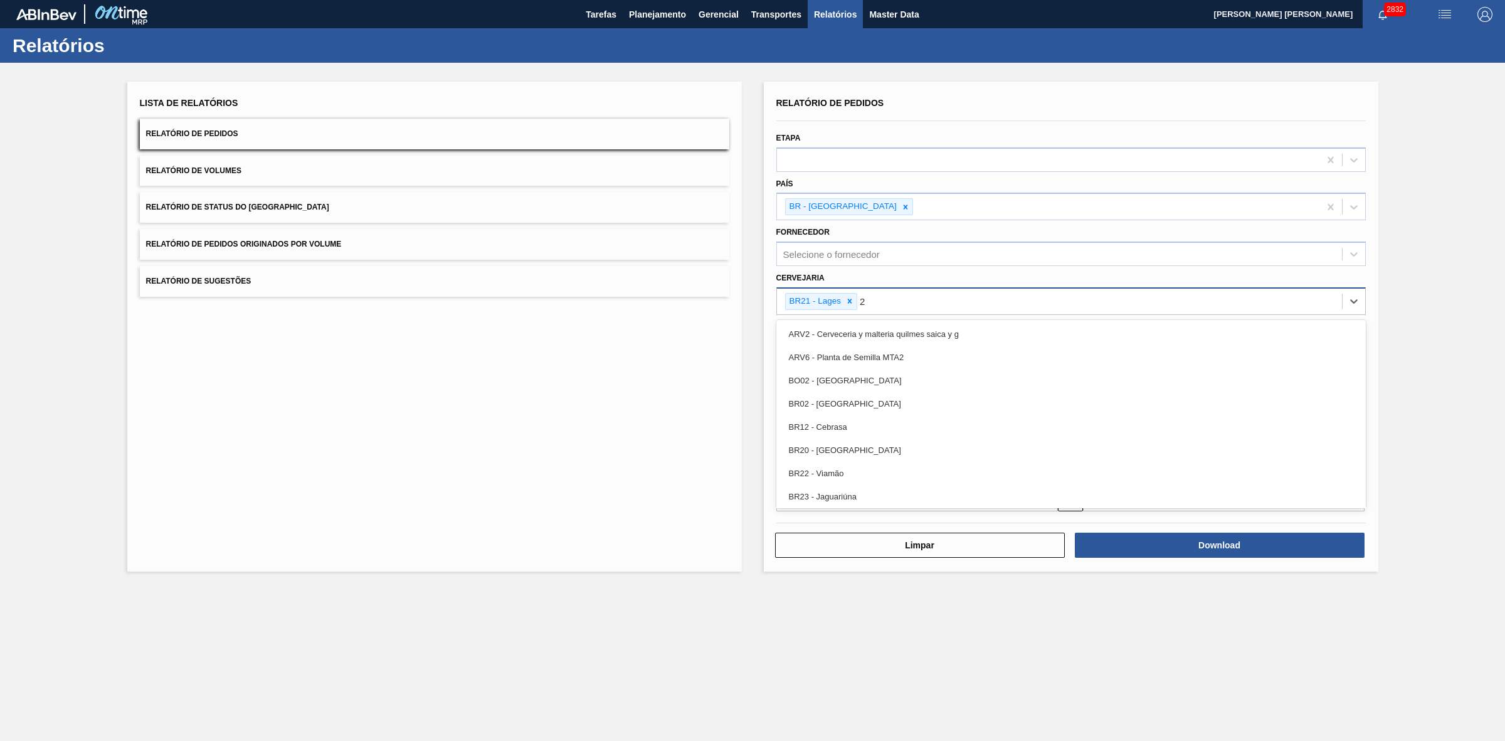
type input "22"
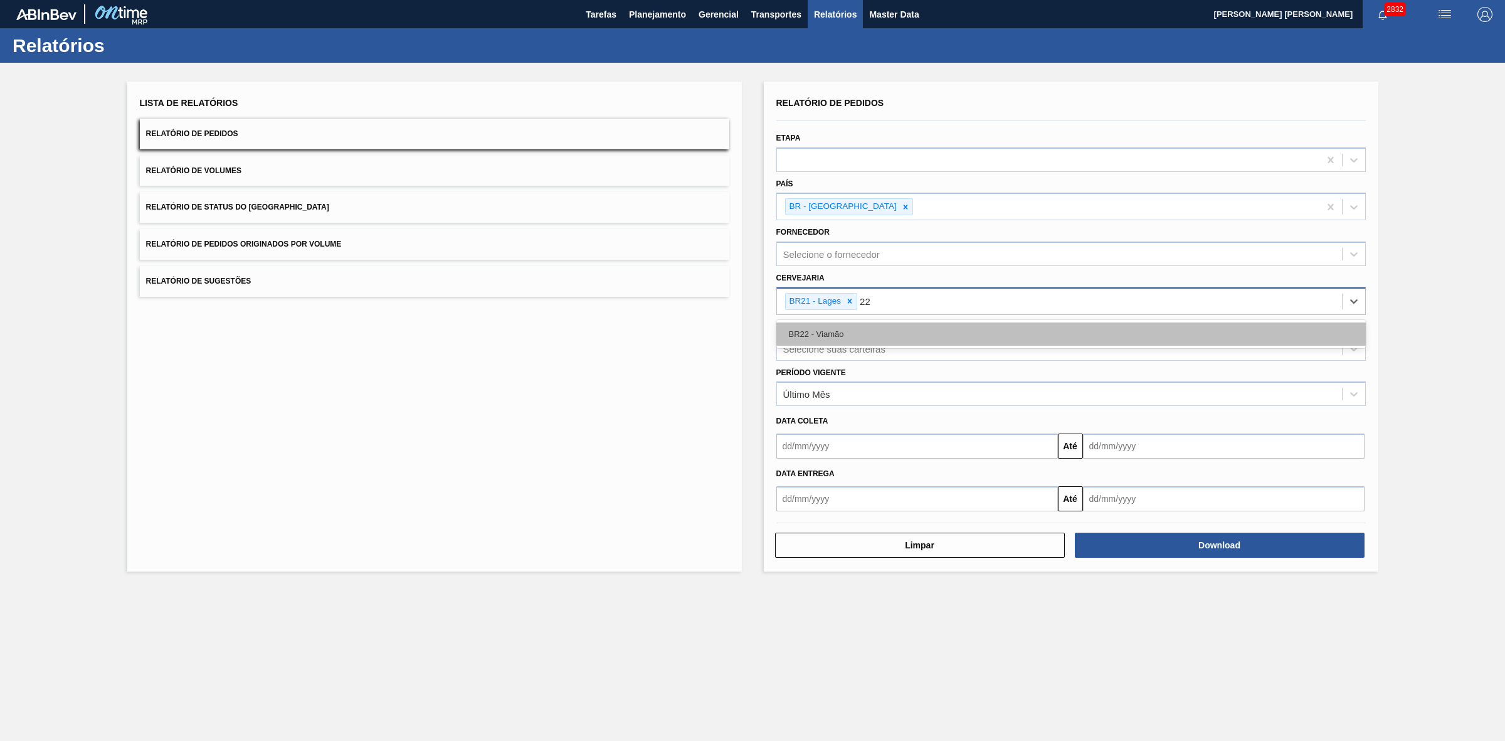
click at [878, 334] on div "BR22 - Viamão" at bounding box center [1071, 333] width 590 height 23
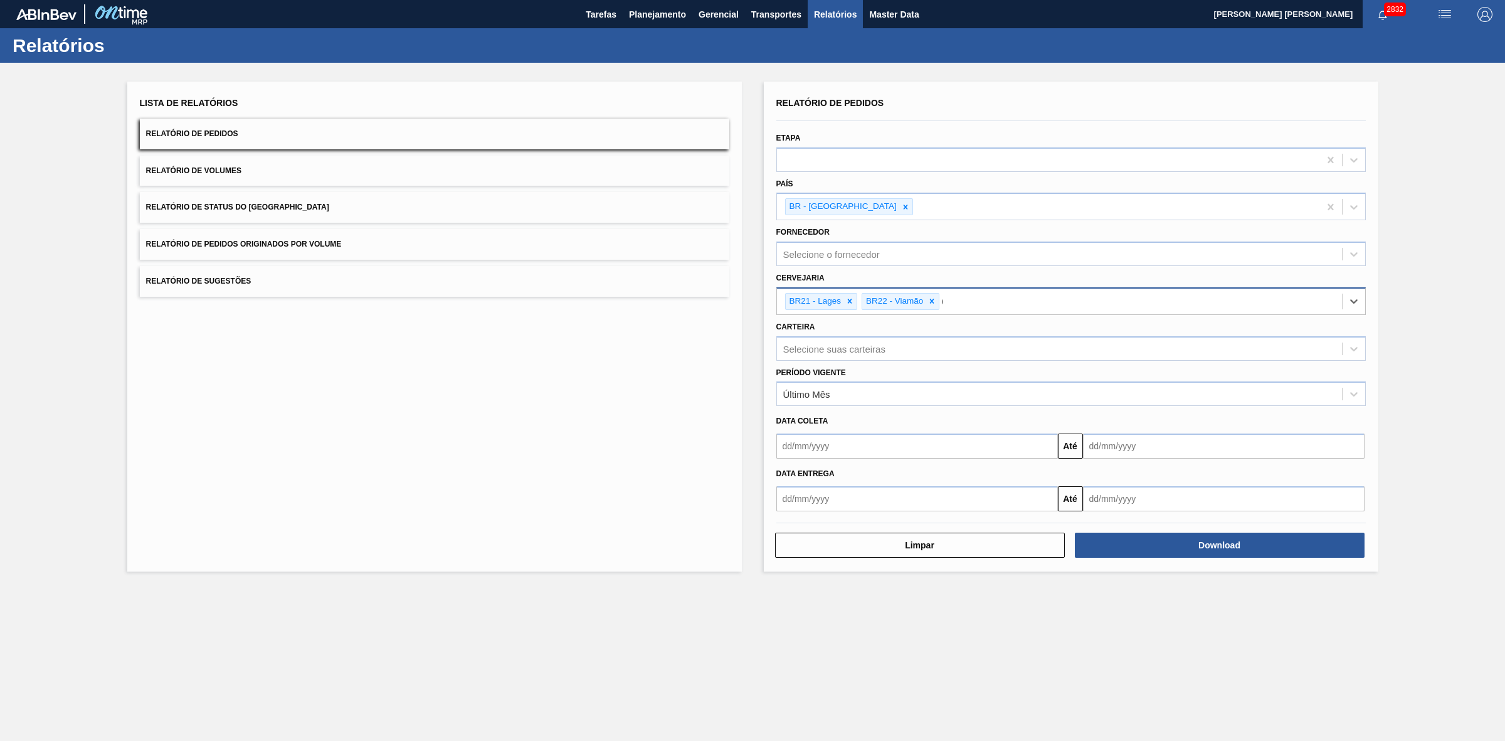
type input "09"
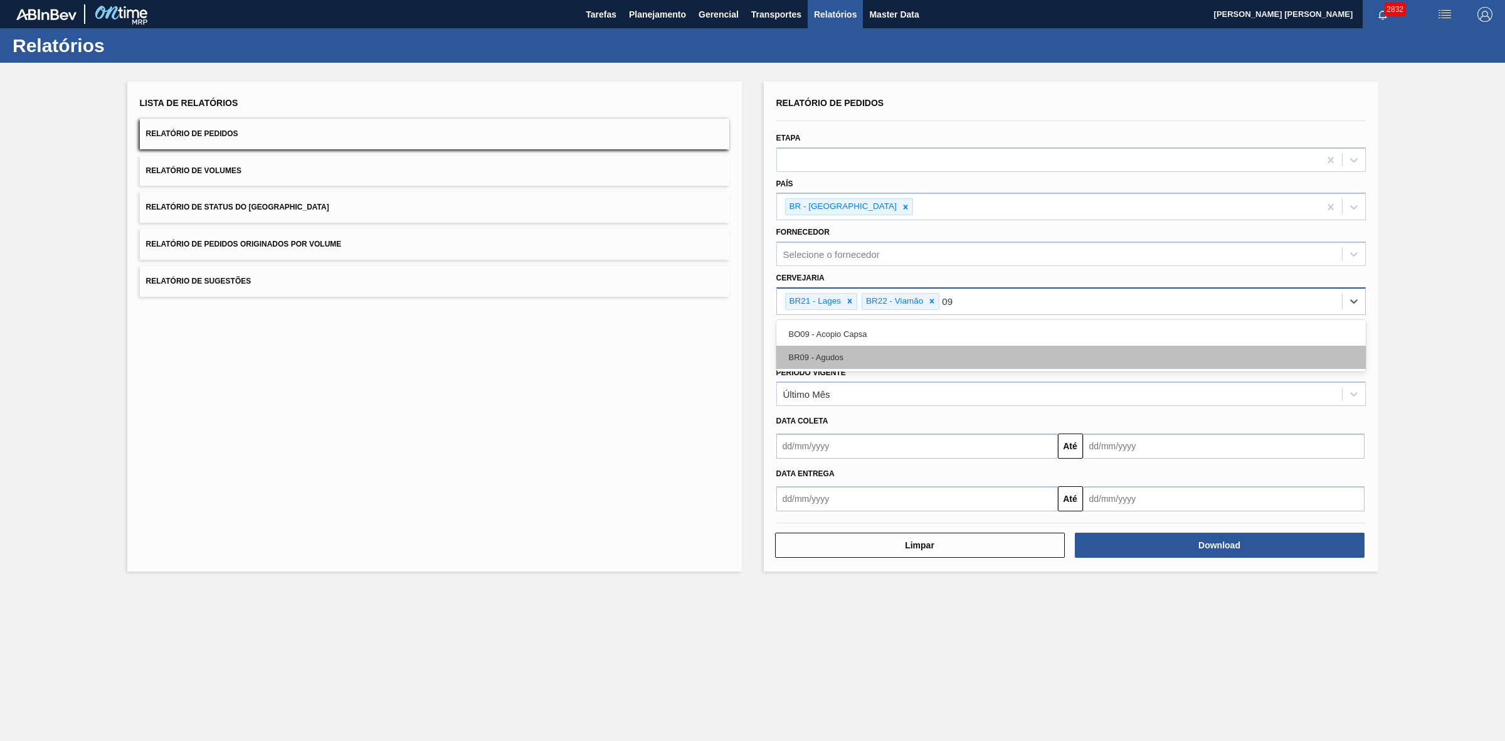
click at [842, 350] on div "BR09 - Agudos" at bounding box center [1071, 357] width 590 height 23
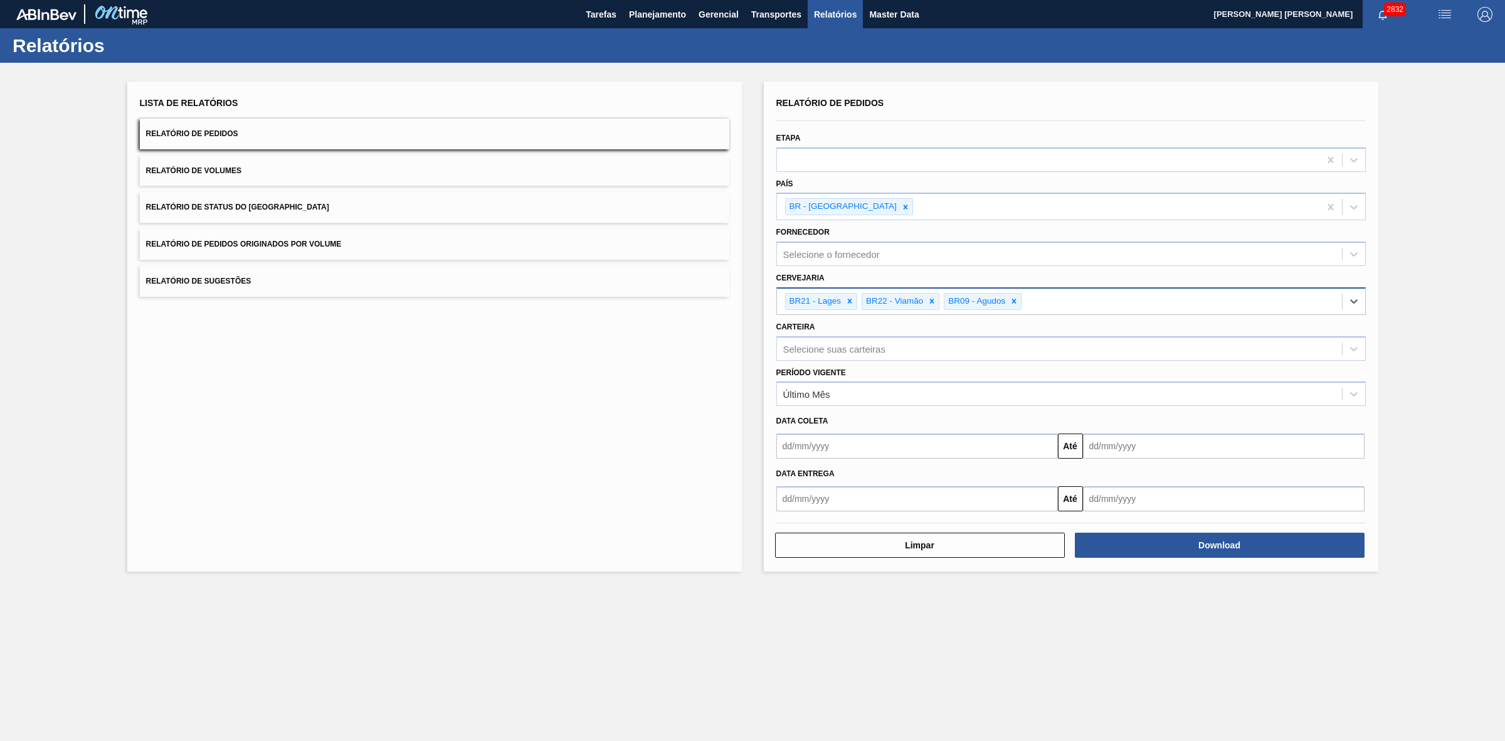
click at [857, 449] on input "text" at bounding box center [917, 445] width 282 height 25
click at [798, 473] on div "setembro 2025" at bounding box center [852, 475] width 151 height 11
click at [791, 531] on div "7" at bounding box center [791, 536] width 17 height 17
type input "07/09/2025"
click at [1111, 443] on input "text" at bounding box center [1224, 445] width 282 height 25
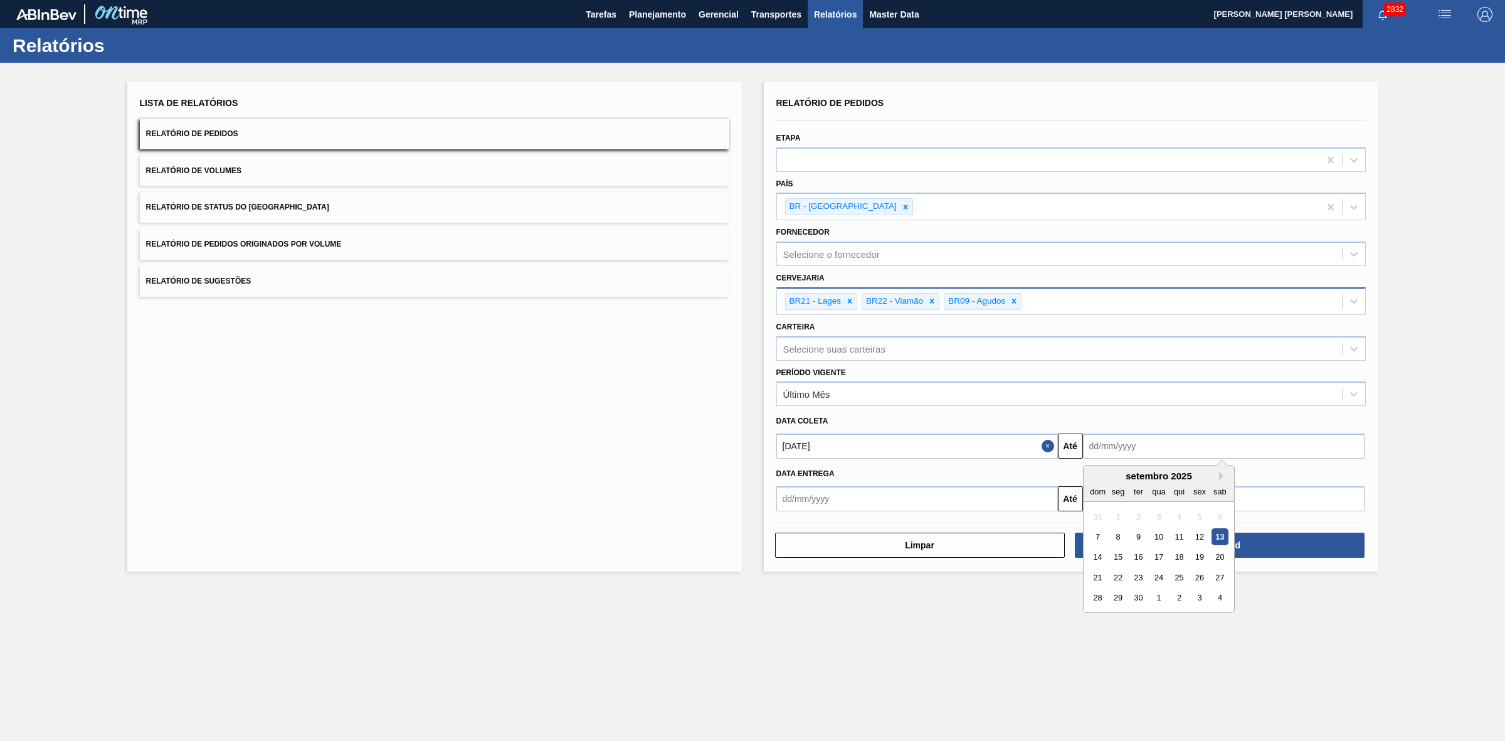
drag, startPoint x: 1104, startPoint y: 475, endPoint x: 1124, endPoint y: 484, distance: 22.2
click at [1104, 475] on div "setembro 2025" at bounding box center [1159, 475] width 151 height 11
click at [1220, 536] on div "13" at bounding box center [1219, 536] width 17 height 17
type input "[DATE]"
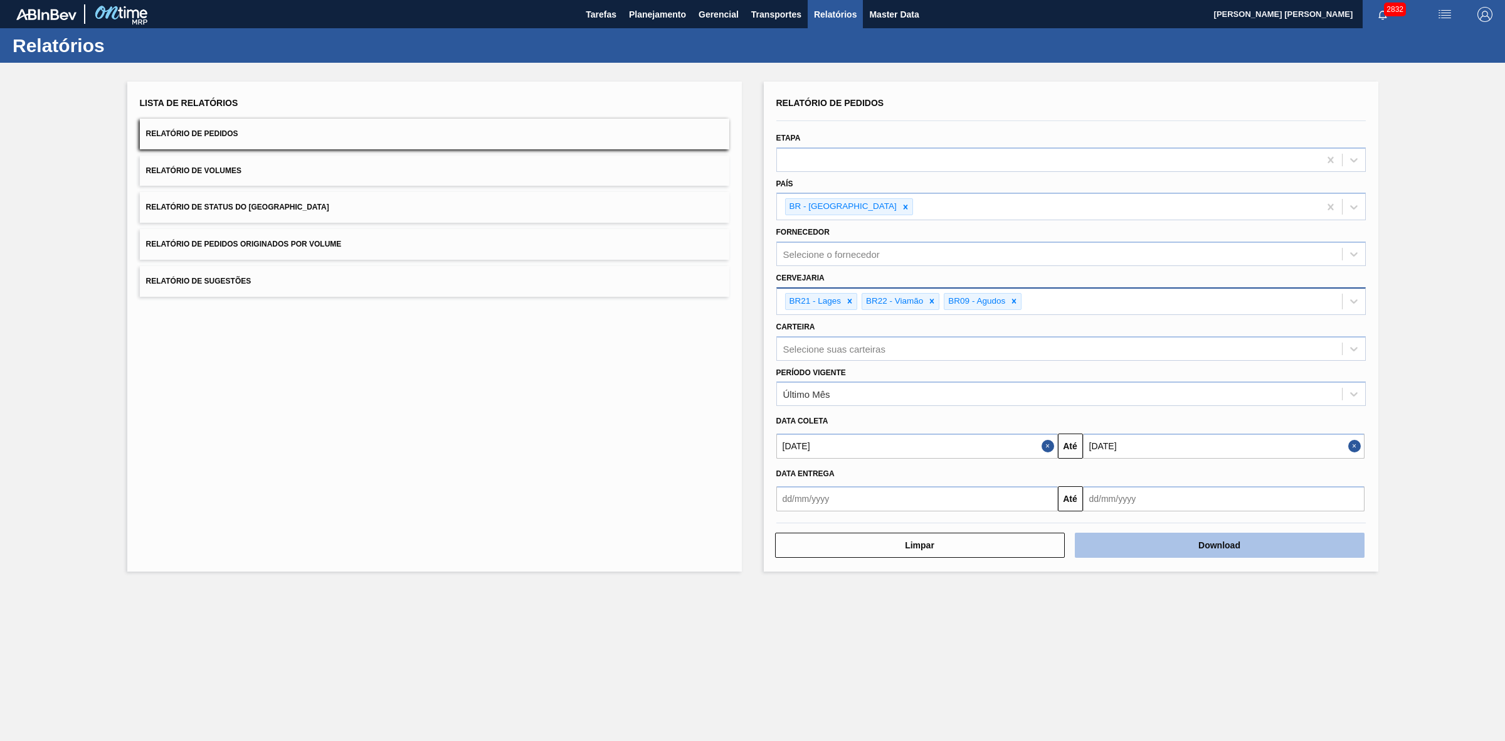
click at [1151, 546] on button "Download" at bounding box center [1220, 544] width 290 height 25
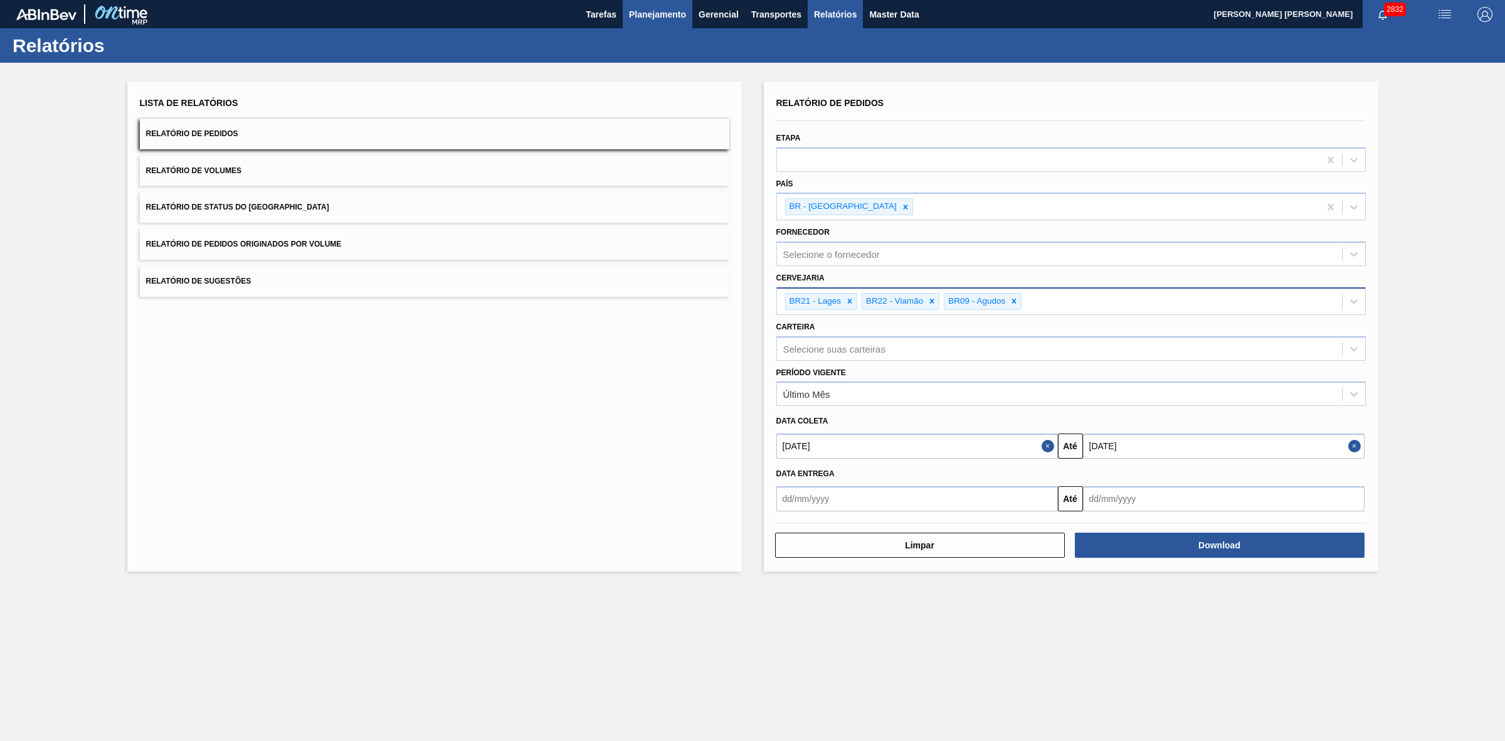
click at [676, 17] on span "Planejamento" at bounding box center [657, 14] width 57 height 15
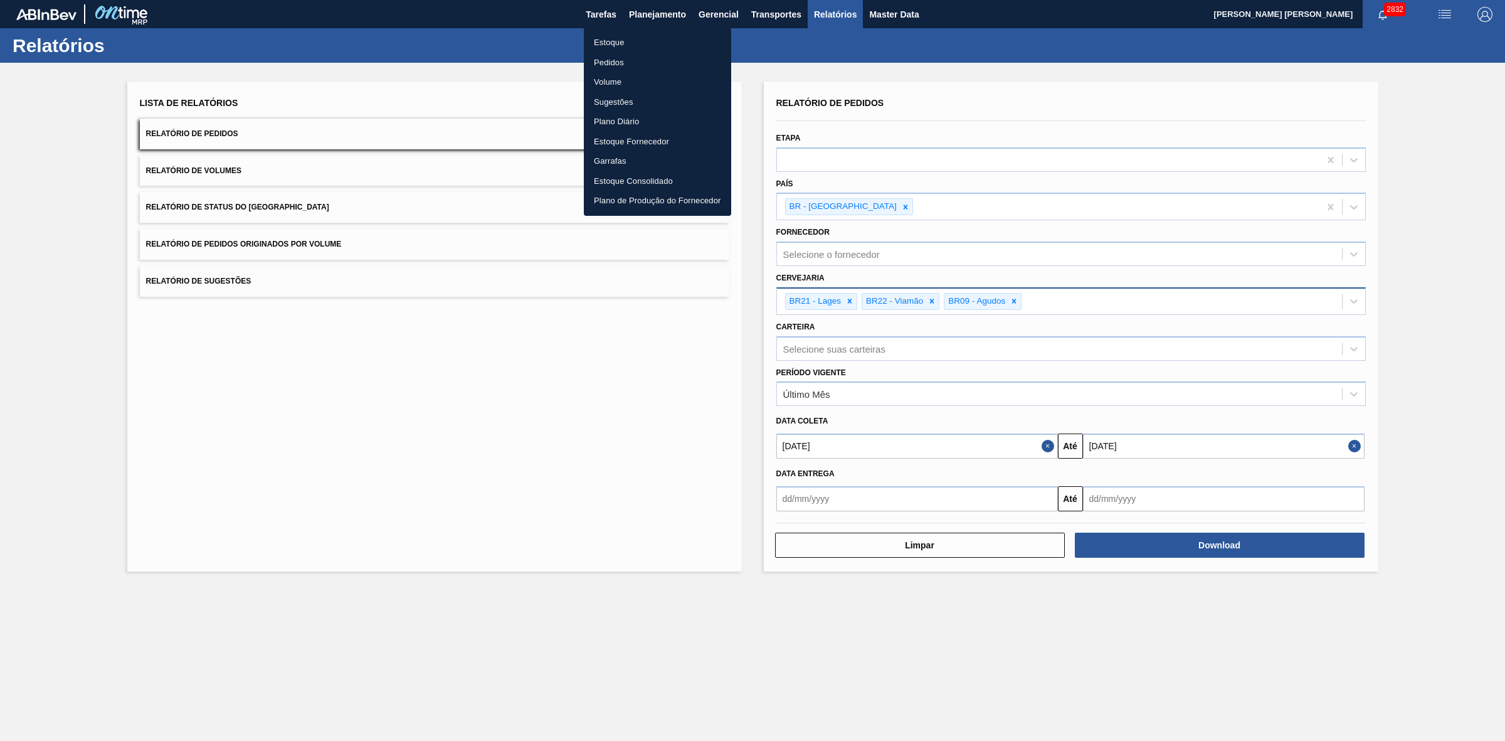
click at [612, 43] on li "Estoque" at bounding box center [657, 43] width 147 height 20
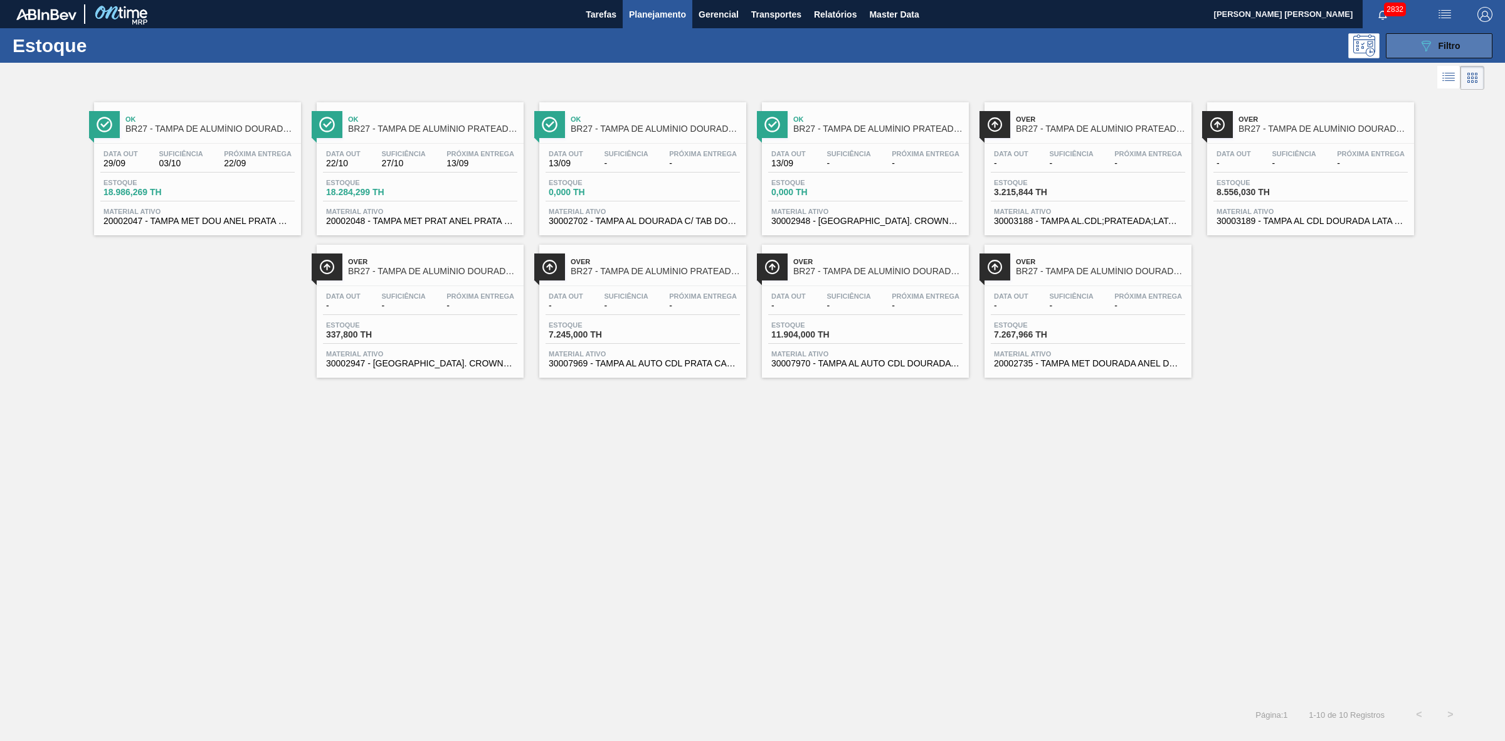
click at [1439, 45] on span "Filtro" at bounding box center [1450, 46] width 22 height 10
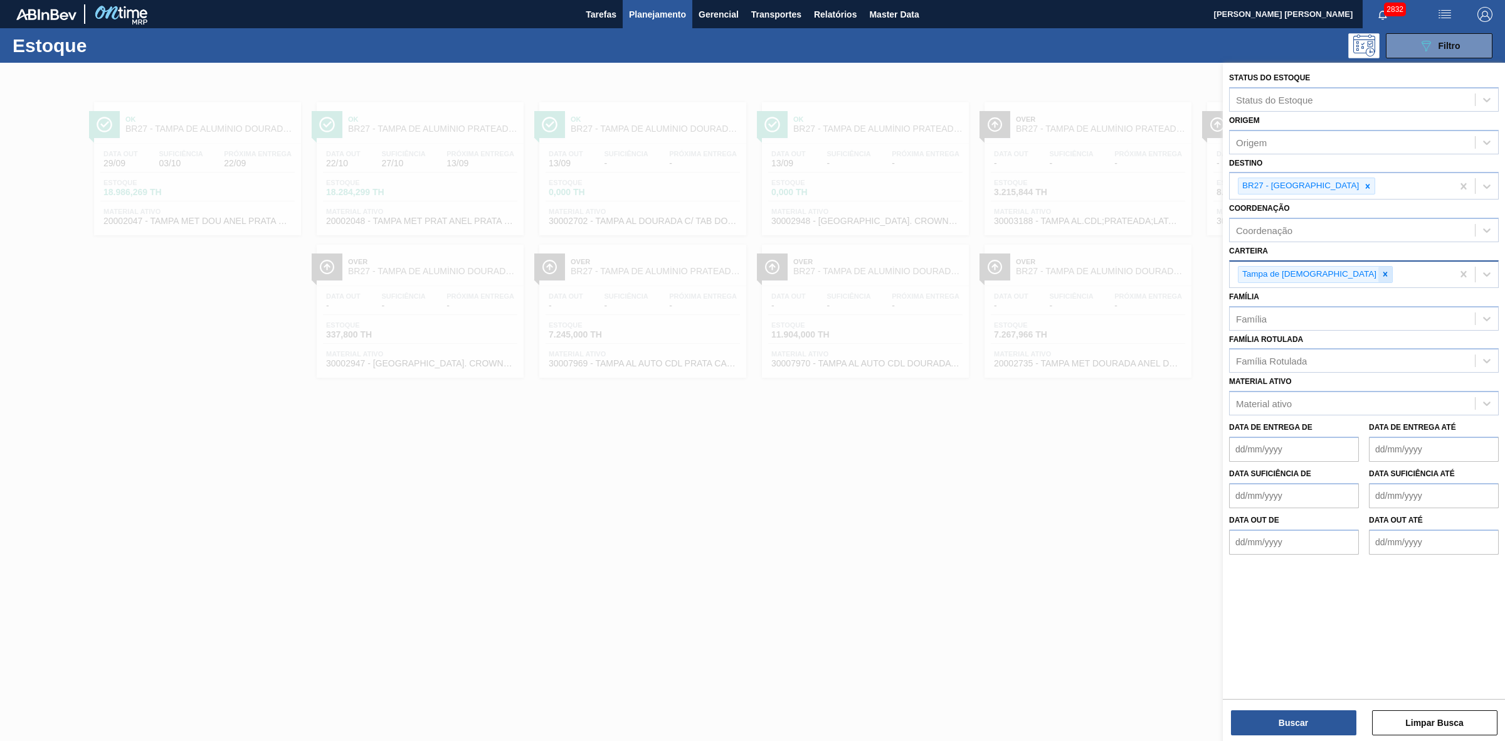
click at [1383, 272] on icon at bounding box center [1385, 274] width 4 height 4
type input "lata"
click at [1288, 300] on div "Lata" at bounding box center [1364, 303] width 270 height 23
click at [1363, 186] on icon at bounding box center [1367, 186] width 9 height 9
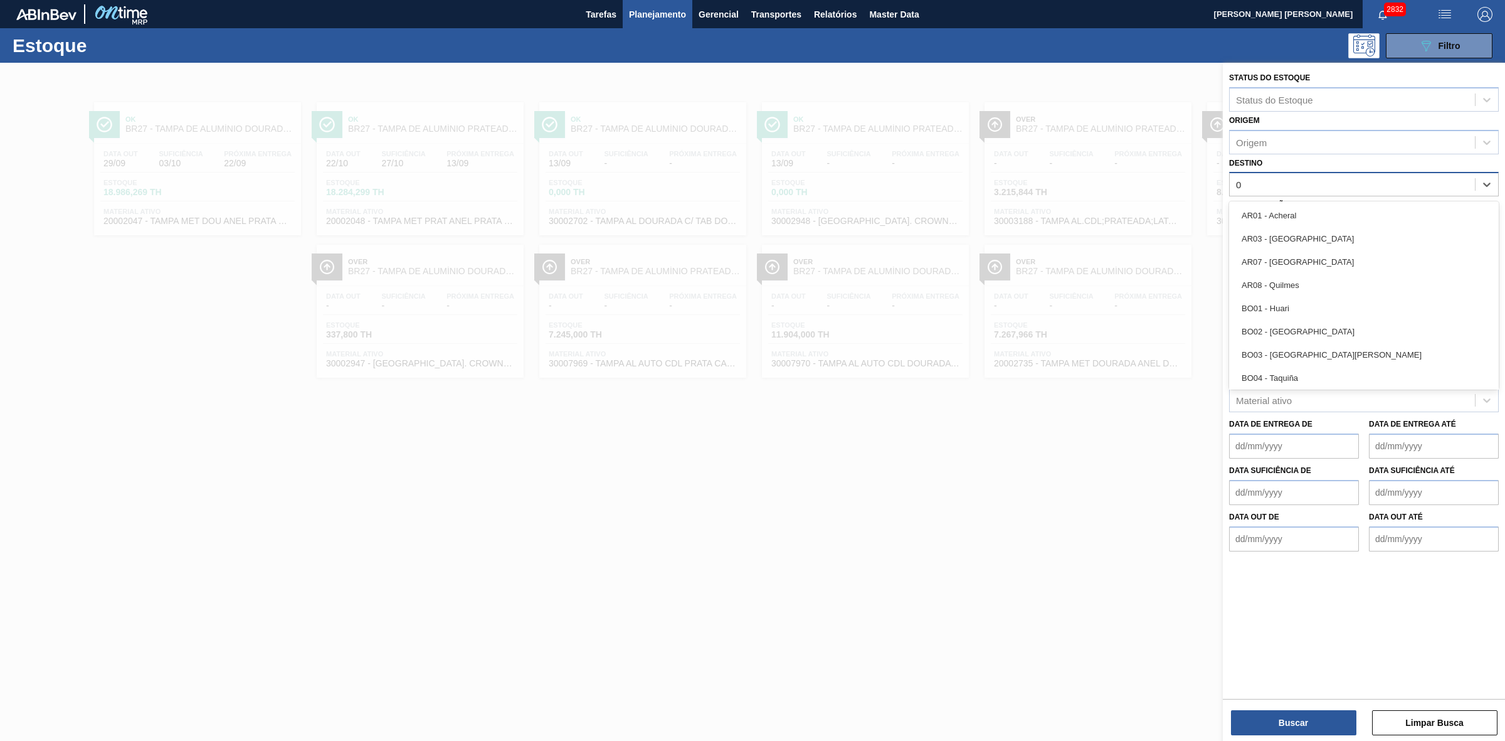
type input "09"
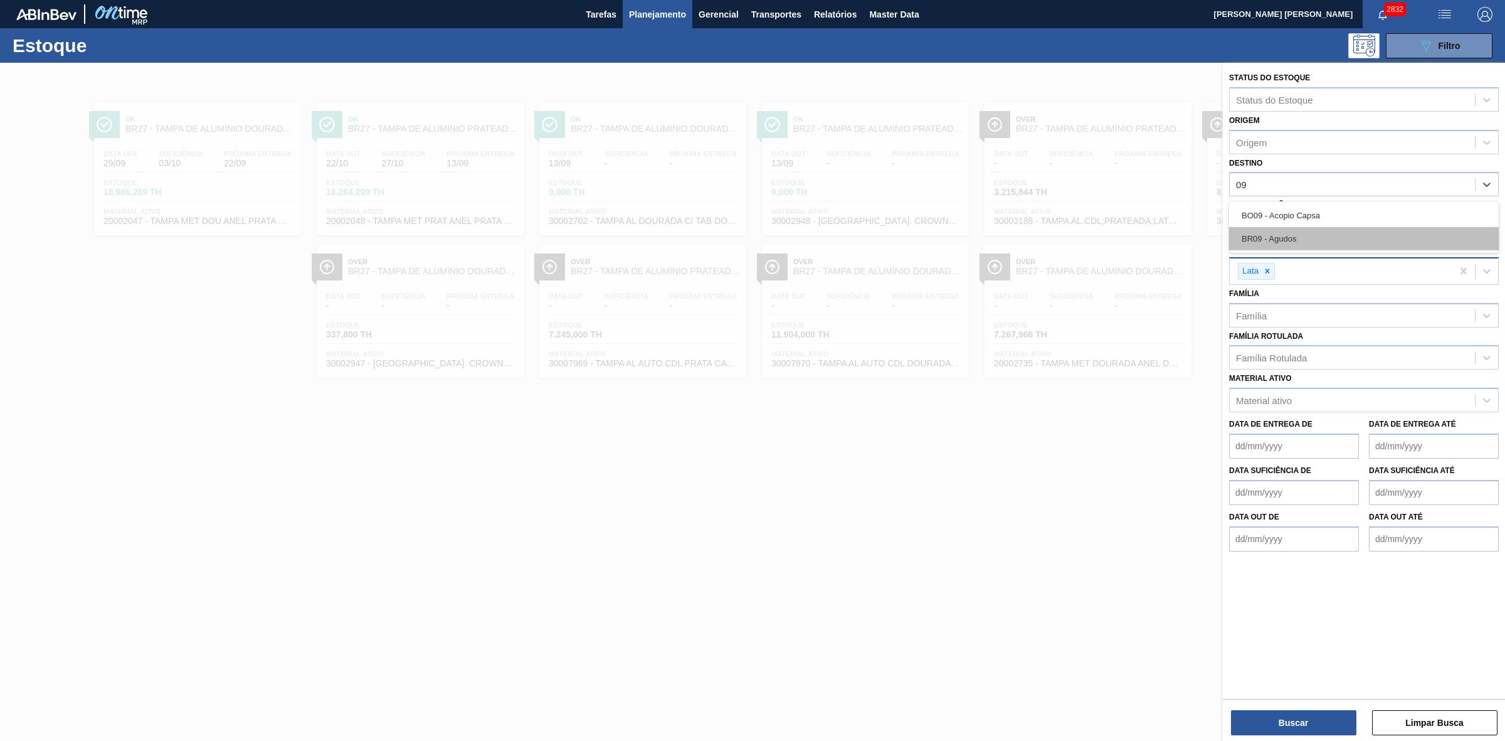
click at [1284, 240] on div "BR09 - Agudos" at bounding box center [1364, 238] width 270 height 23
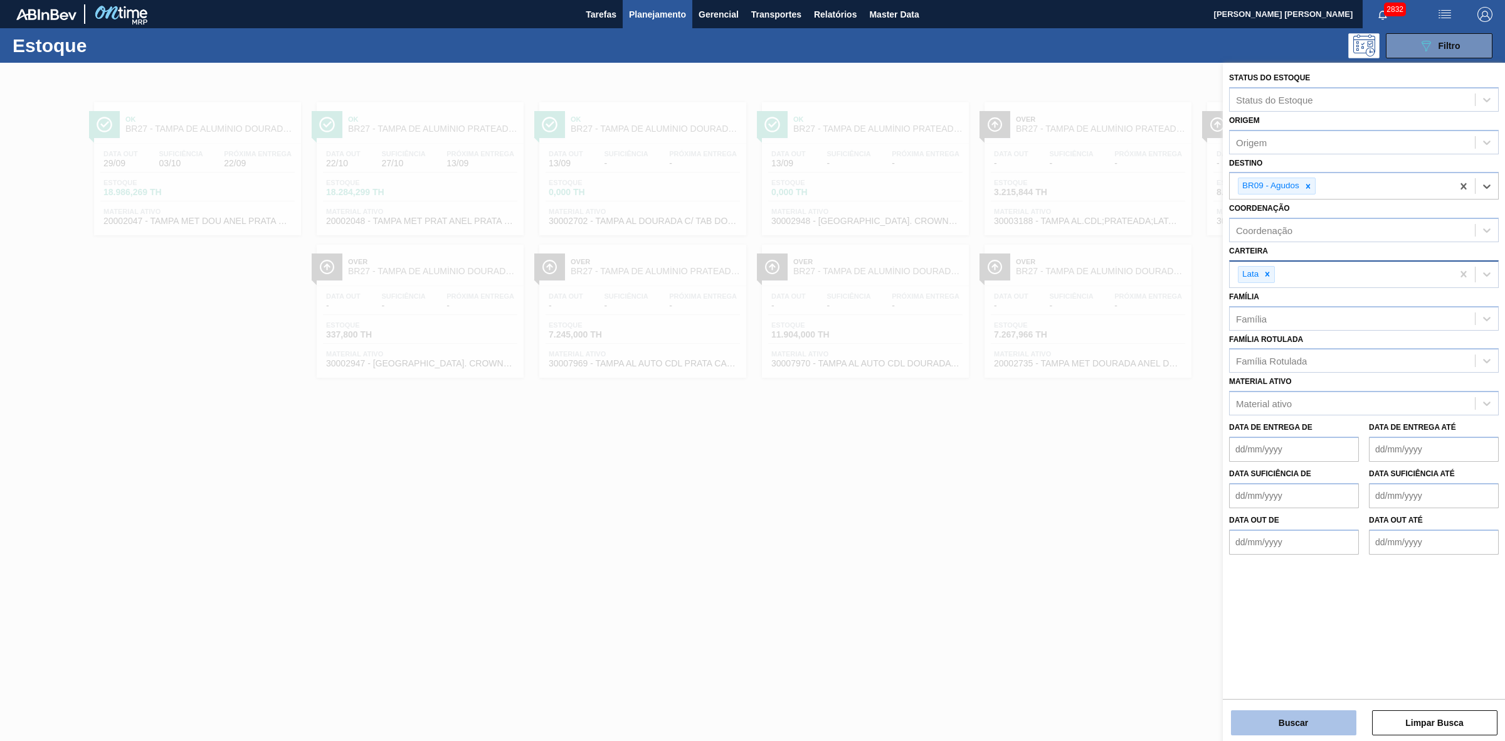
click at [1283, 713] on button "Buscar" at bounding box center [1293, 722] width 125 height 25
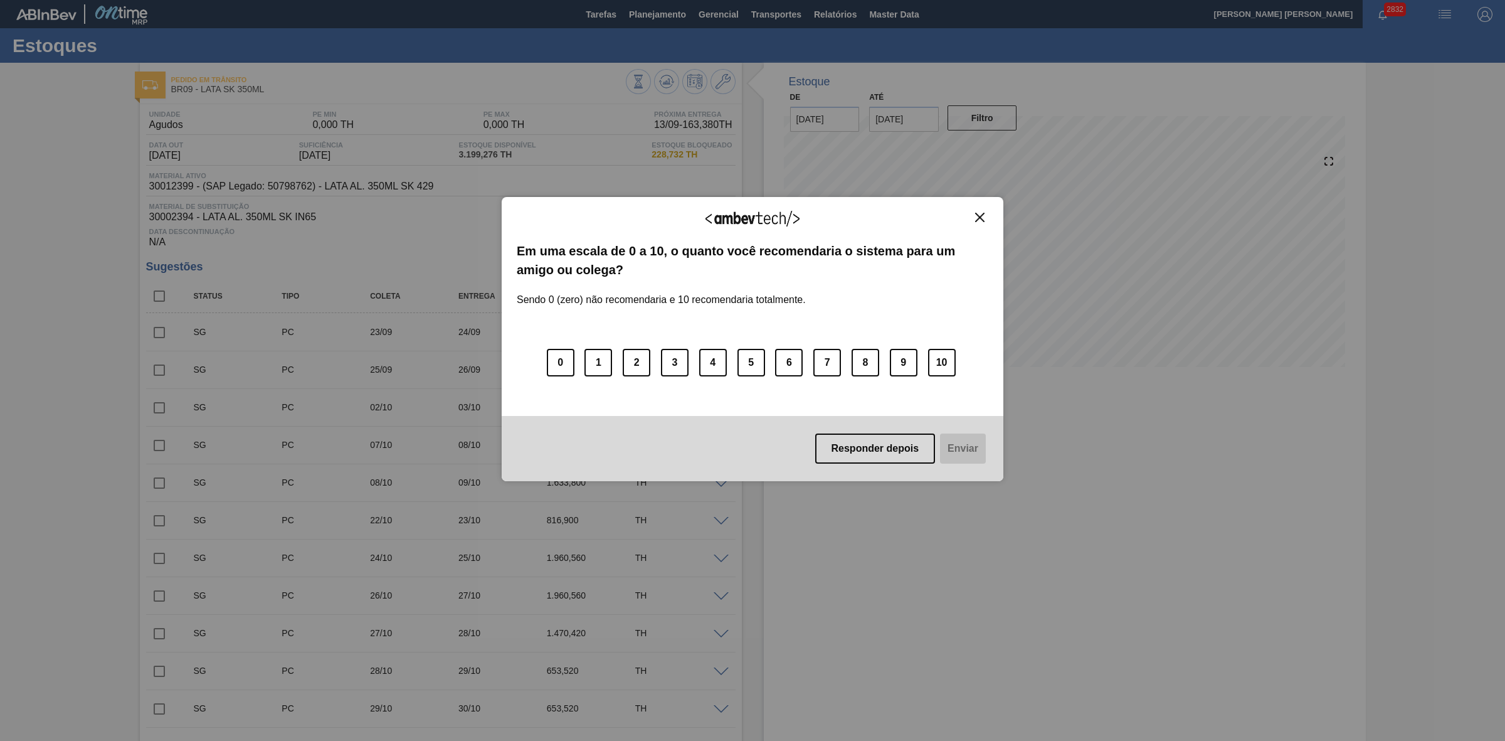
click at [976, 213] on img "Close" at bounding box center [979, 217] width 9 height 9
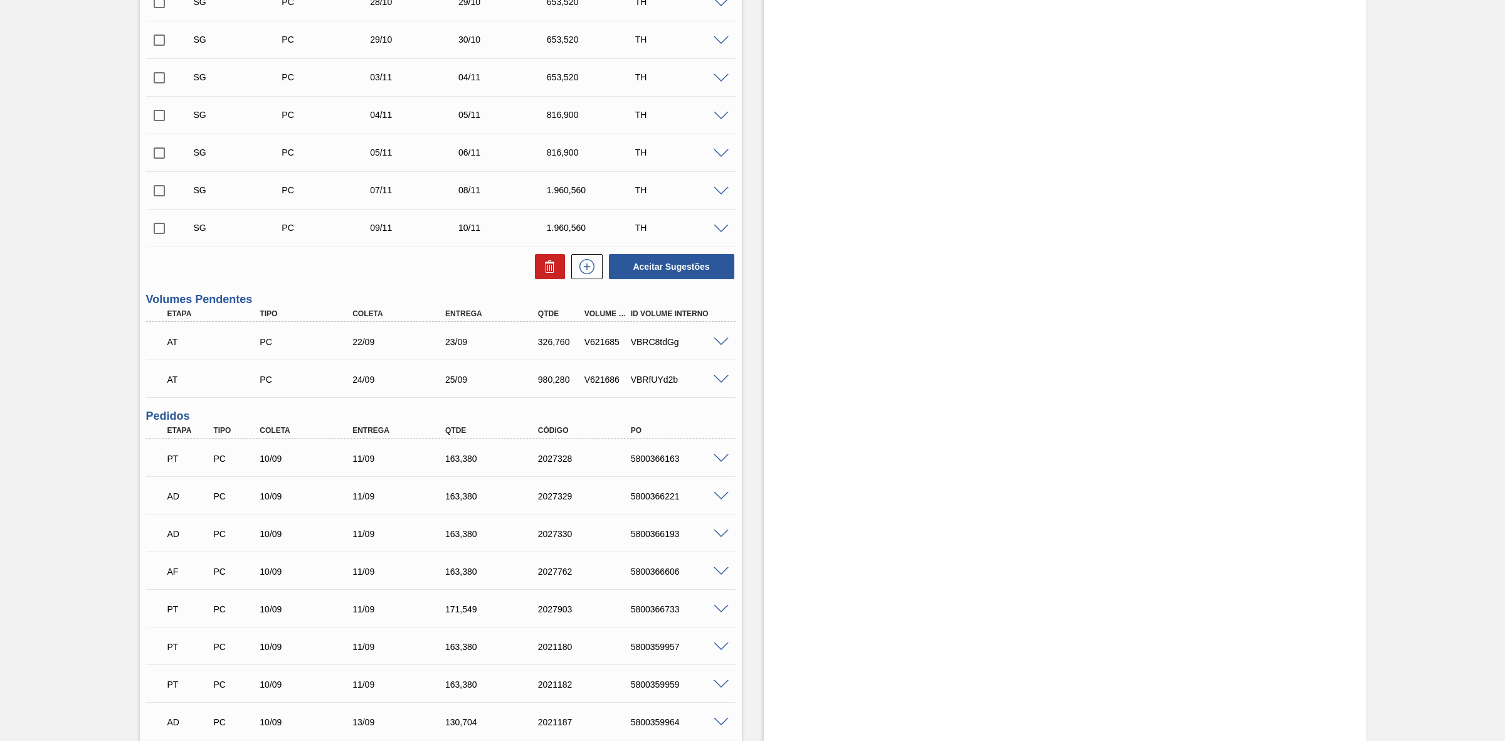
scroll to position [706, 0]
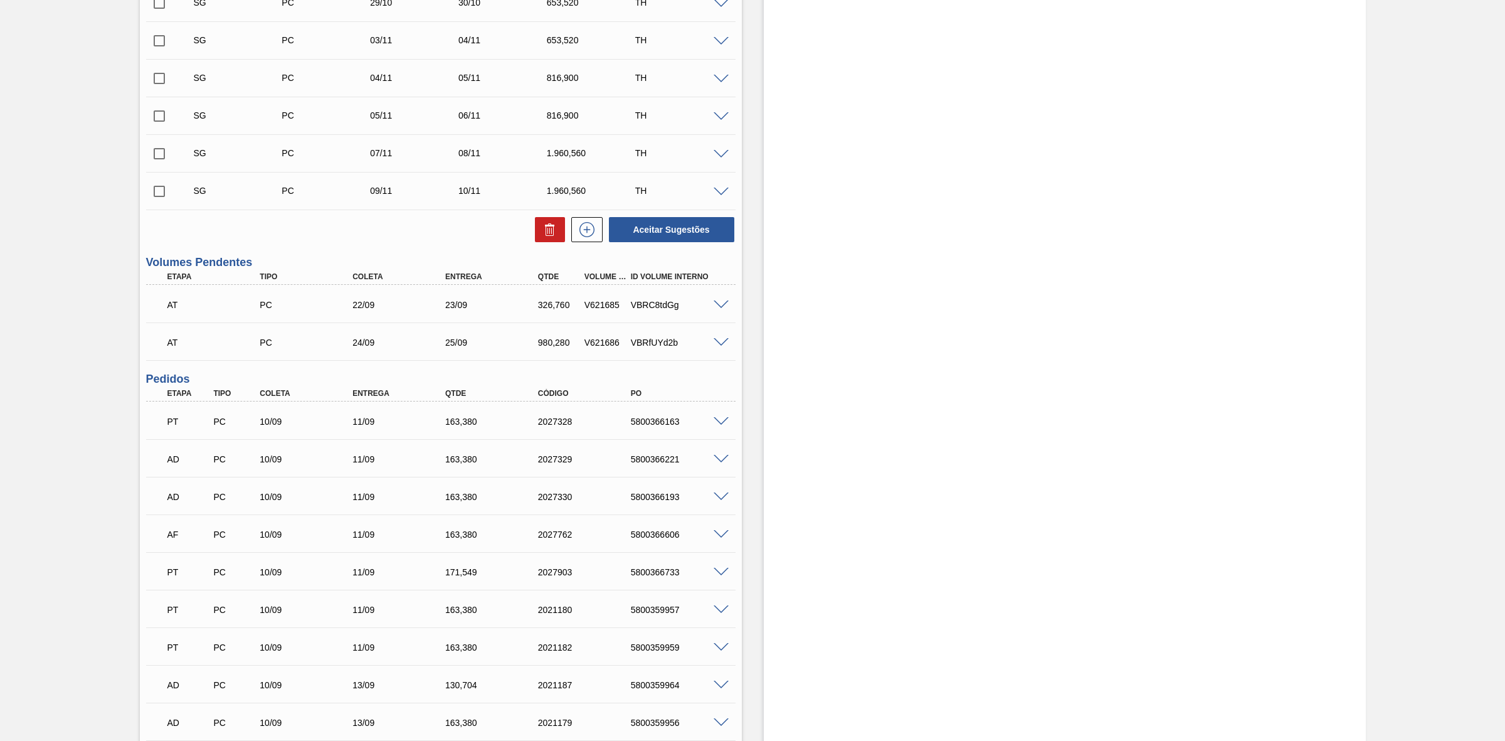
click at [722, 534] on span at bounding box center [721, 534] width 15 height 9
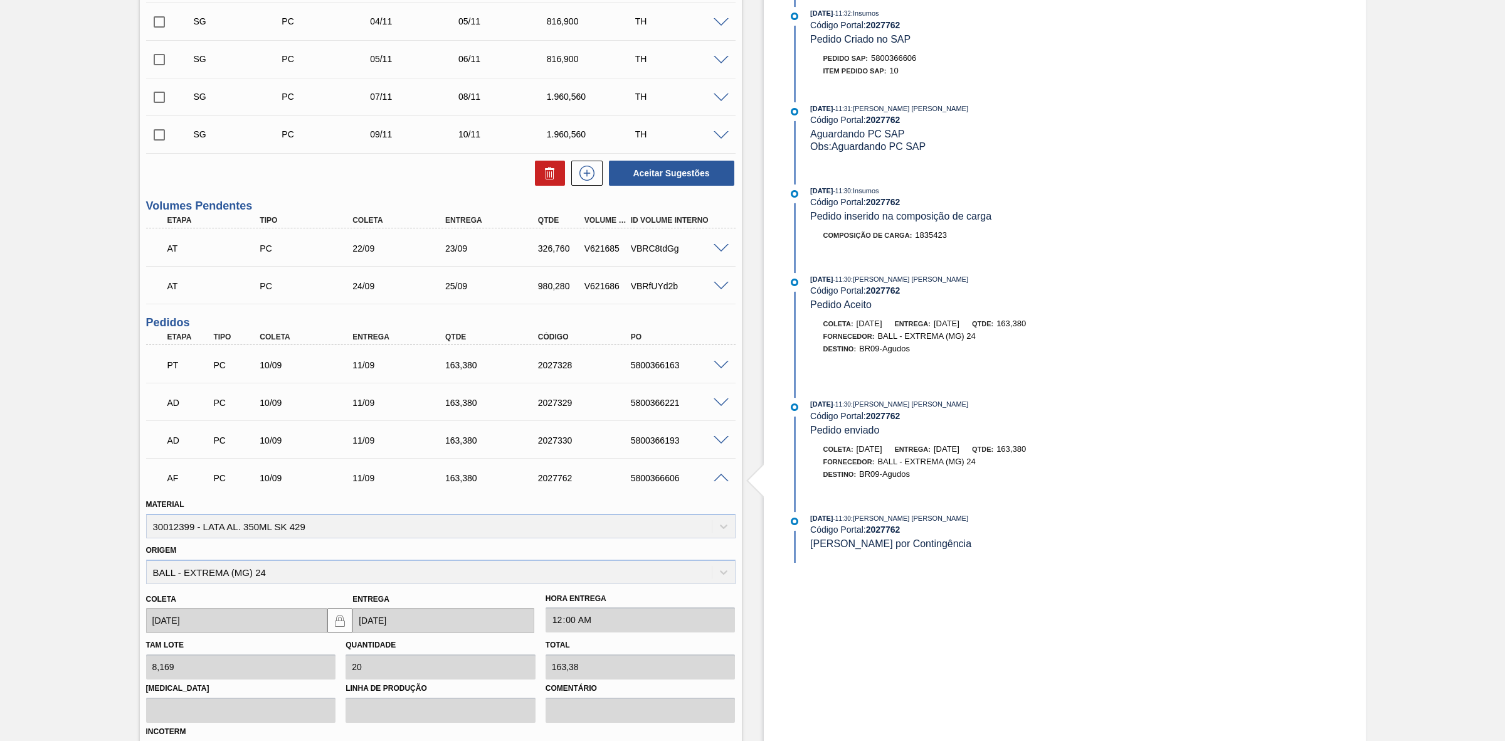
scroll to position [941, 0]
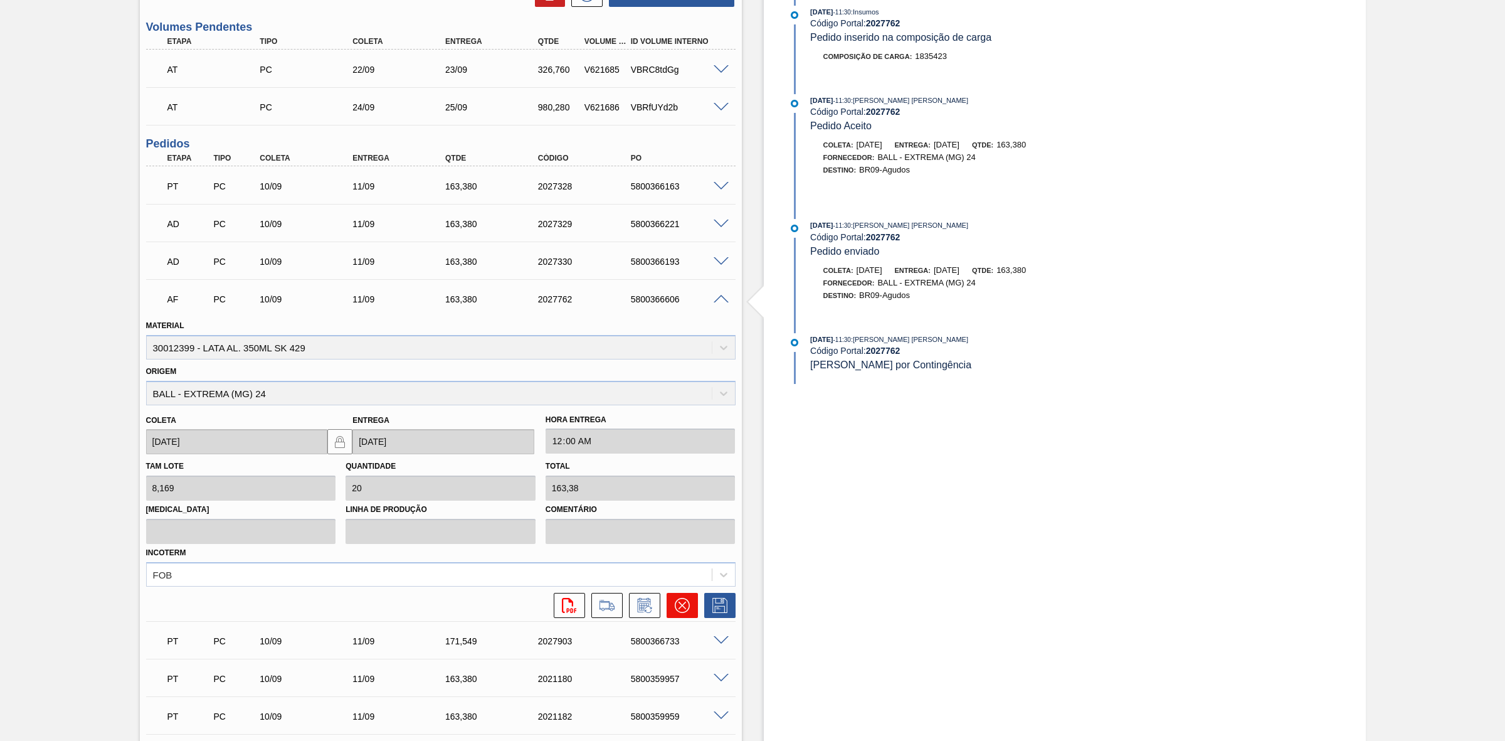
click at [678, 610] on icon at bounding box center [682, 605] width 15 height 15
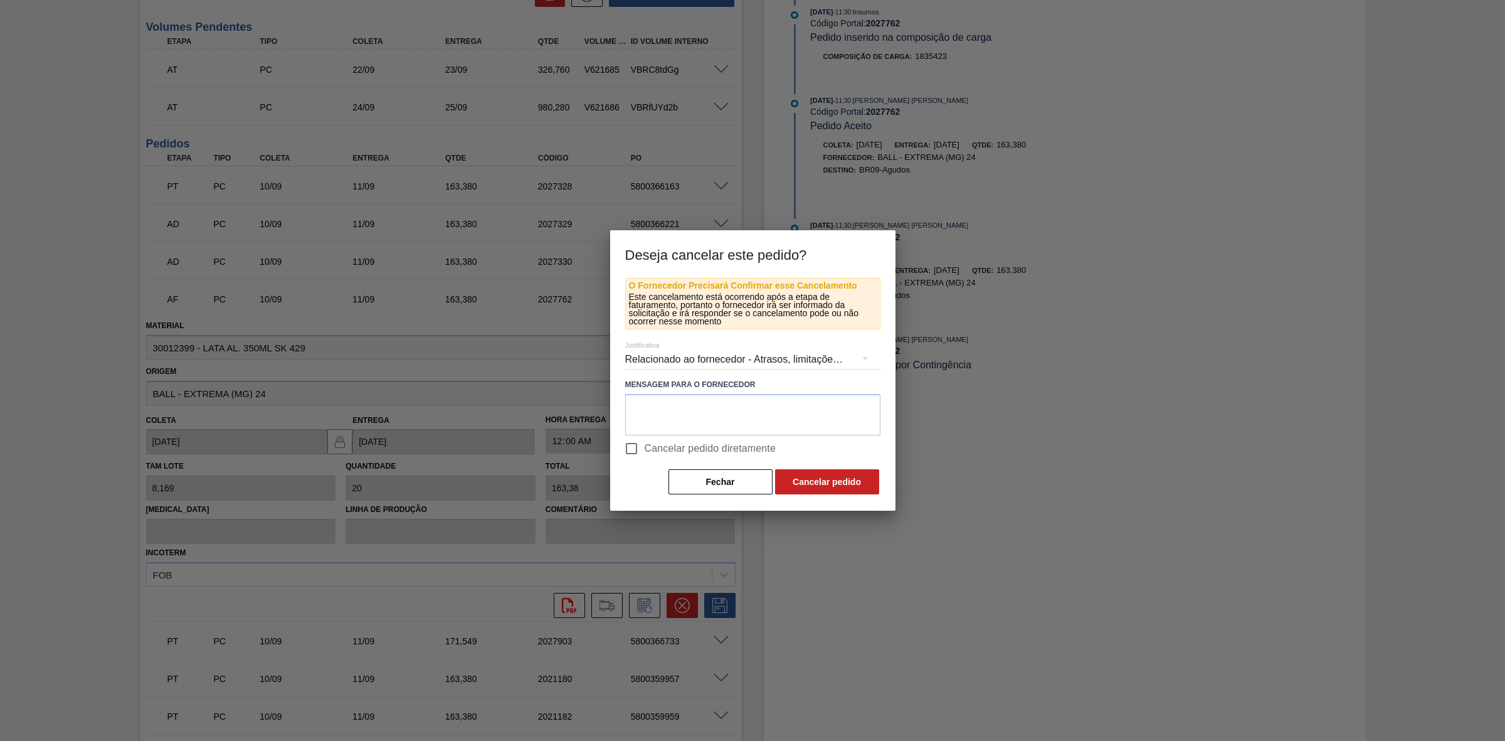
click at [632, 447] on input "Cancelar pedido diretamente" at bounding box center [631, 448] width 26 height 26
checkbox input "true"
click at [833, 483] on button "Cancelar pedido" at bounding box center [827, 481] width 104 height 25
